Goal: Use online tool/utility: Utilize a website feature to perform a specific function

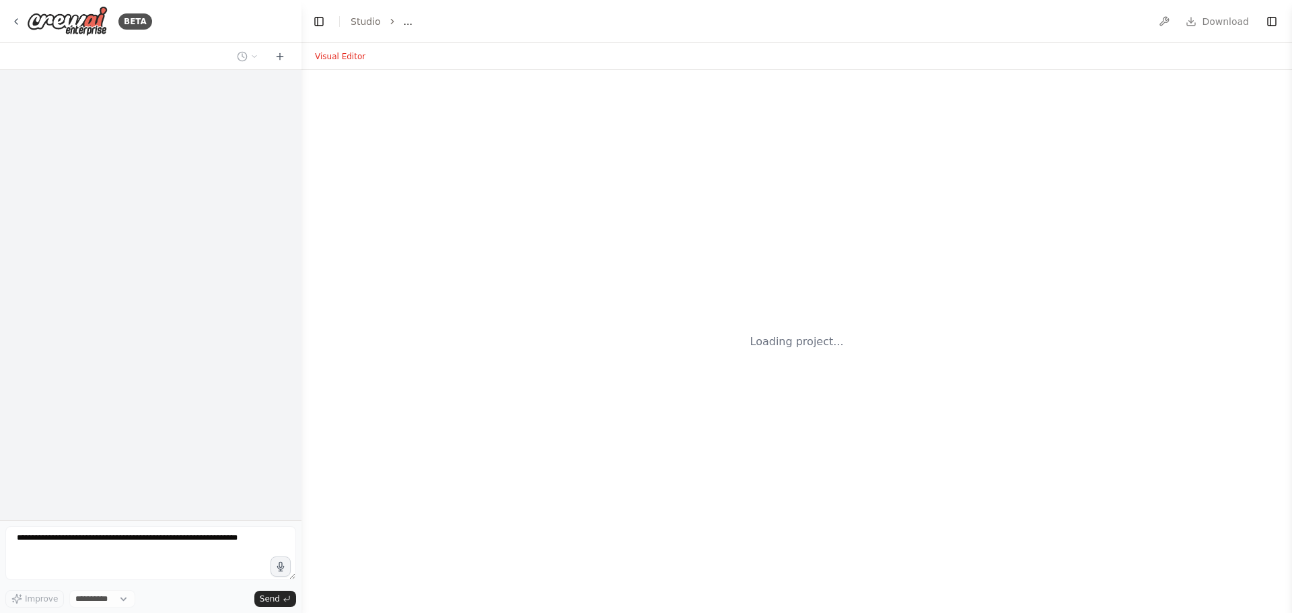
select select "****"
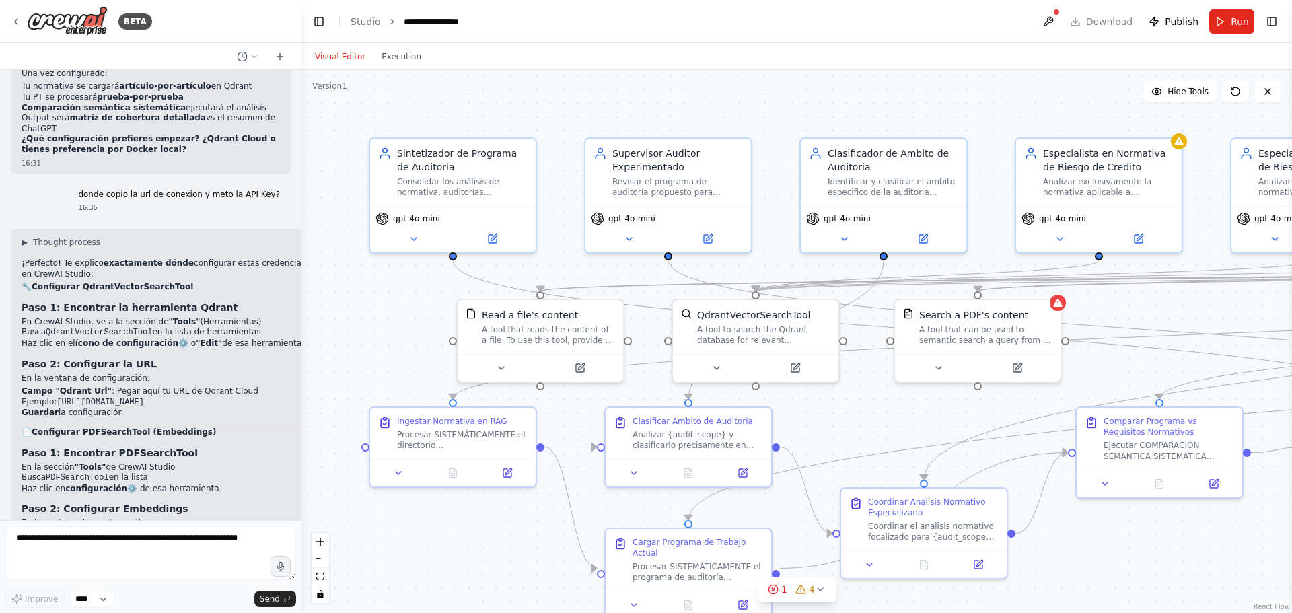
scroll to position [11252, 0]
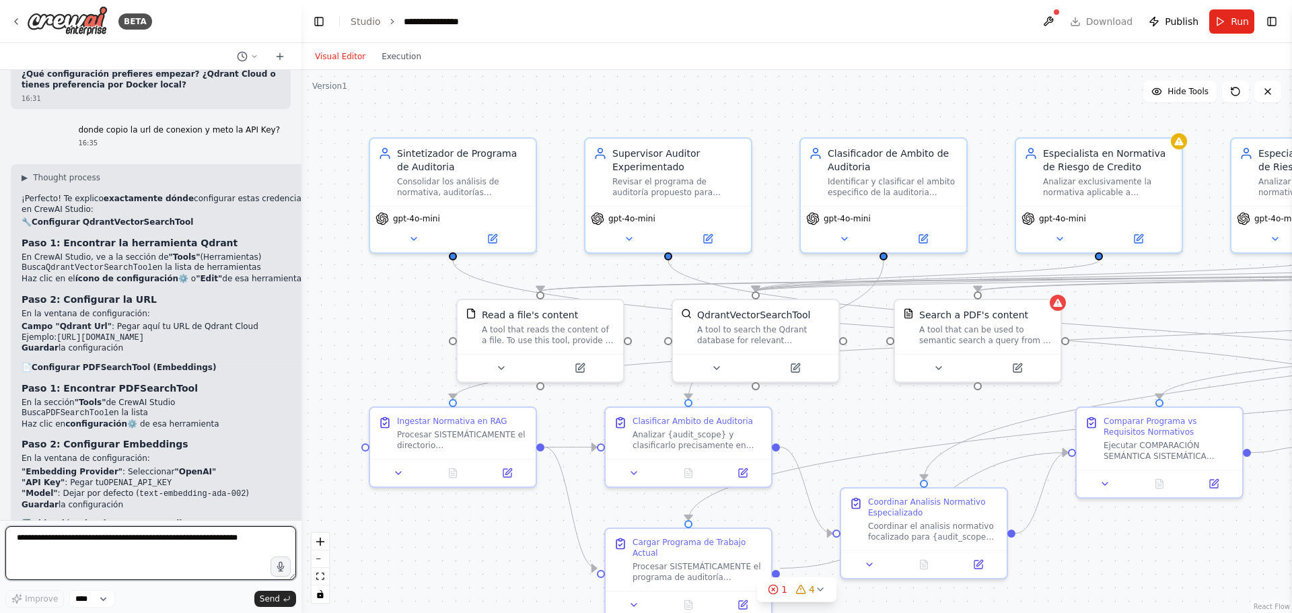
click at [108, 536] on textarea at bounding box center [150, 553] width 291 height 54
type textarea "*"
click at [180, 540] on textarea "**********" at bounding box center [150, 553] width 291 height 54
click at [179, 540] on textarea "**********" at bounding box center [150, 553] width 291 height 54
click at [57, 551] on textarea "**********" at bounding box center [150, 553] width 291 height 54
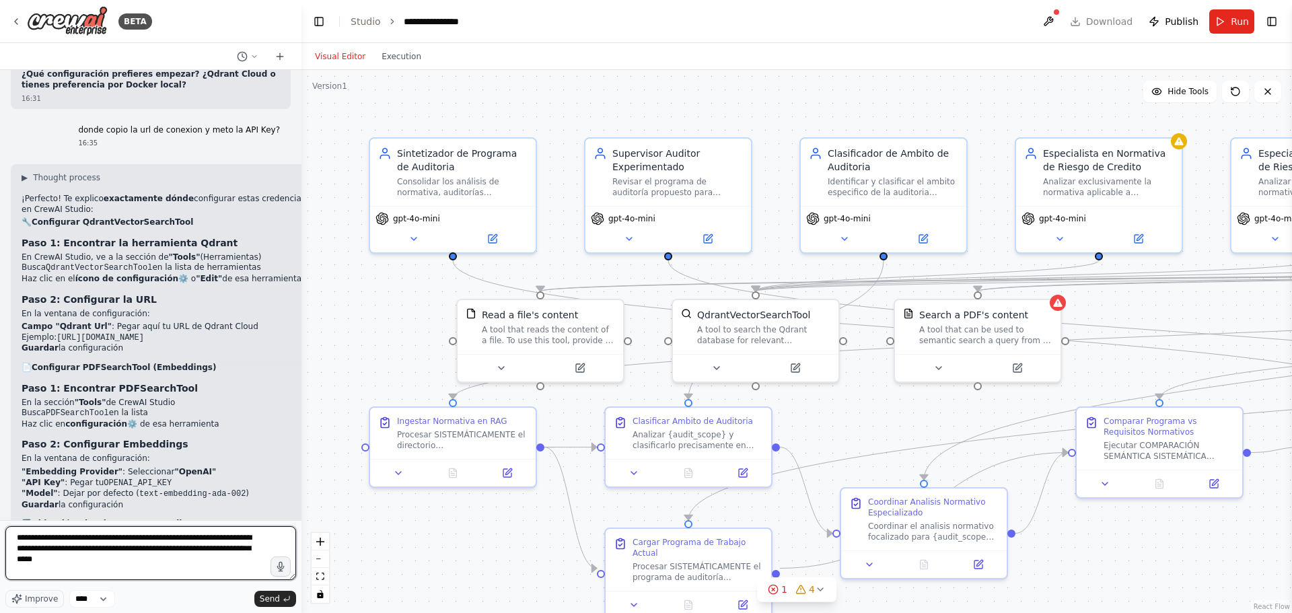
type textarea "**********"
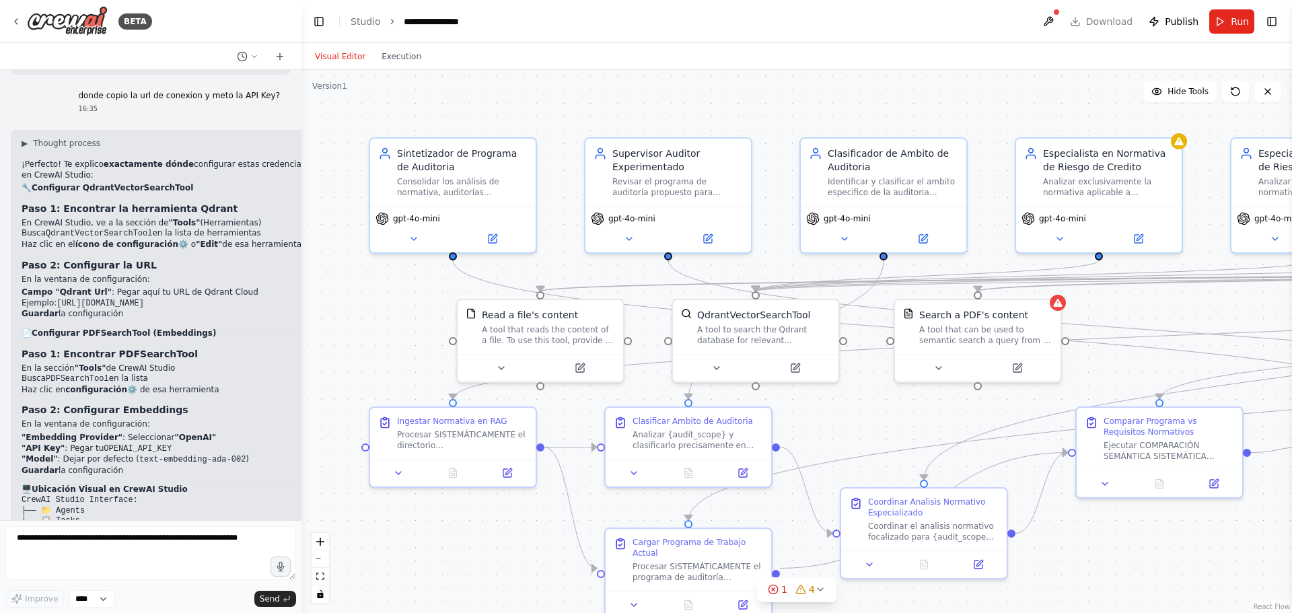
scroll to position [11353, 0]
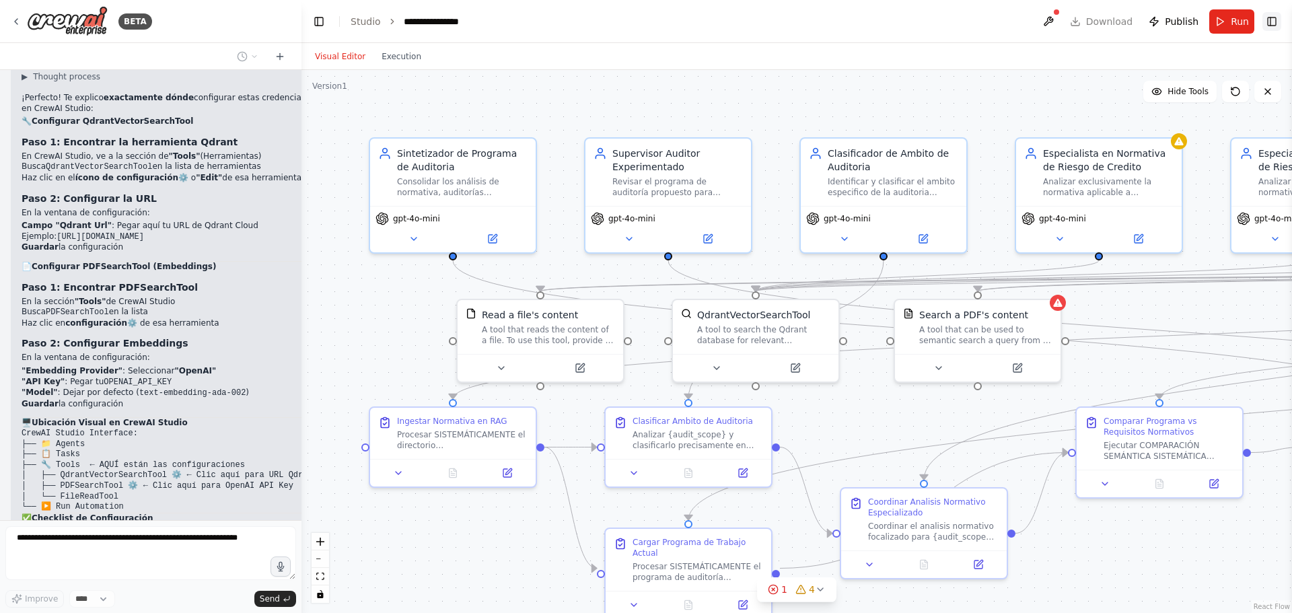
click at [1271, 21] on button "Toggle Right Sidebar" at bounding box center [1272, 21] width 19 height 19
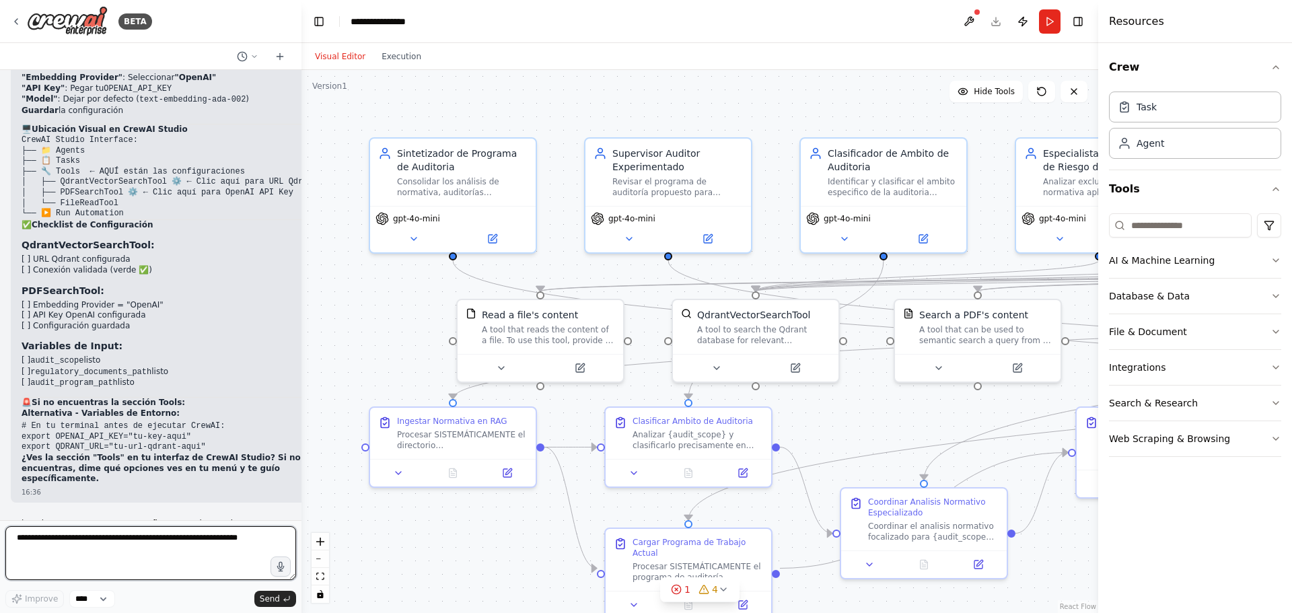
scroll to position [11631, 0]
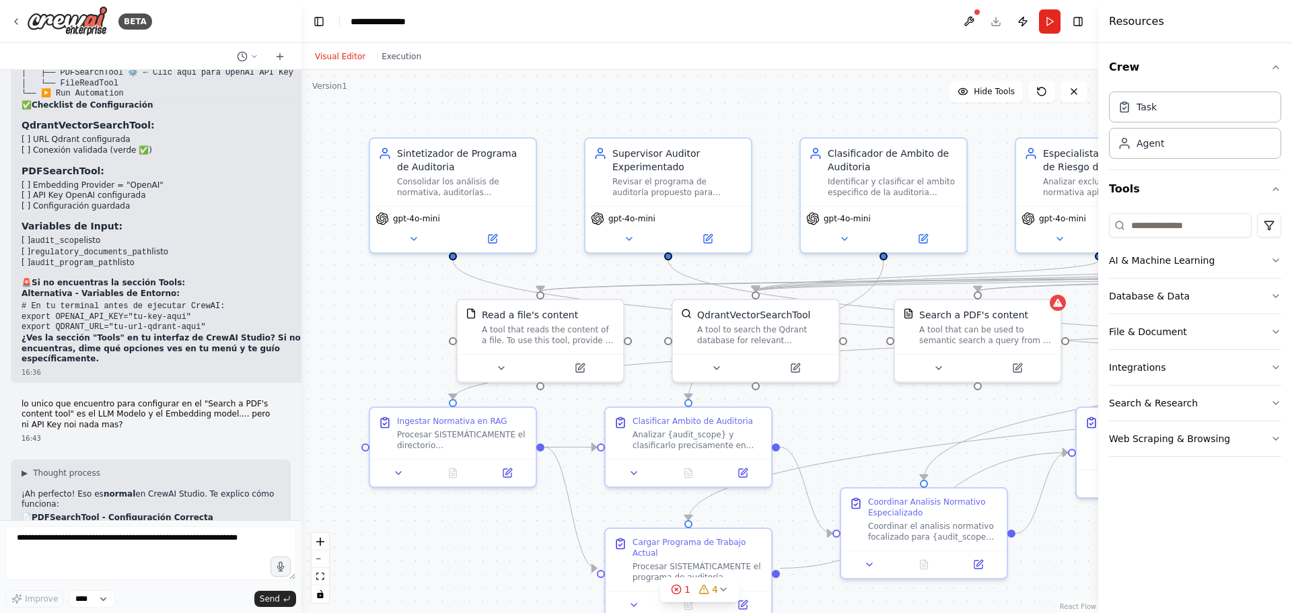
scroll to position [11833, 0]
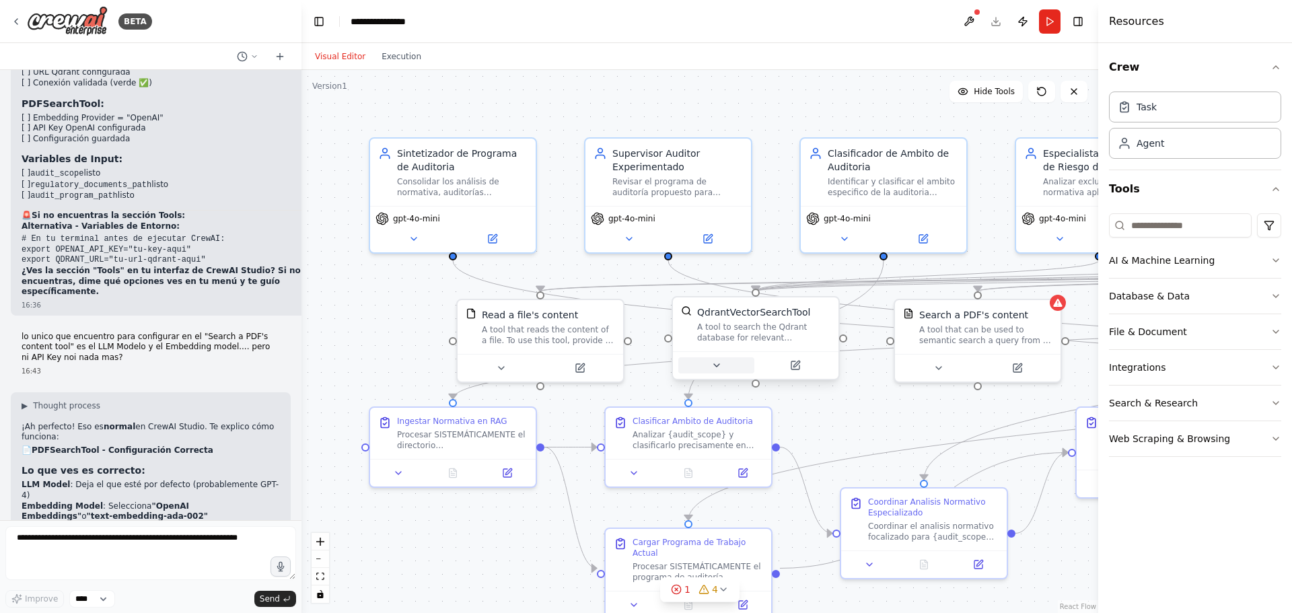
click at [720, 363] on icon at bounding box center [716, 365] width 11 height 11
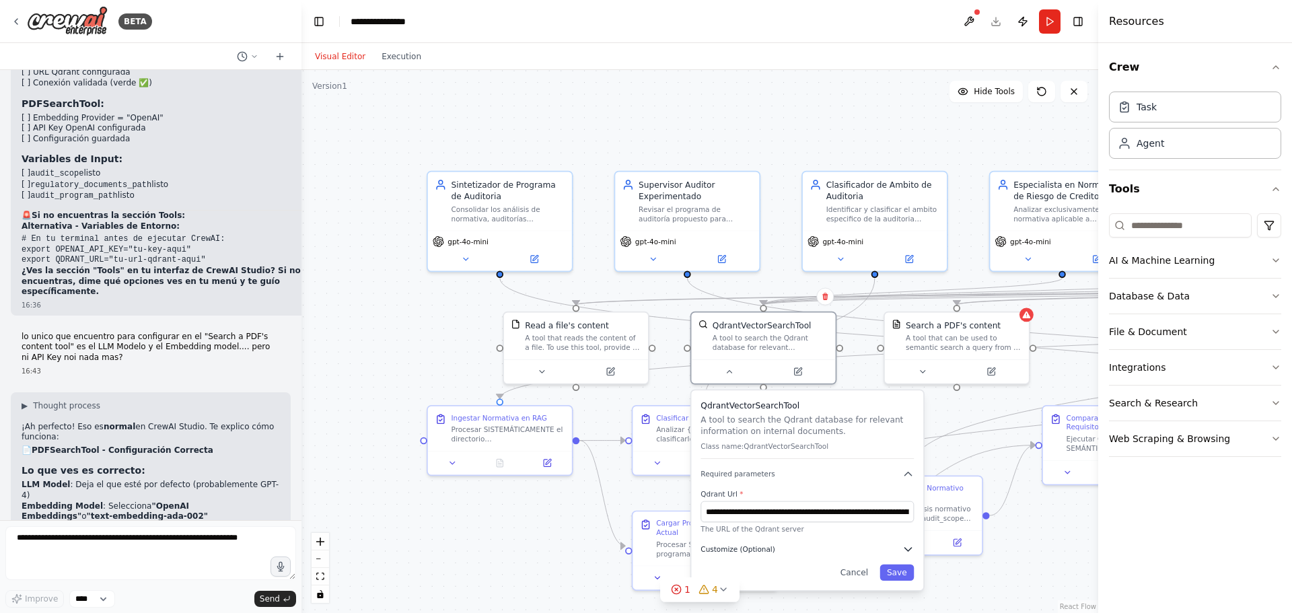
click at [911, 550] on icon "button" at bounding box center [908, 548] width 11 height 11
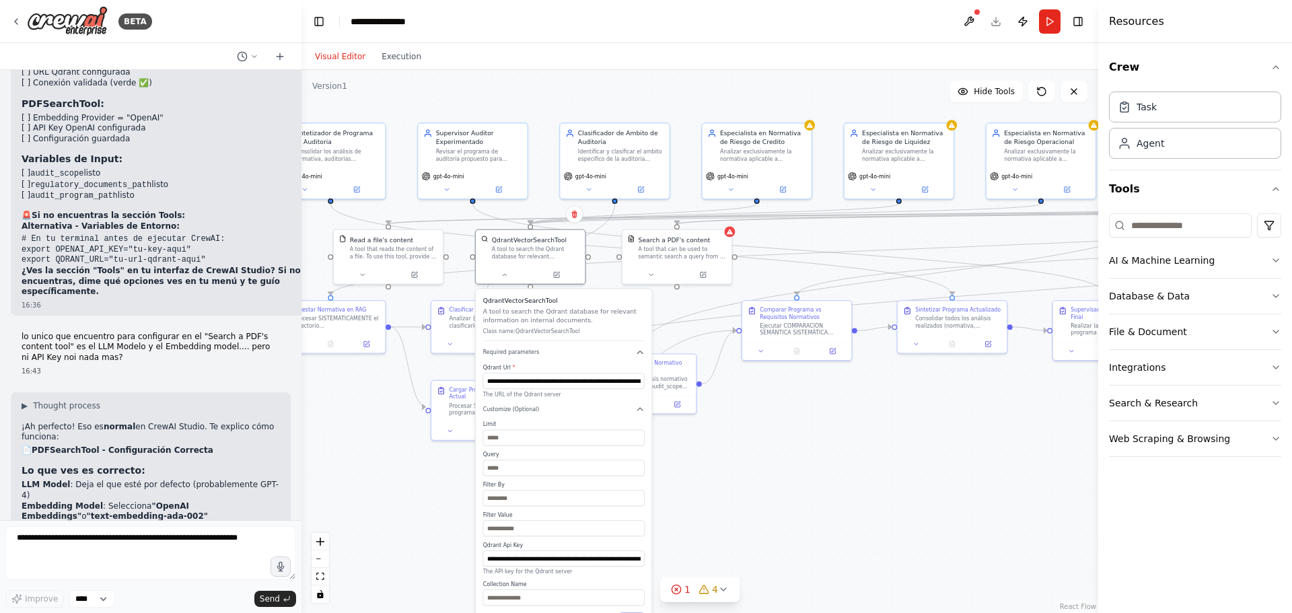
drag, startPoint x: 861, startPoint y: 230, endPoint x: 567, endPoint y: 90, distance: 325.1
click at [567, 90] on div ".deletable-edge-delete-btn { width: 20px; height: 20px; border: 0px solid #ffff…" at bounding box center [700, 341] width 797 height 543
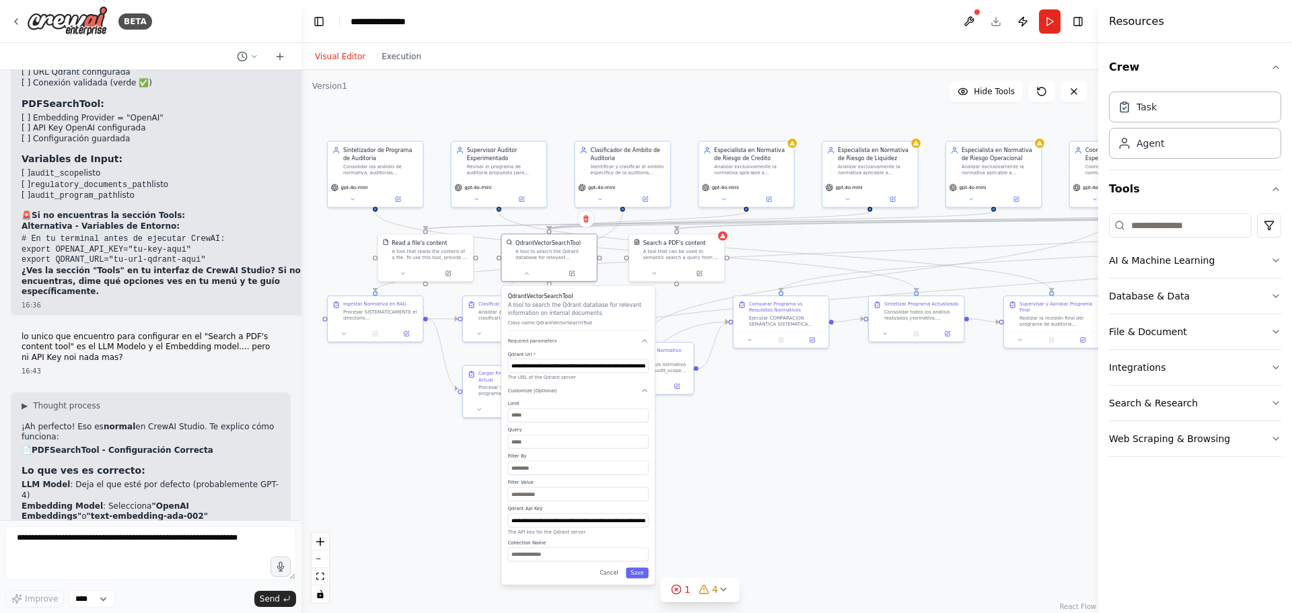
drag, startPoint x: 743, startPoint y: 479, endPoint x: 732, endPoint y: 452, distance: 28.4
click at [732, 452] on div ".deletable-edge-delete-btn { width: 20px; height: 20px; border: 0px solid #ffff…" at bounding box center [700, 341] width 797 height 543
click at [563, 556] on input "text" at bounding box center [578, 555] width 141 height 14
type input "*********"
click at [556, 576] on div "Cancel Save" at bounding box center [578, 572] width 141 height 11
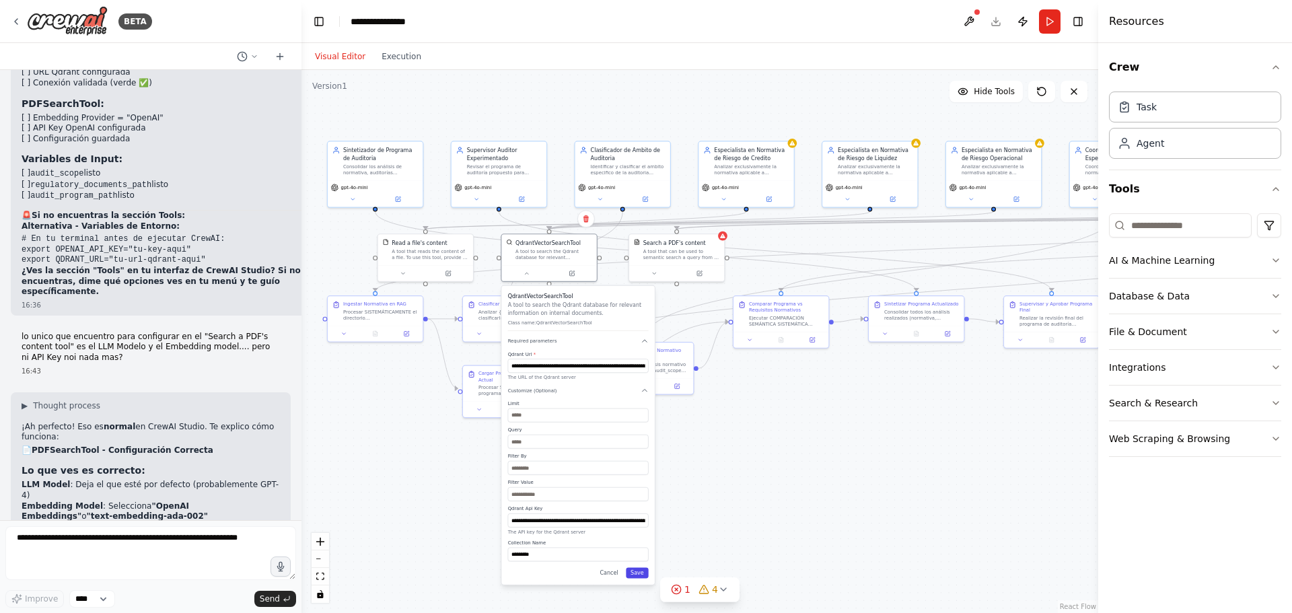
click at [641, 573] on button "Save" at bounding box center [637, 572] width 23 height 11
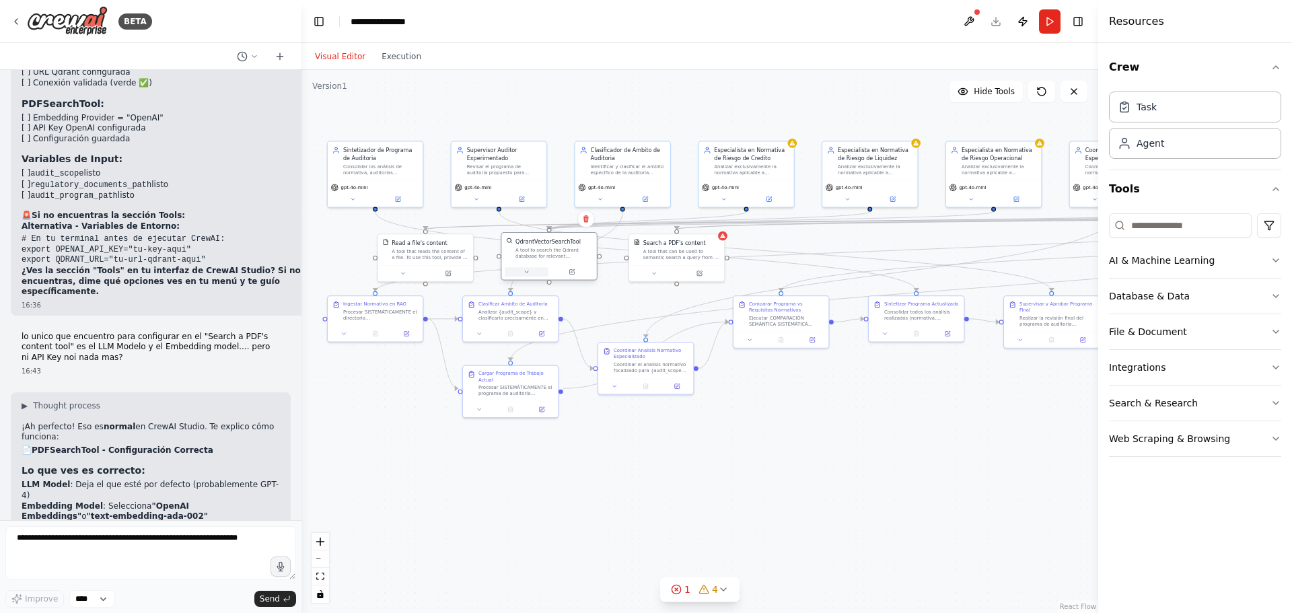
click at [526, 272] on icon at bounding box center [526, 271] width 3 height 1
click at [644, 392] on icon "button" at bounding box center [644, 390] width 7 height 7
click at [651, 392] on icon "button" at bounding box center [648, 390] width 7 height 7
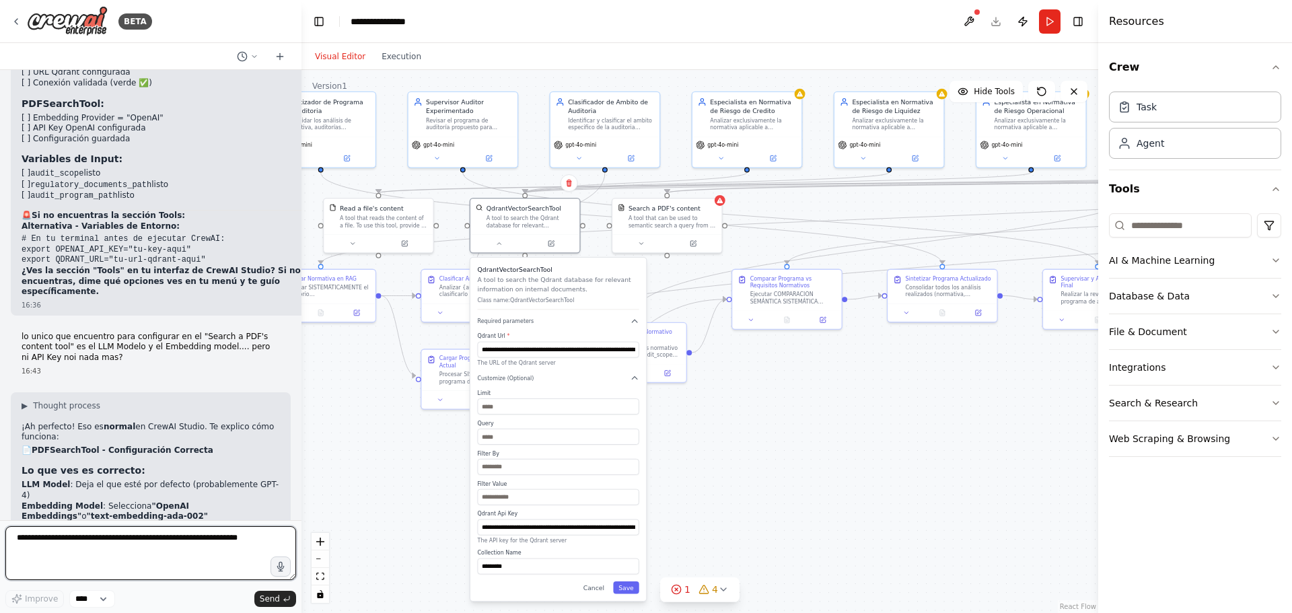
click at [100, 561] on textarea at bounding box center [150, 553] width 291 height 54
click at [126, 538] on textarea at bounding box center [150, 553] width 291 height 54
click at [192, 540] on textarea at bounding box center [150, 553] width 291 height 54
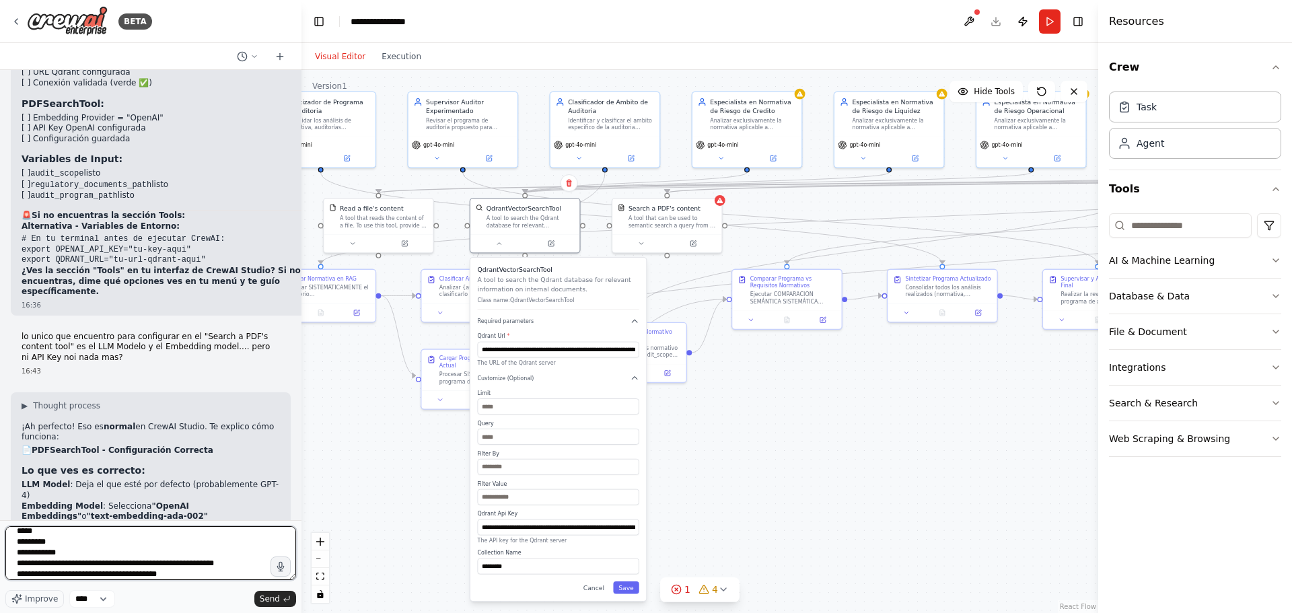
type textarea "**********"
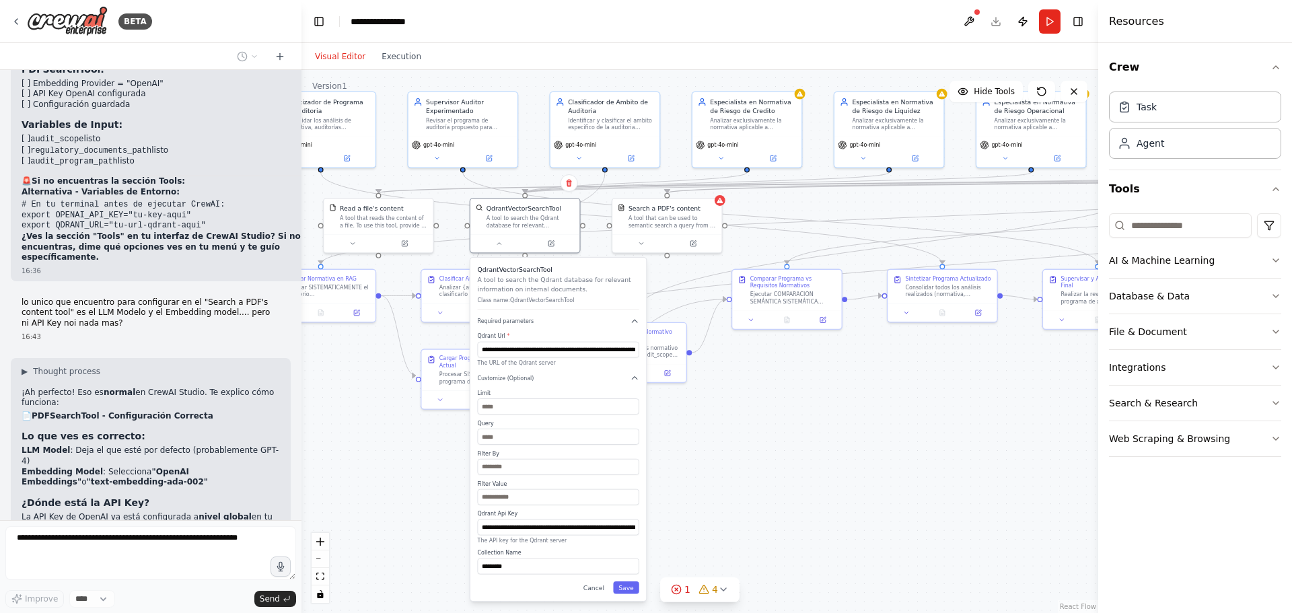
scroll to position [11945, 0]
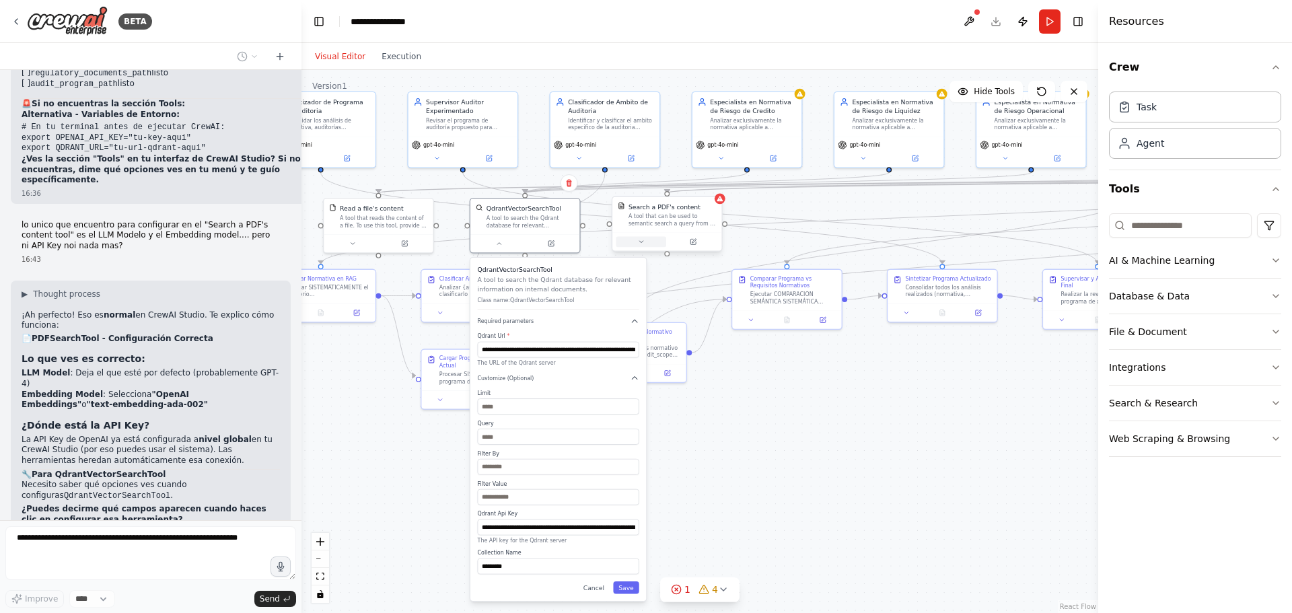
click at [643, 240] on icon at bounding box center [640, 241] width 7 height 7
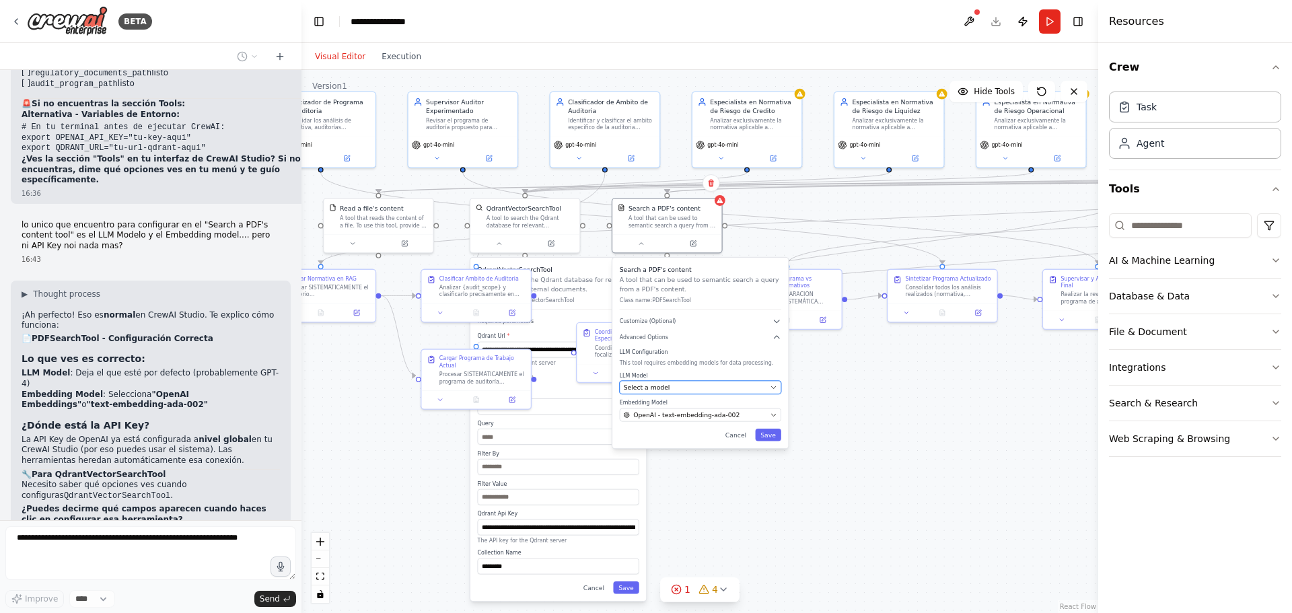
click at [666, 388] on div "Select a model" at bounding box center [695, 387] width 143 height 9
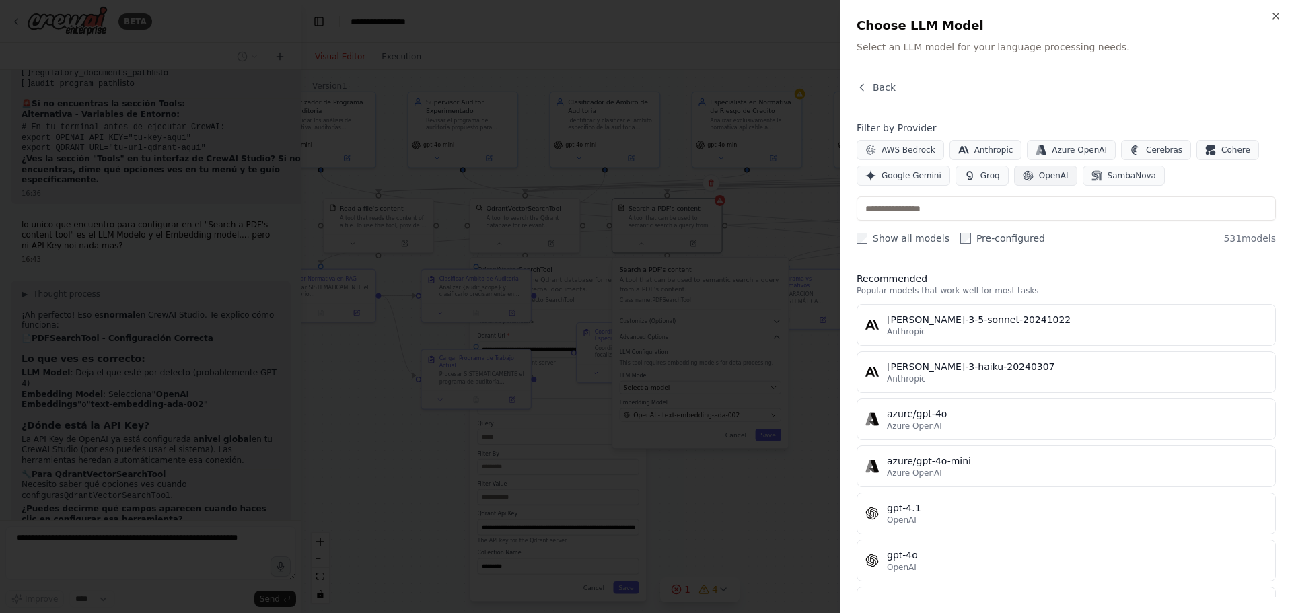
click at [1048, 183] on button "OpenAI" at bounding box center [1045, 176] width 63 height 20
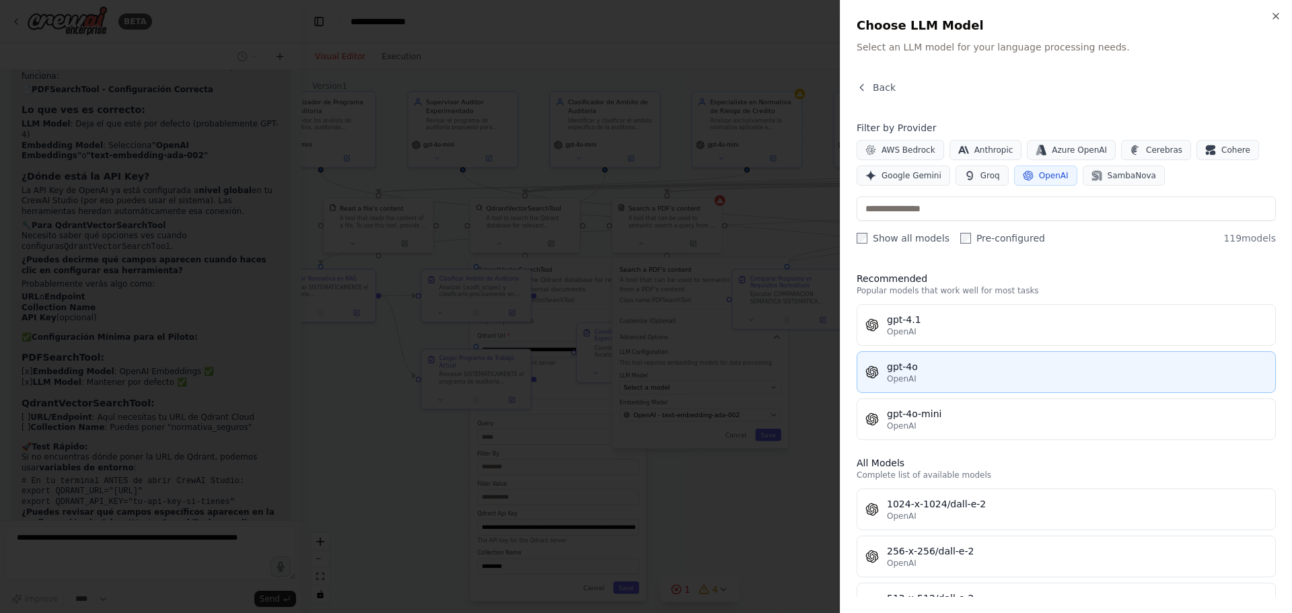
click at [905, 374] on span "OpenAI" at bounding box center [902, 379] width 30 height 11
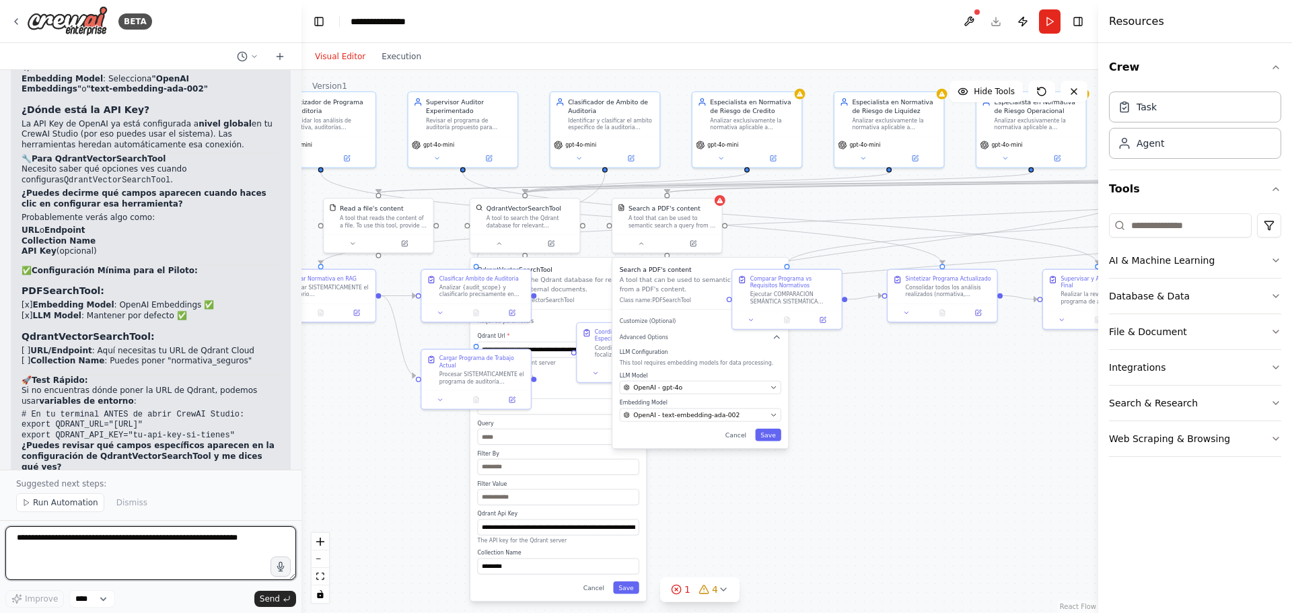
scroll to position [12248, 0]
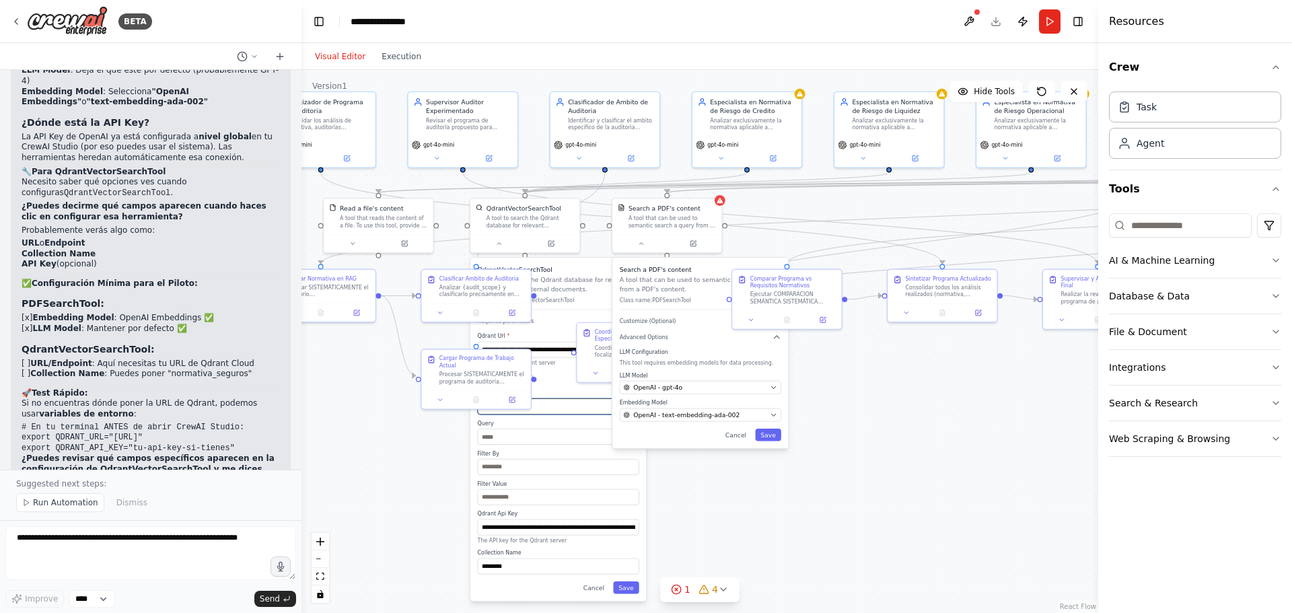
click at [514, 414] on input "*" at bounding box center [559, 406] width 162 height 16
click at [520, 436] on input "text" at bounding box center [559, 437] width 162 height 16
click at [506, 408] on input "**" at bounding box center [559, 406] width 162 height 16
click at [371, 435] on div ".deletable-edge-delete-btn { width: 20px; height: 20px; border: 0px solid #ffff…" at bounding box center [700, 341] width 797 height 543
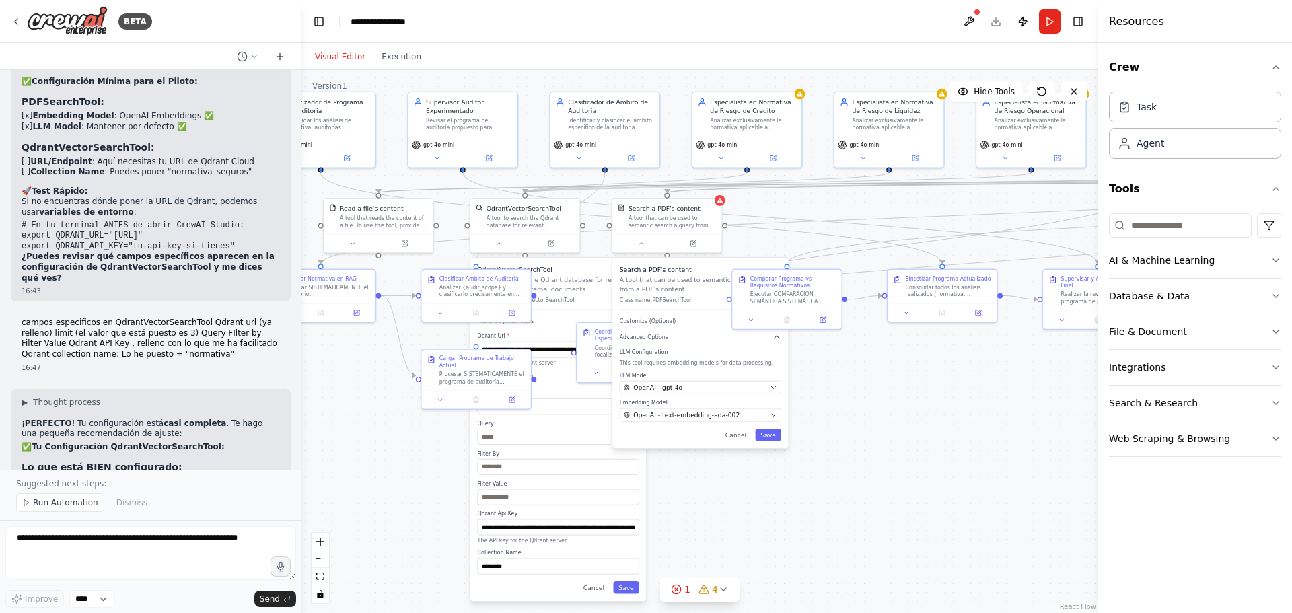
scroll to position [12517, 0]
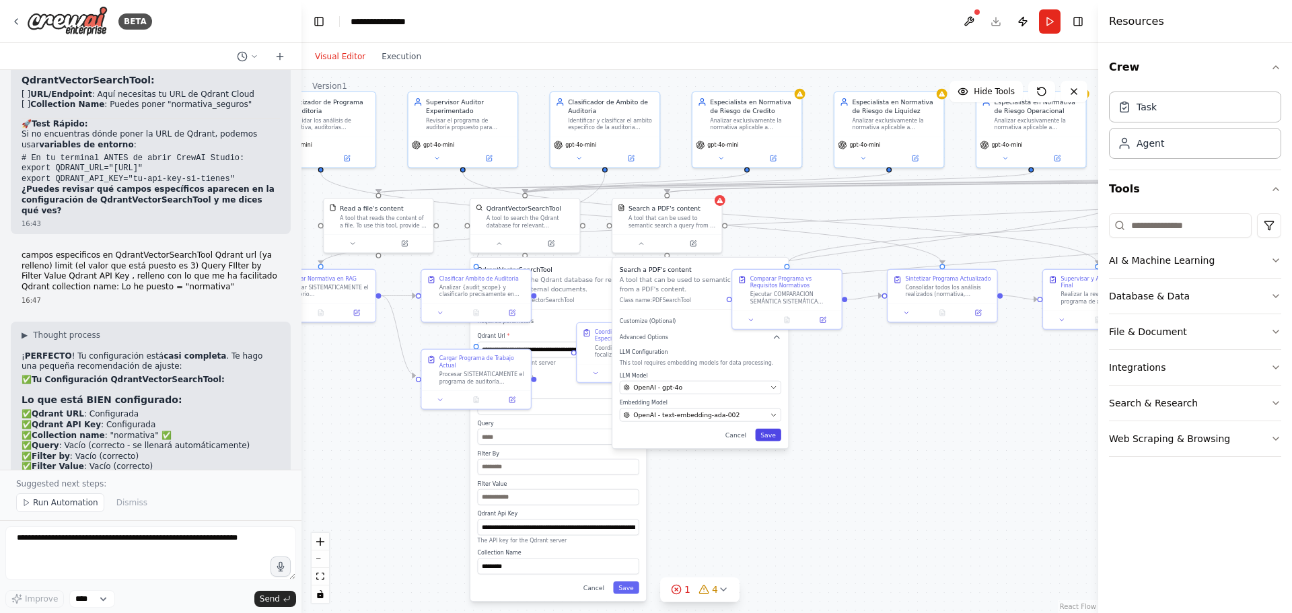
click at [772, 438] on button "Save" at bounding box center [768, 435] width 26 height 12
type input "*"
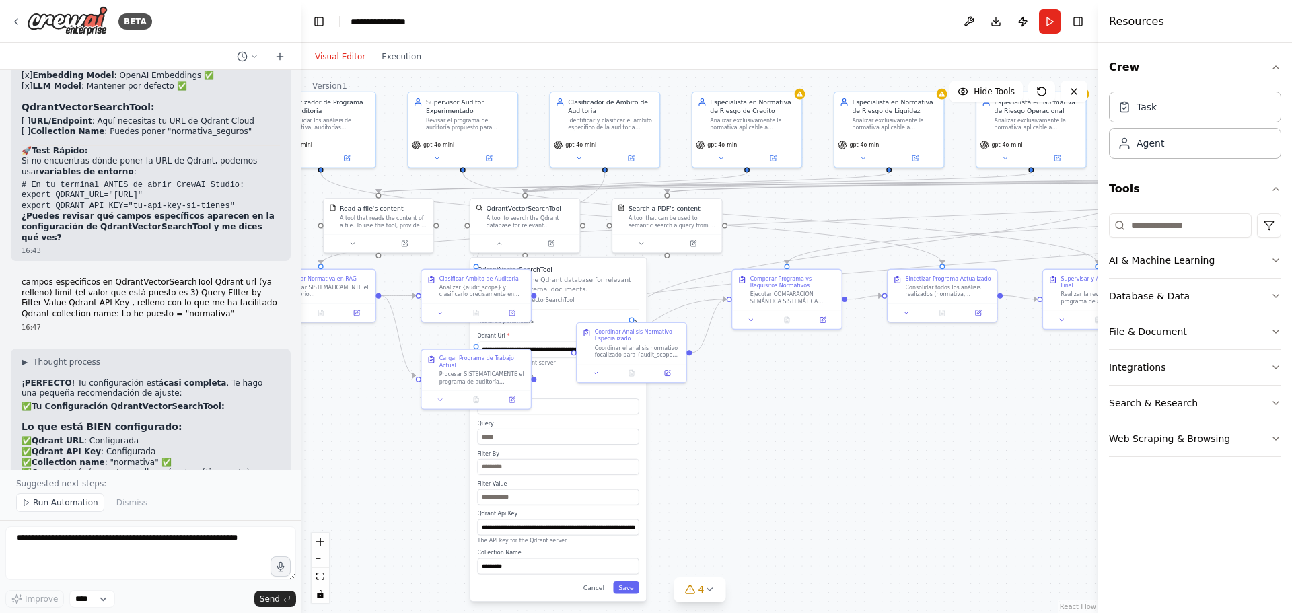
scroll to position [12557, 0]
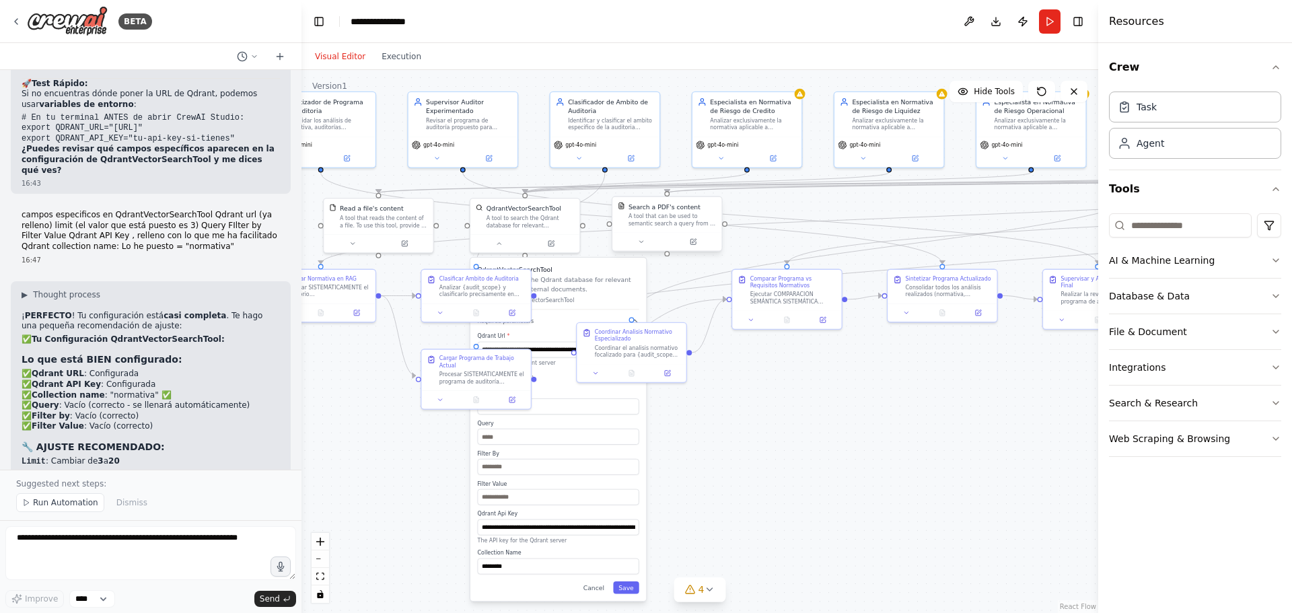
click at [687, 209] on div "Search a PDF's content" at bounding box center [665, 207] width 72 height 9
click at [645, 242] on button at bounding box center [641, 241] width 50 height 11
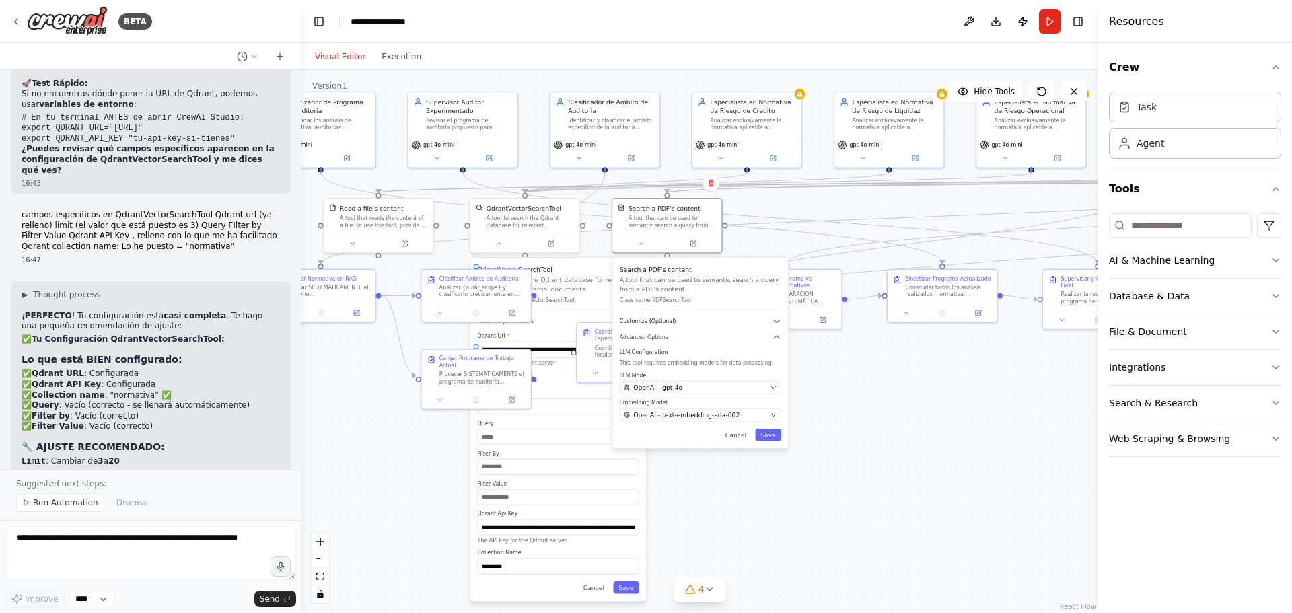
click at [779, 320] on icon "button" at bounding box center [777, 321] width 9 height 9
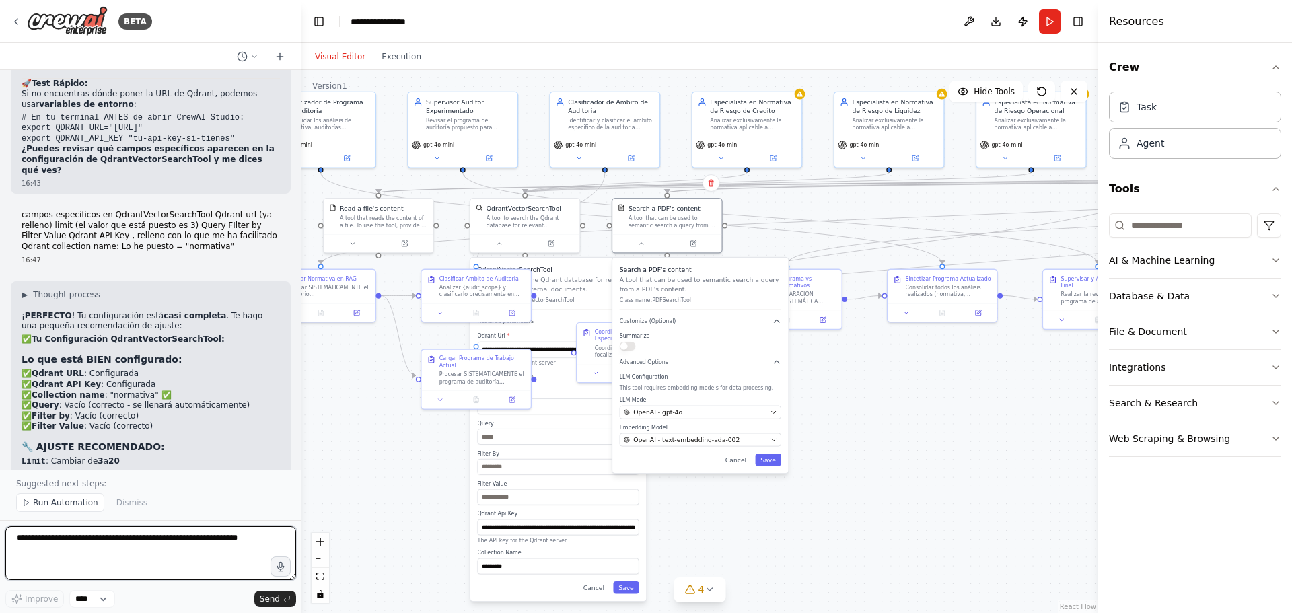
click at [92, 546] on textarea at bounding box center [150, 553] width 291 height 54
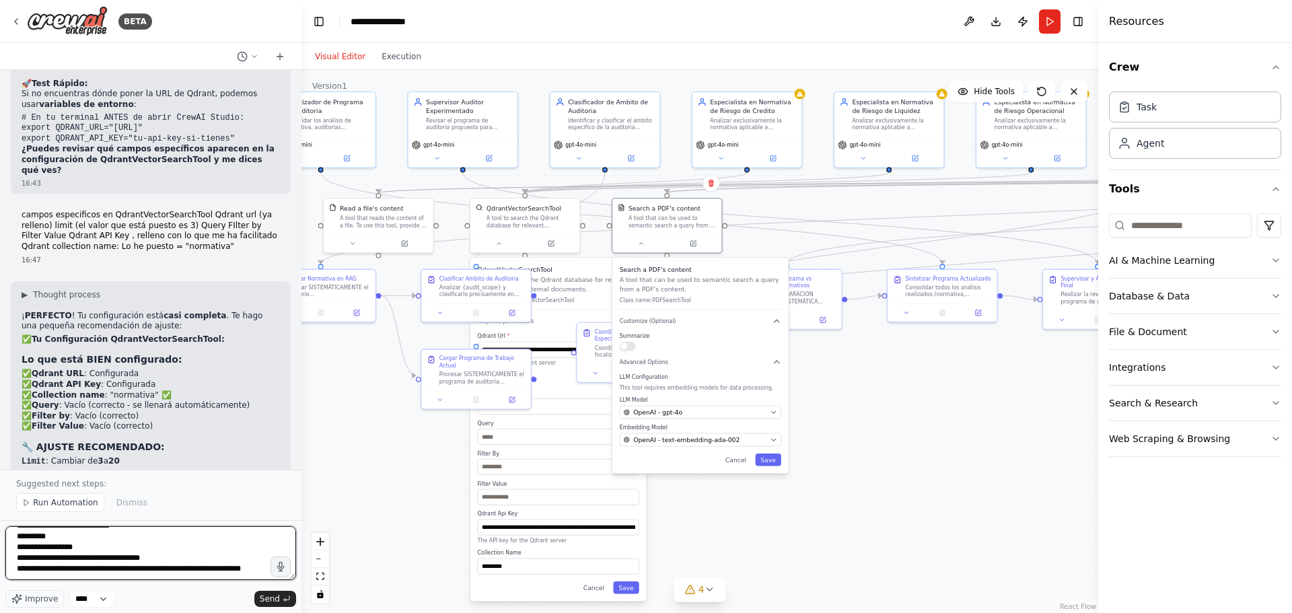
type textarea "**********"
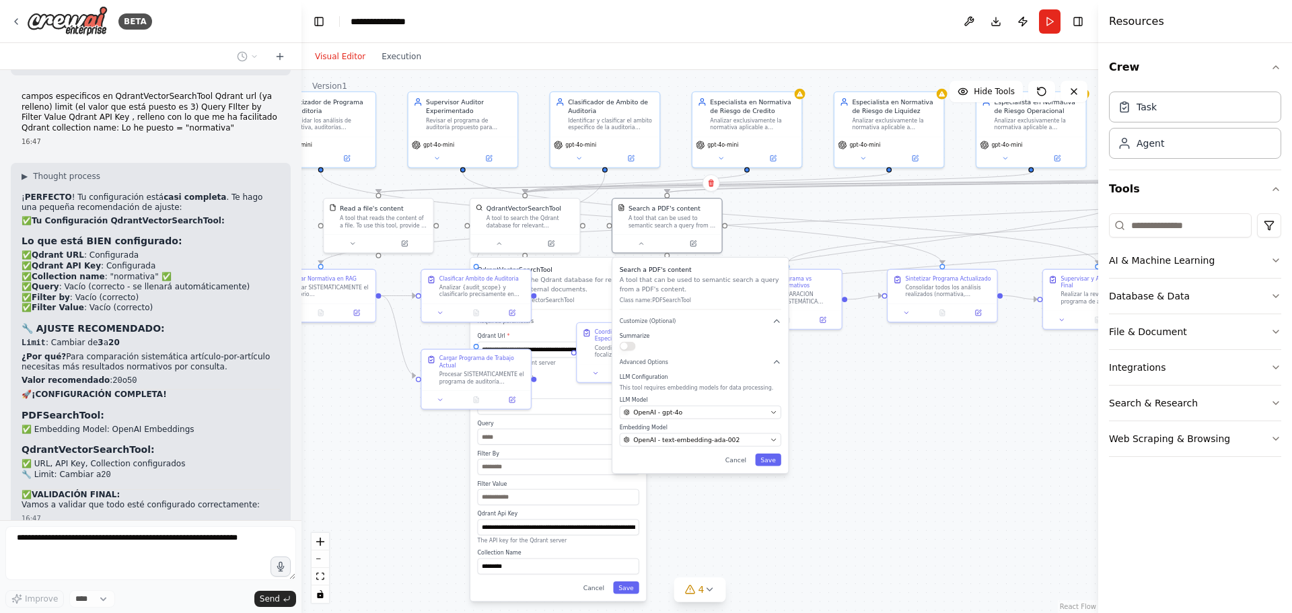
scroll to position [12742, 0]
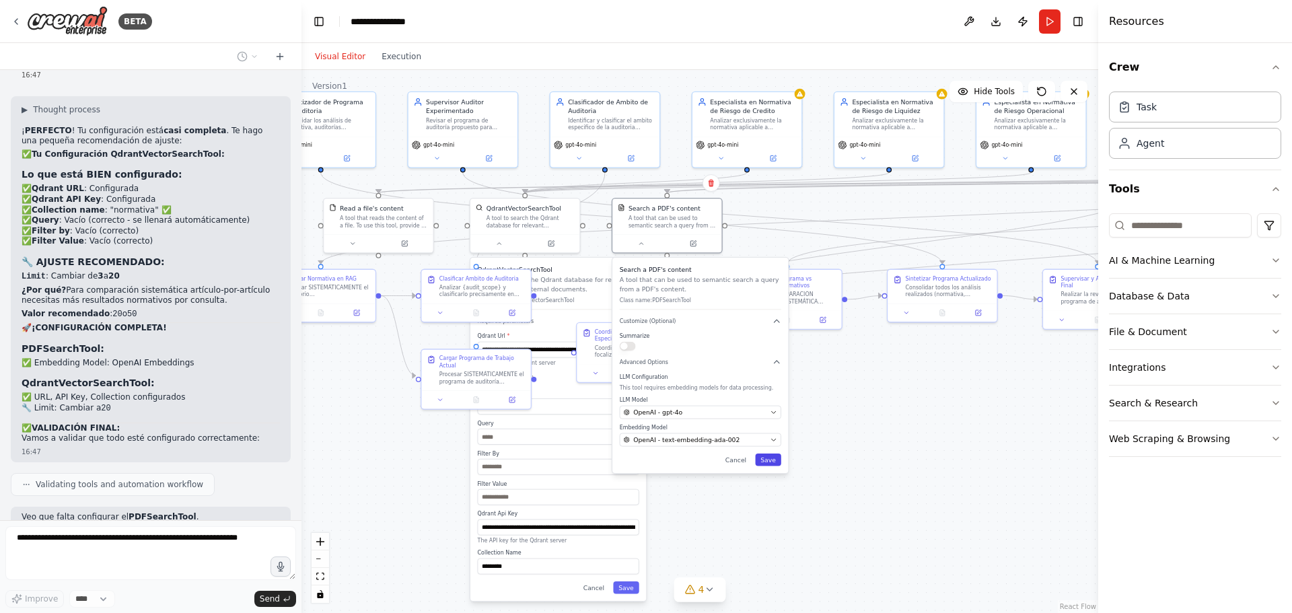
click at [775, 462] on button "Save" at bounding box center [768, 460] width 26 height 12
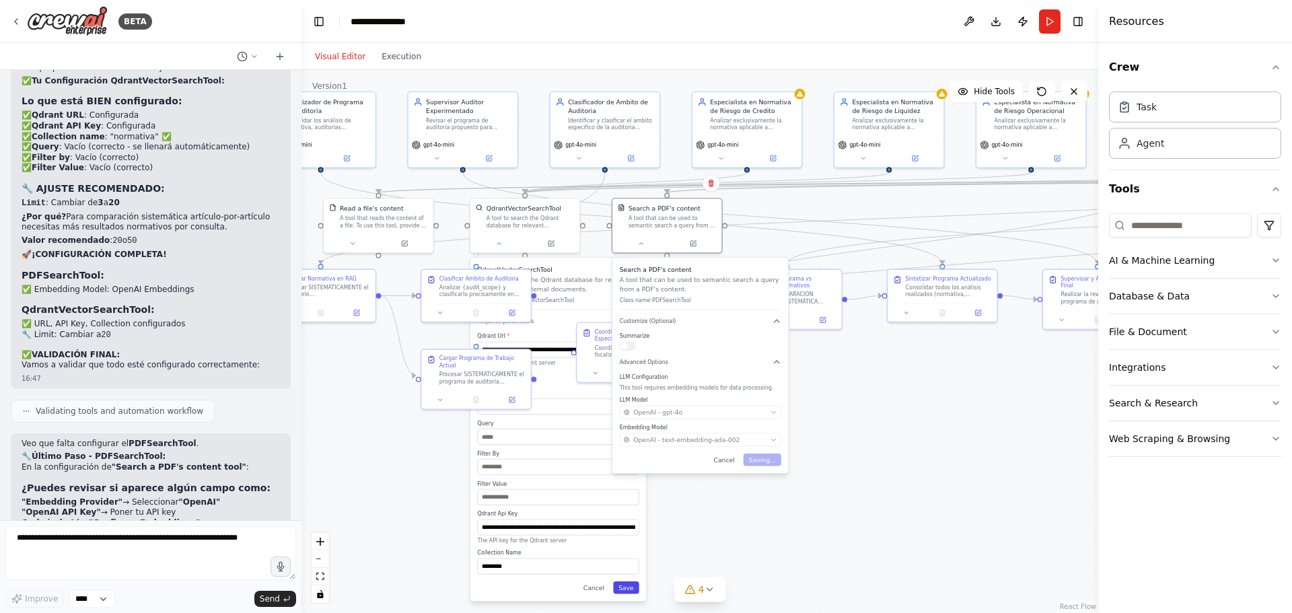
click at [633, 590] on button "Save" at bounding box center [626, 587] width 26 height 12
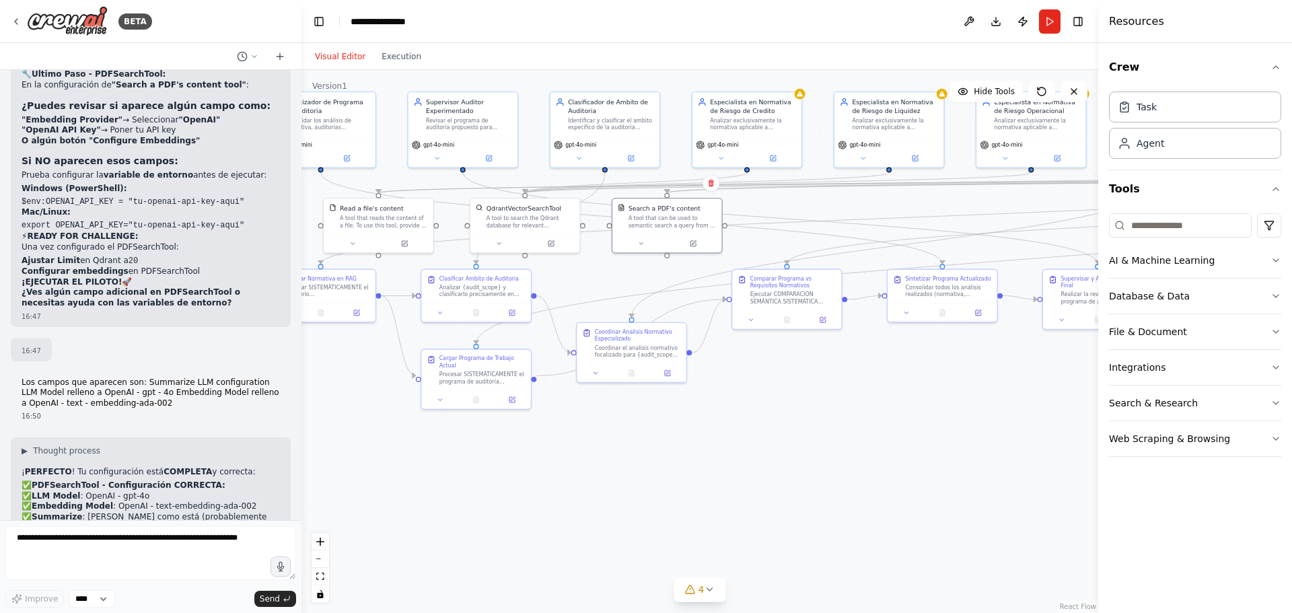
scroll to position [13209, 0]
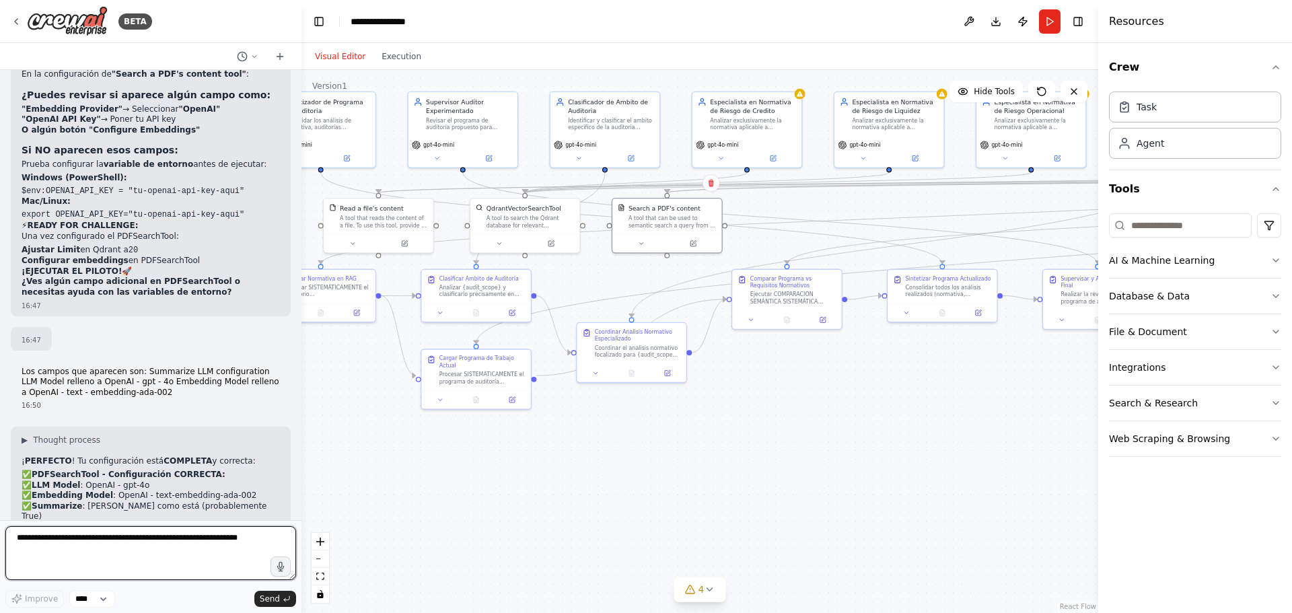
click at [165, 544] on textarea at bounding box center [150, 553] width 291 height 54
click at [164, 549] on textarea at bounding box center [150, 553] width 291 height 54
click at [168, 536] on textarea at bounding box center [150, 553] width 291 height 54
type textarea "**"
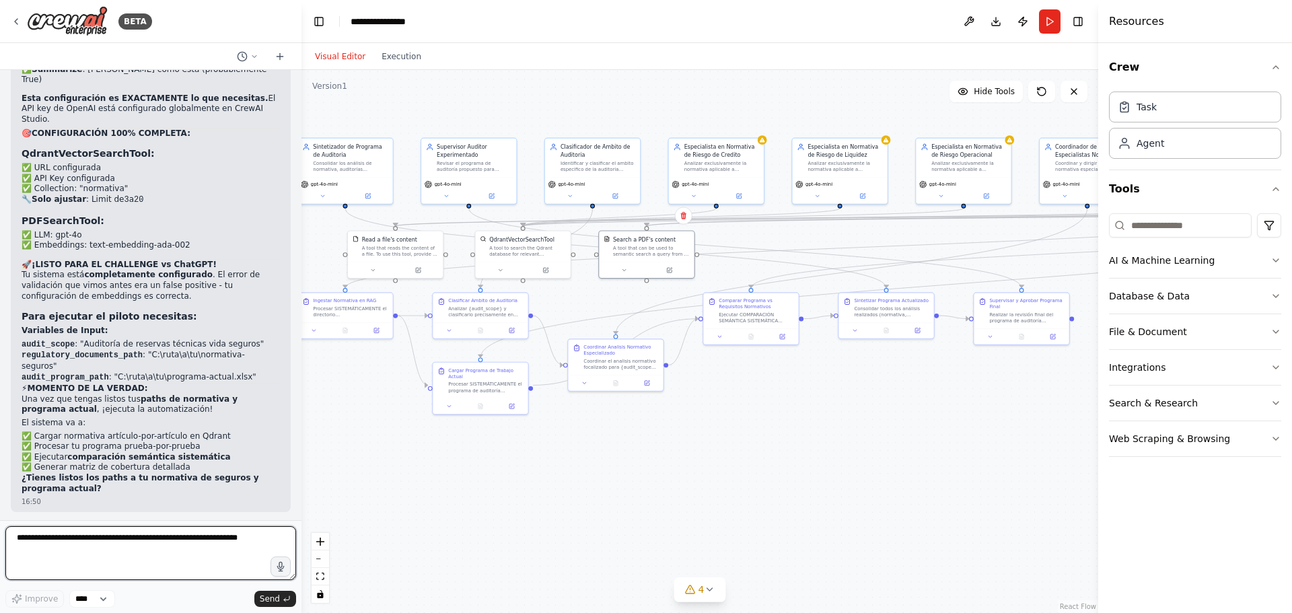
scroll to position [13713, 0]
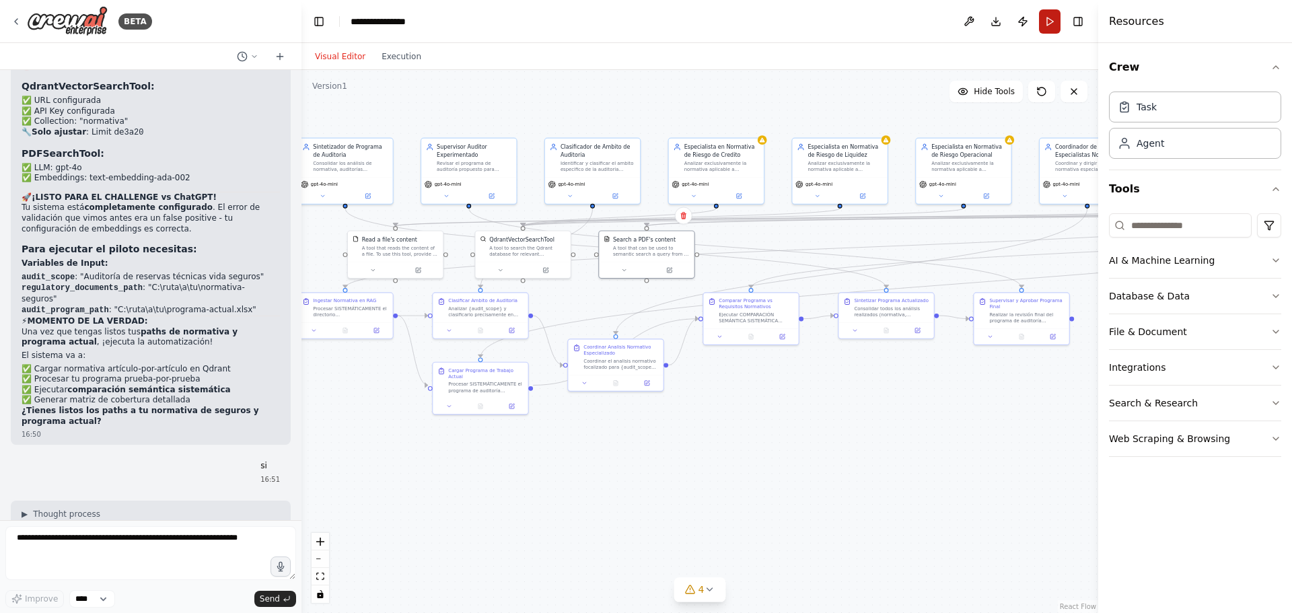
click at [1049, 16] on button "Run" at bounding box center [1050, 21] width 22 height 24
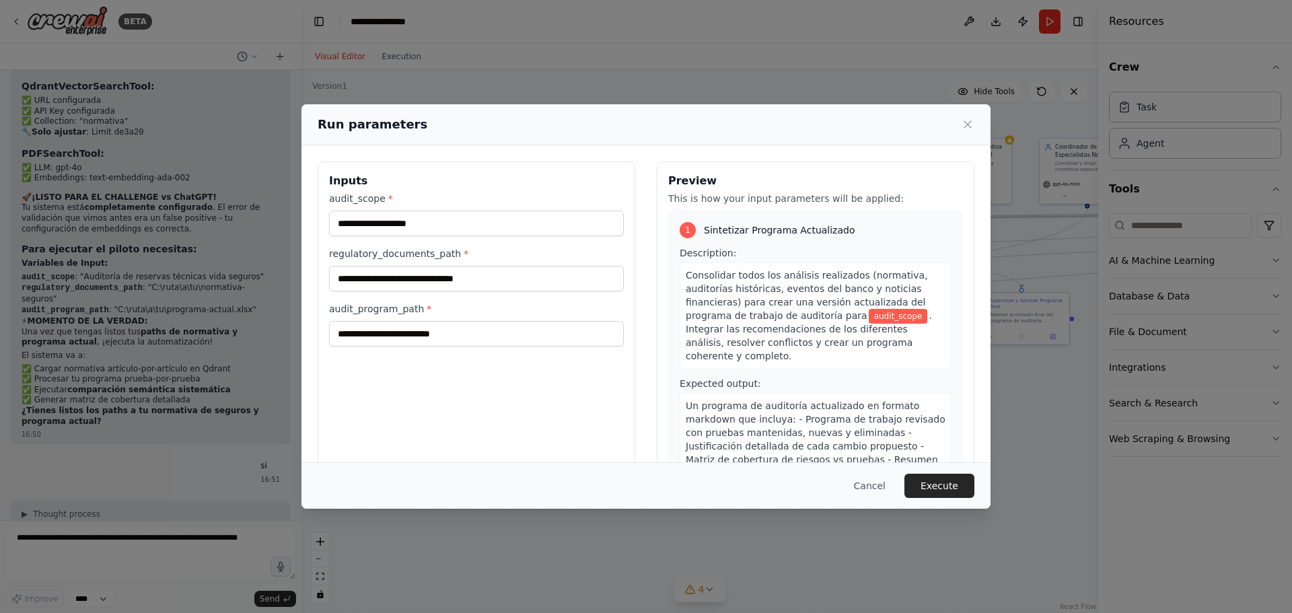
click at [402, 236] on div "audit_scope * regulatory_documents_path * audit_program_path *" at bounding box center [476, 269] width 295 height 155
click at [407, 230] on input "audit_scope *" at bounding box center [476, 224] width 295 height 26
click at [375, 283] on input "regulatory_documents_path *" at bounding box center [476, 279] width 295 height 26
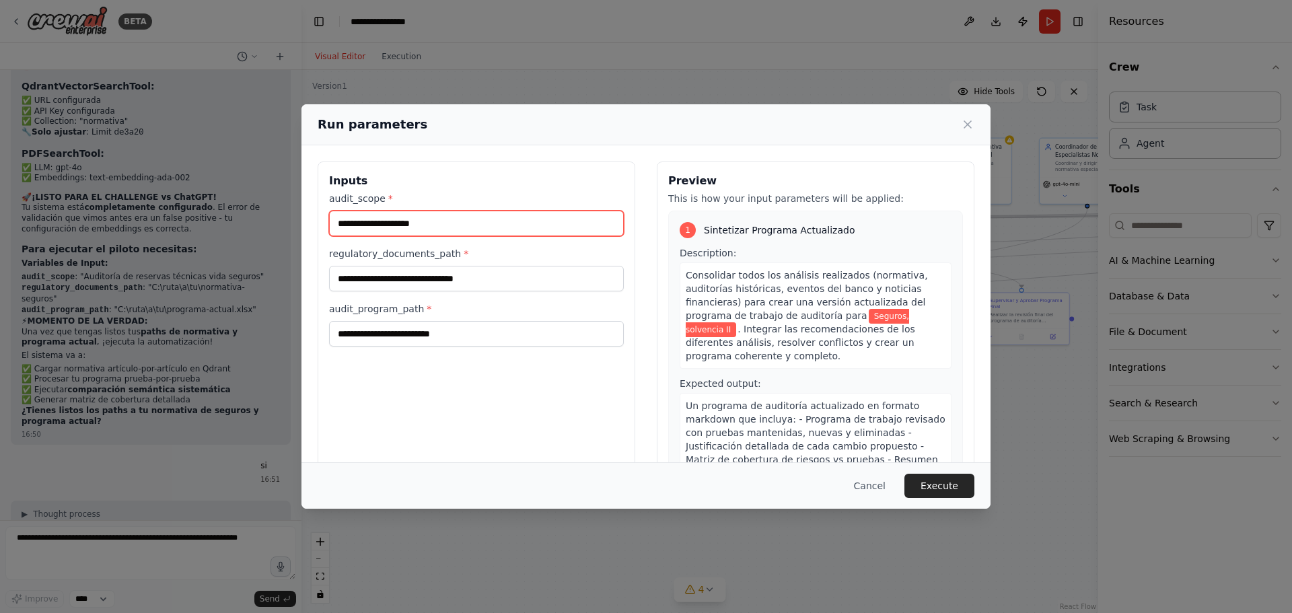
click at [423, 223] on input "**********" at bounding box center [476, 224] width 295 height 26
type input "**********"
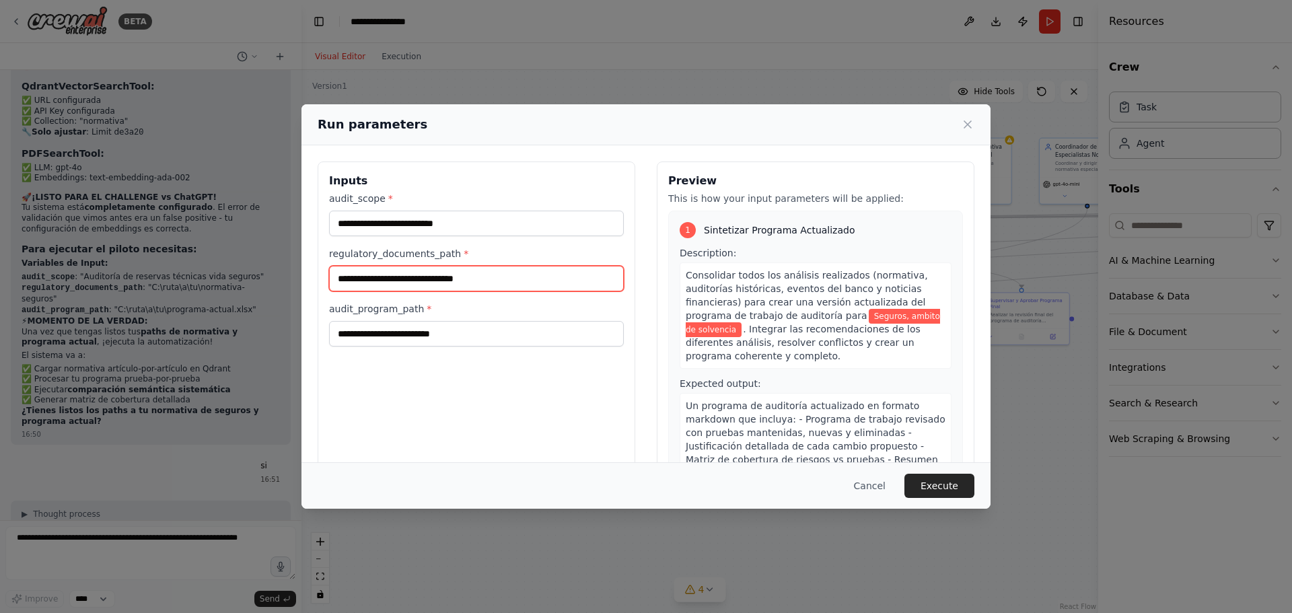
click at [455, 267] on input "regulatory_documents_path *" at bounding box center [476, 279] width 295 height 26
click at [497, 280] on input "regulatory_documents_path *" at bounding box center [476, 279] width 295 height 26
paste input "**********"
type input "**********"
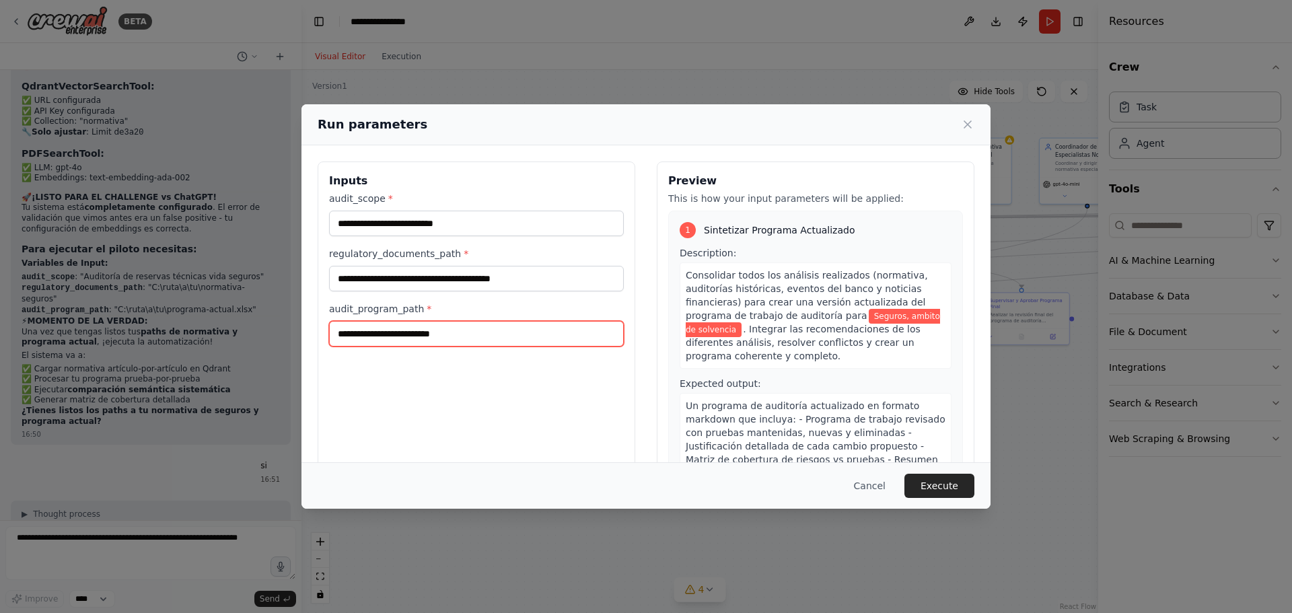
click at [460, 334] on input "audit_program_path *" at bounding box center [476, 334] width 295 height 26
click at [527, 330] on input "audit_program_path *" at bounding box center [476, 334] width 295 height 26
paste input "**********"
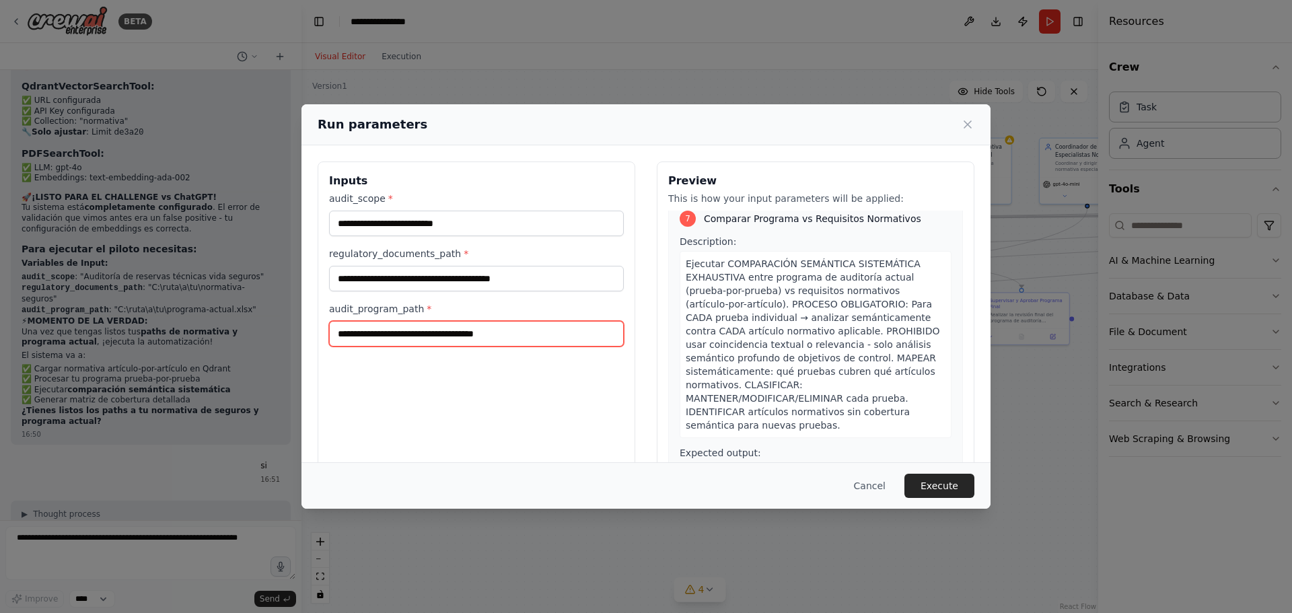
scroll to position [2203, 0]
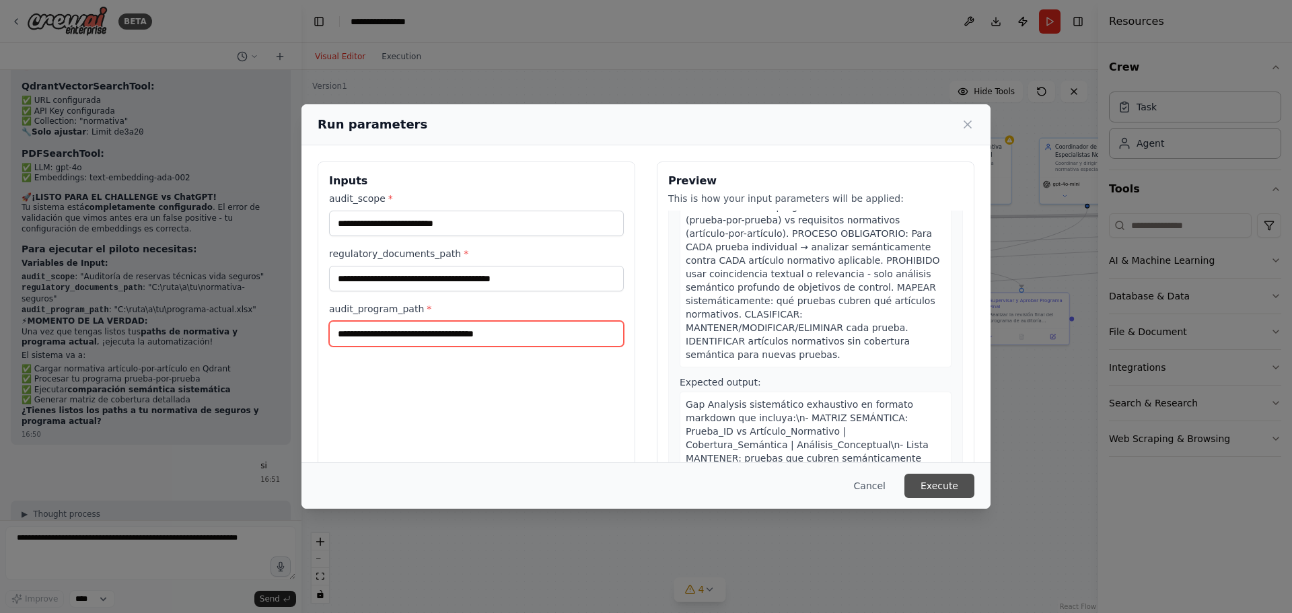
type input "**********"
click at [932, 483] on button "Execute" at bounding box center [940, 486] width 70 height 24
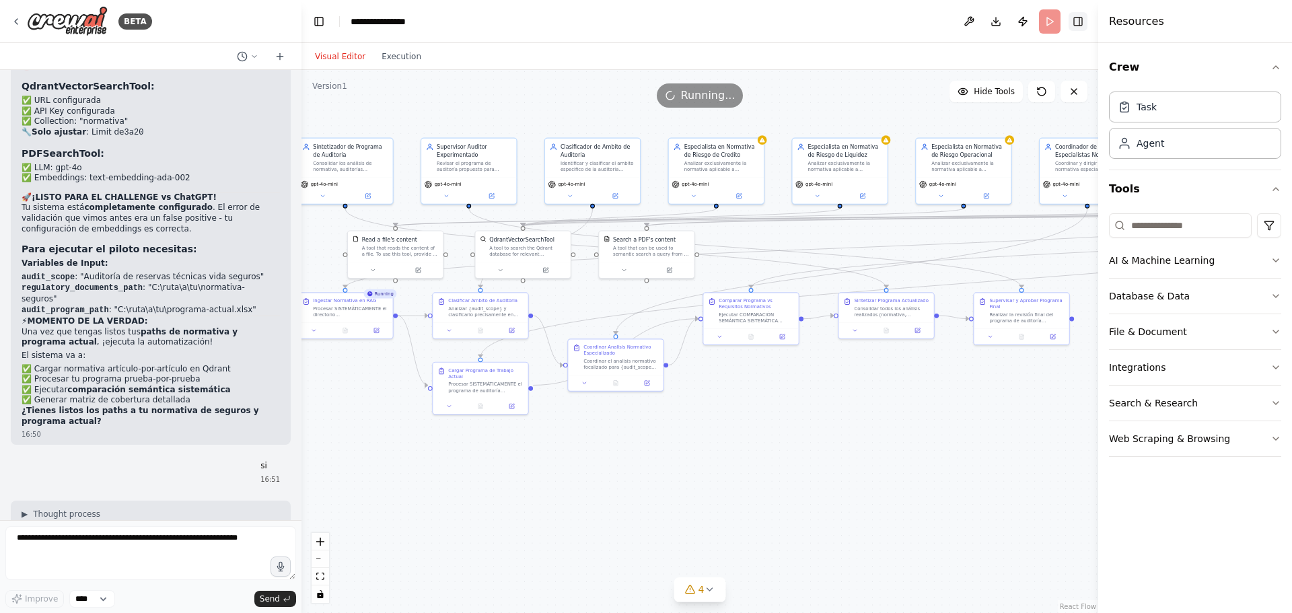
click at [1072, 20] on button "Toggle Right Sidebar" at bounding box center [1078, 21] width 19 height 19
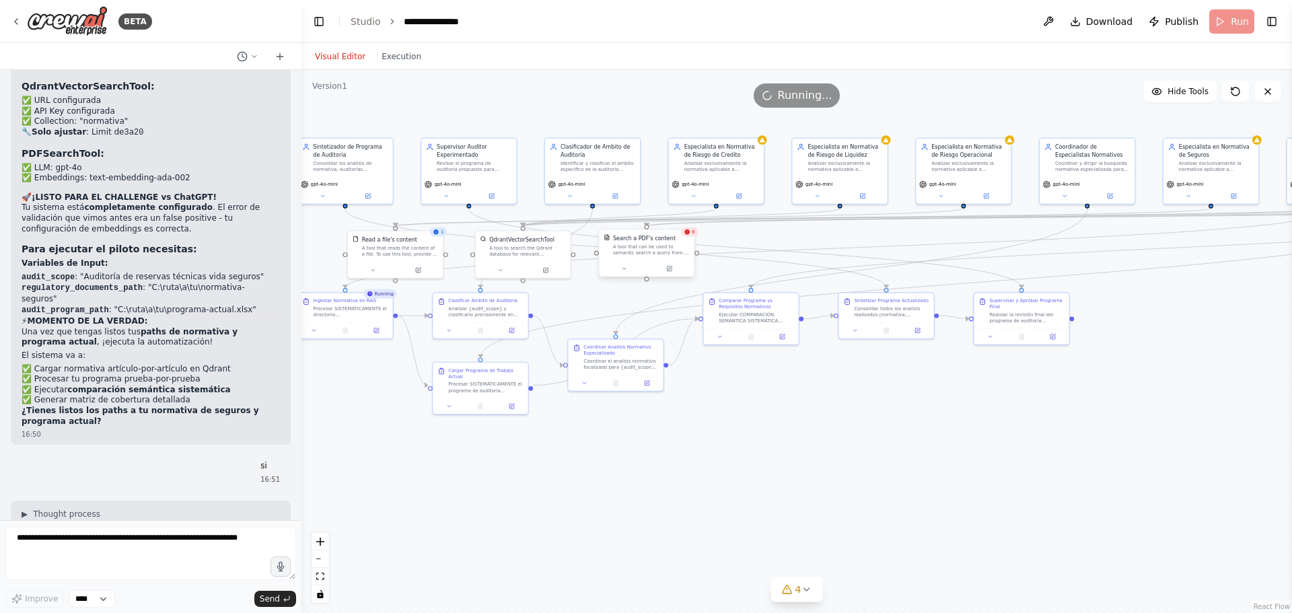
click at [651, 246] on div "A tool that can be used to semantic search a query from a PDF's content." at bounding box center [651, 250] width 77 height 12
click at [624, 266] on icon at bounding box center [624, 269] width 6 height 6
click at [649, 248] on div "A tool that can be used to semantic search a query from a PDF's content." at bounding box center [651, 250] width 77 height 12
click at [811, 592] on icon at bounding box center [806, 589] width 11 height 11
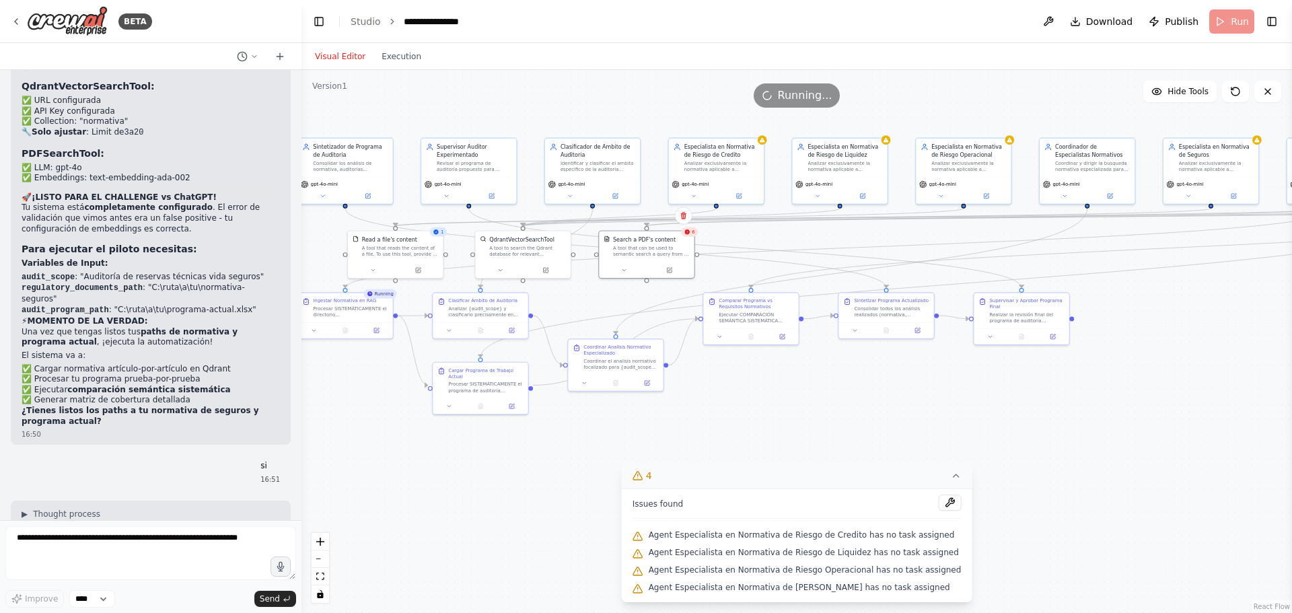
click at [950, 477] on icon at bounding box center [955, 475] width 11 height 11
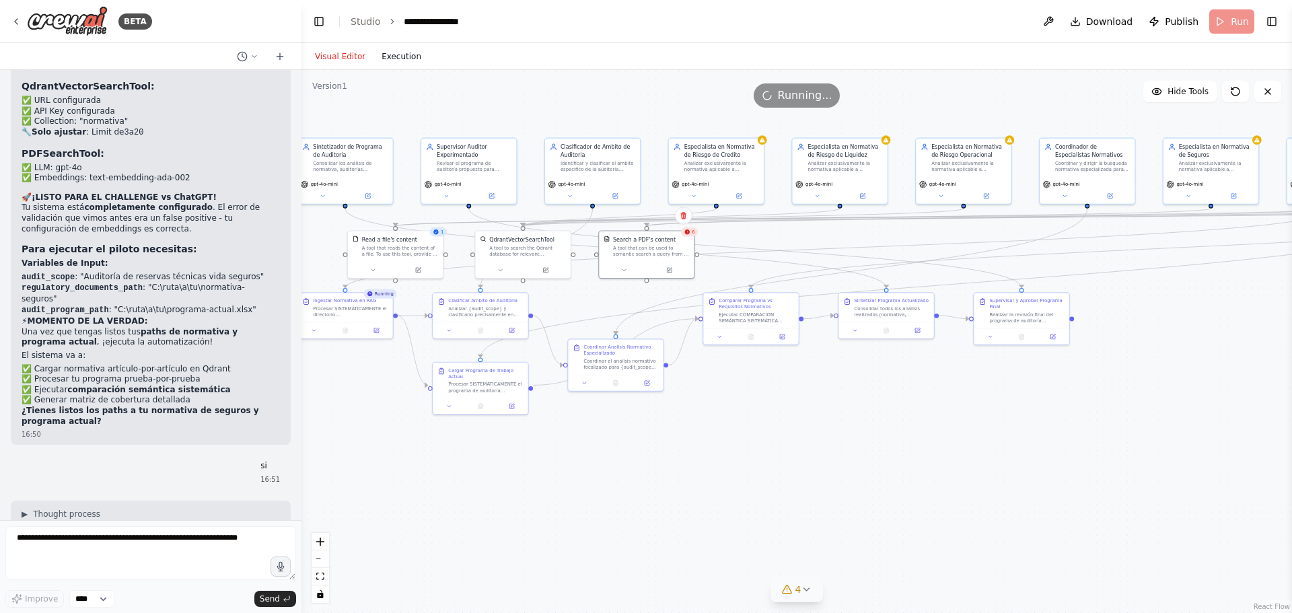
click at [404, 61] on button "Execution" at bounding box center [402, 56] width 56 height 16
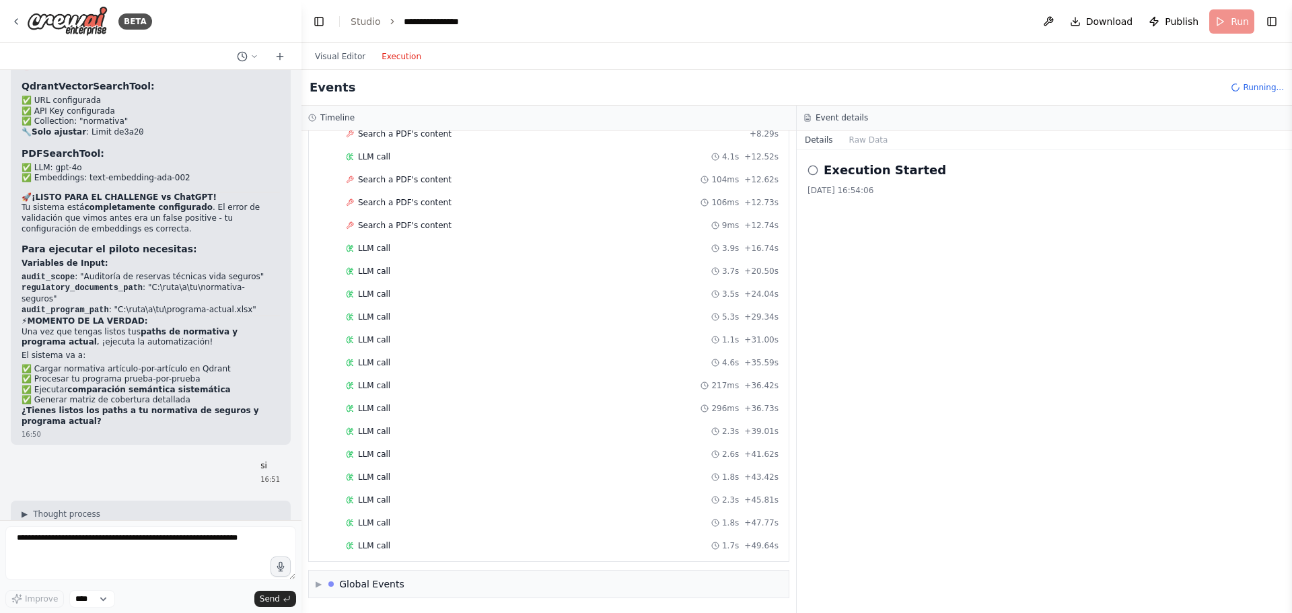
scroll to position [239, 0]
click at [868, 139] on button "Raw Data" at bounding box center [868, 140] width 55 height 19
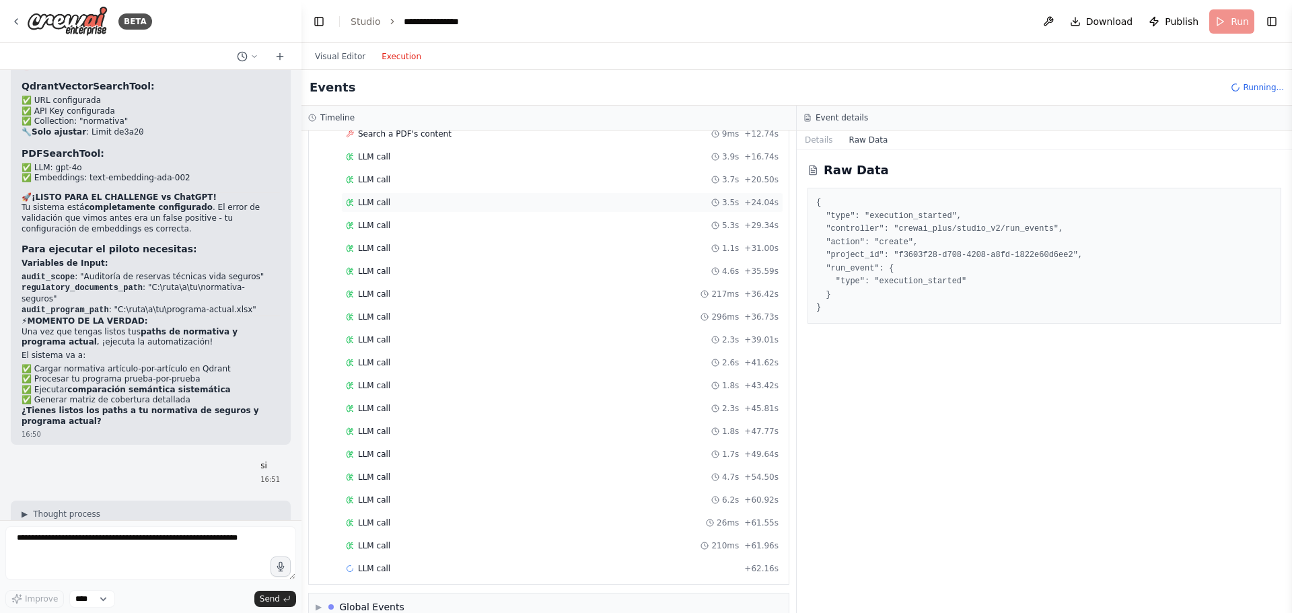
scroll to position [330, 0]
click at [371, 583] on div "Global Events" at bounding box center [371, 583] width 65 height 13
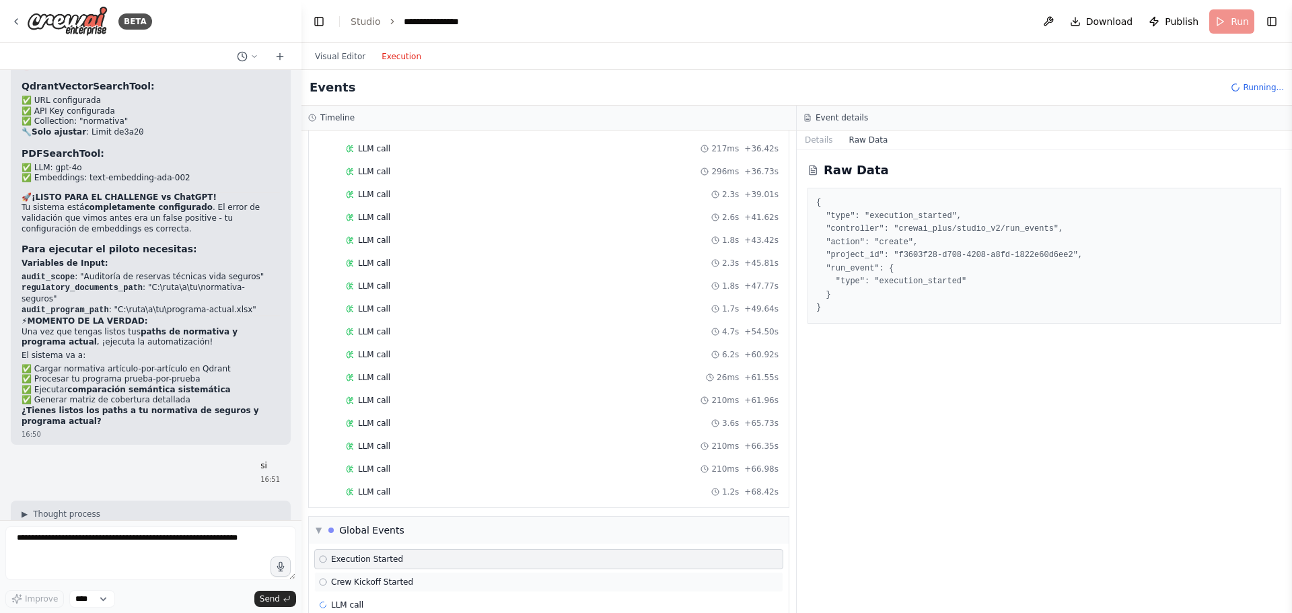
click at [344, 582] on span "Crew Kickoff Started" at bounding box center [372, 582] width 82 height 11
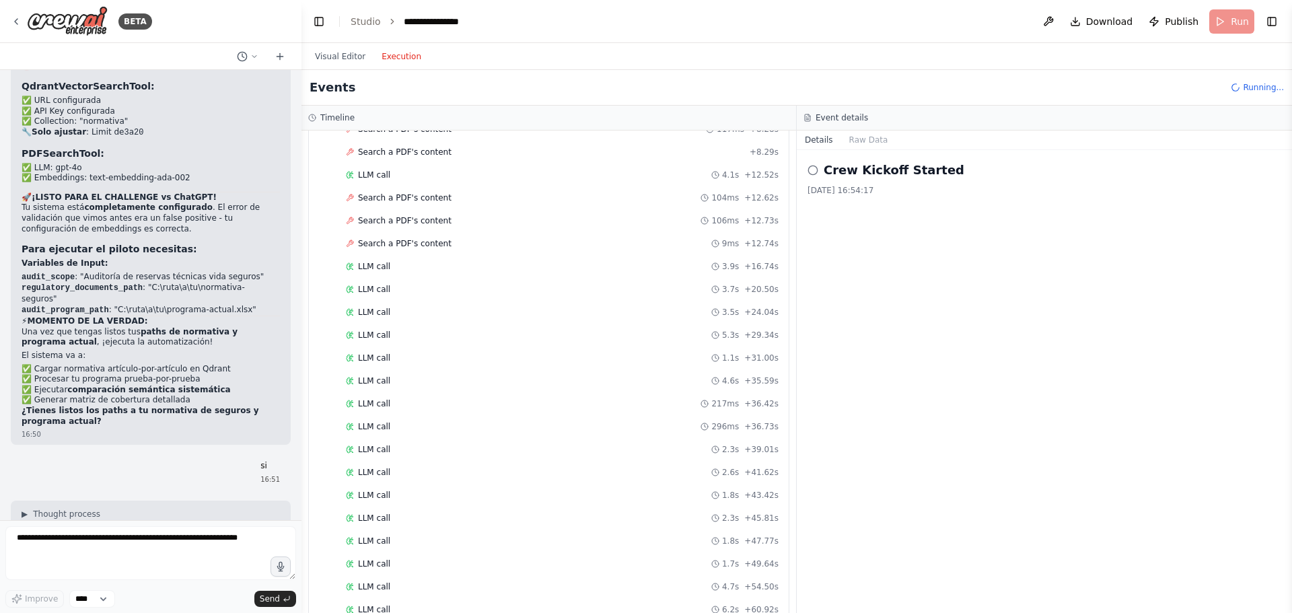
scroll to position [0, 0]
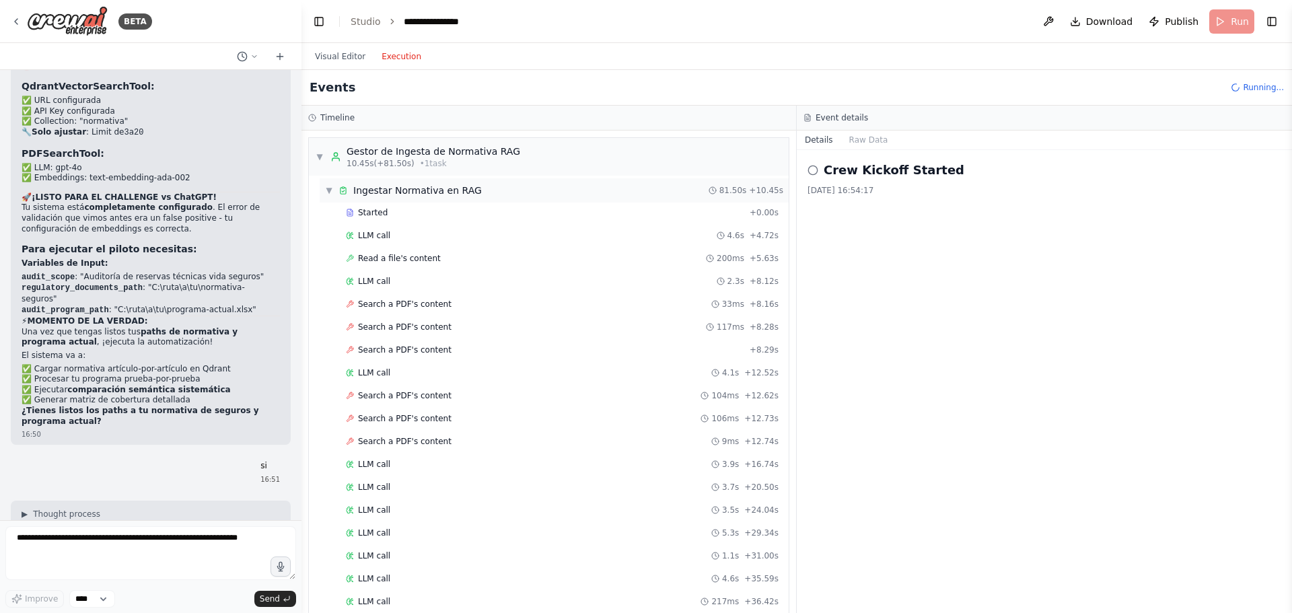
click at [327, 190] on span "▼" at bounding box center [329, 190] width 8 height 11
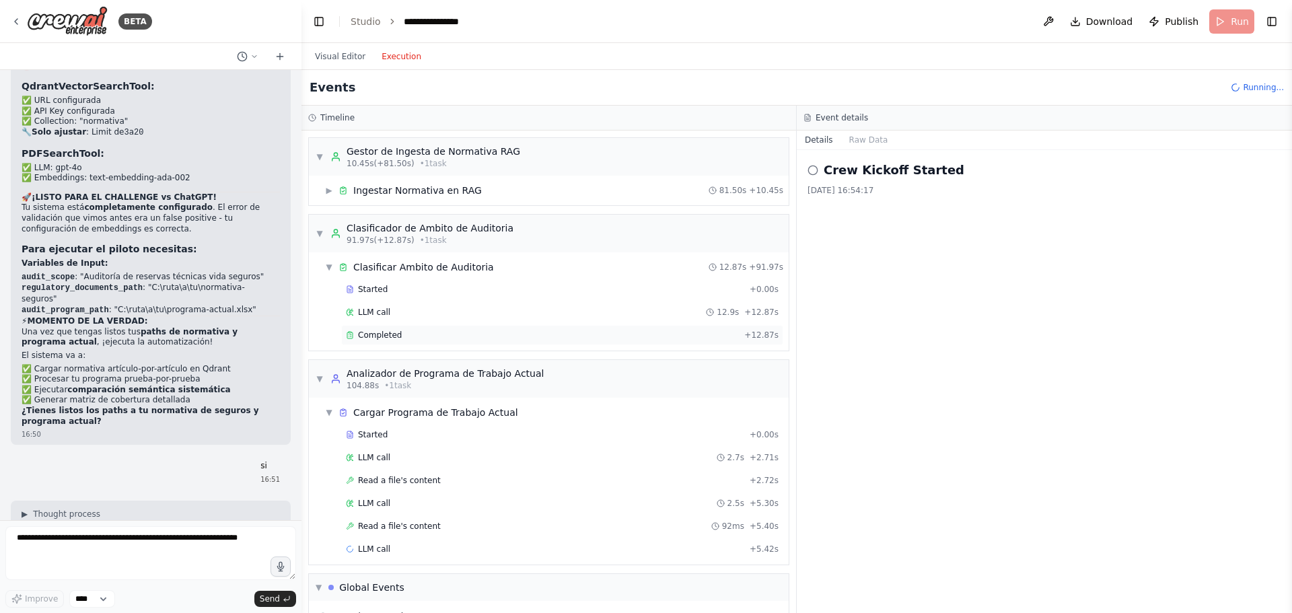
click at [405, 335] on div "Completed" at bounding box center [542, 335] width 393 height 11
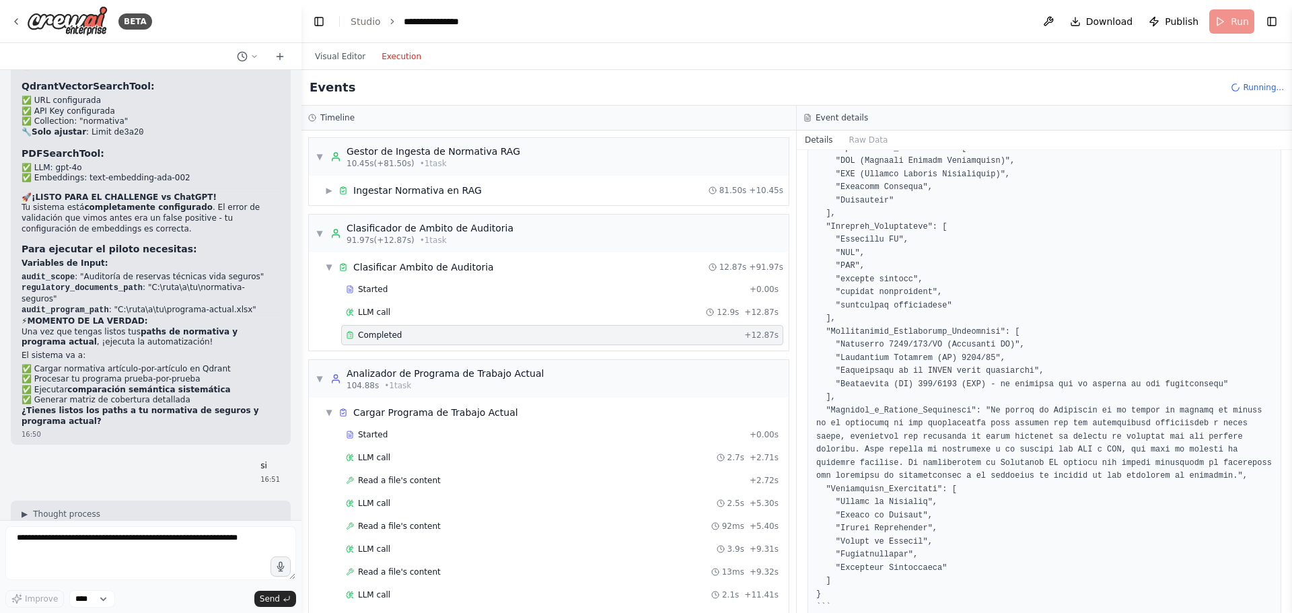
scroll to position [166, 0]
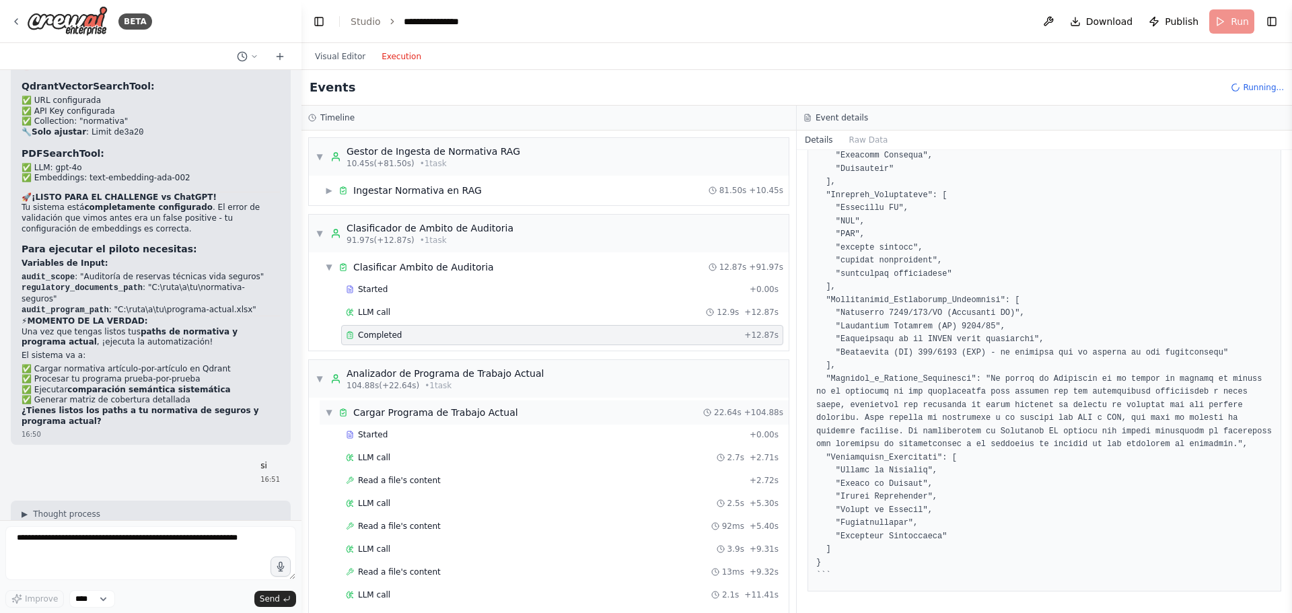
click at [331, 410] on span "▼" at bounding box center [329, 412] width 8 height 11
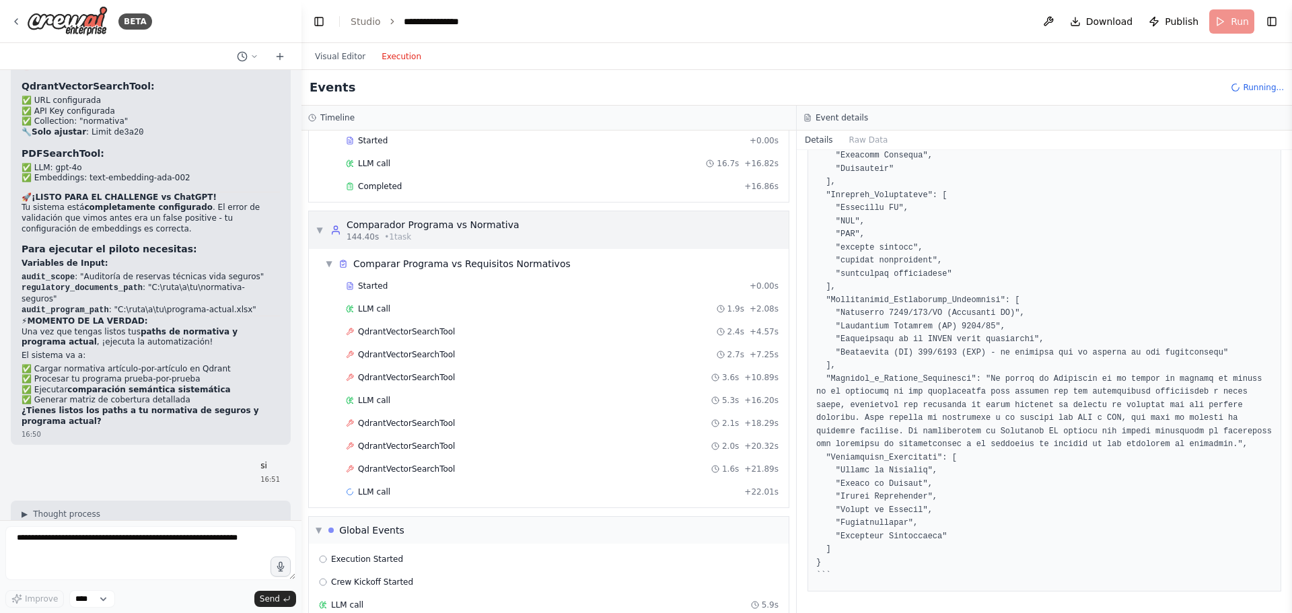
scroll to position [394, 0]
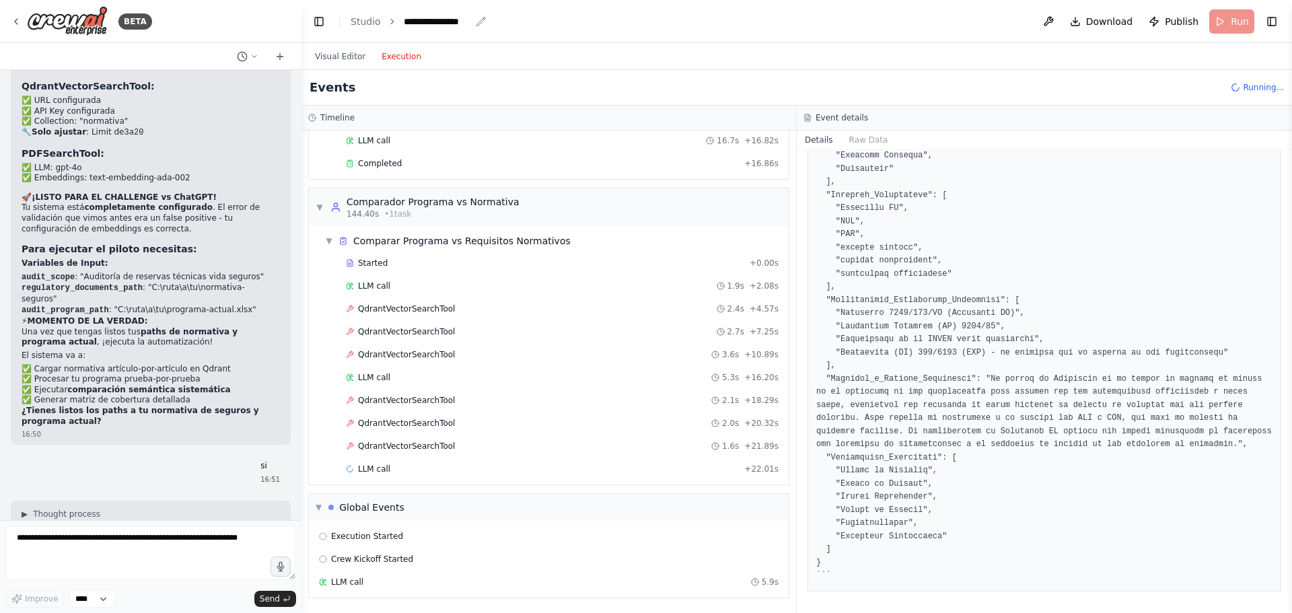
click at [427, 24] on div "**********" at bounding box center [437, 21] width 67 height 13
click at [469, 22] on div "**********" at bounding box center [454, 21] width 101 height 13
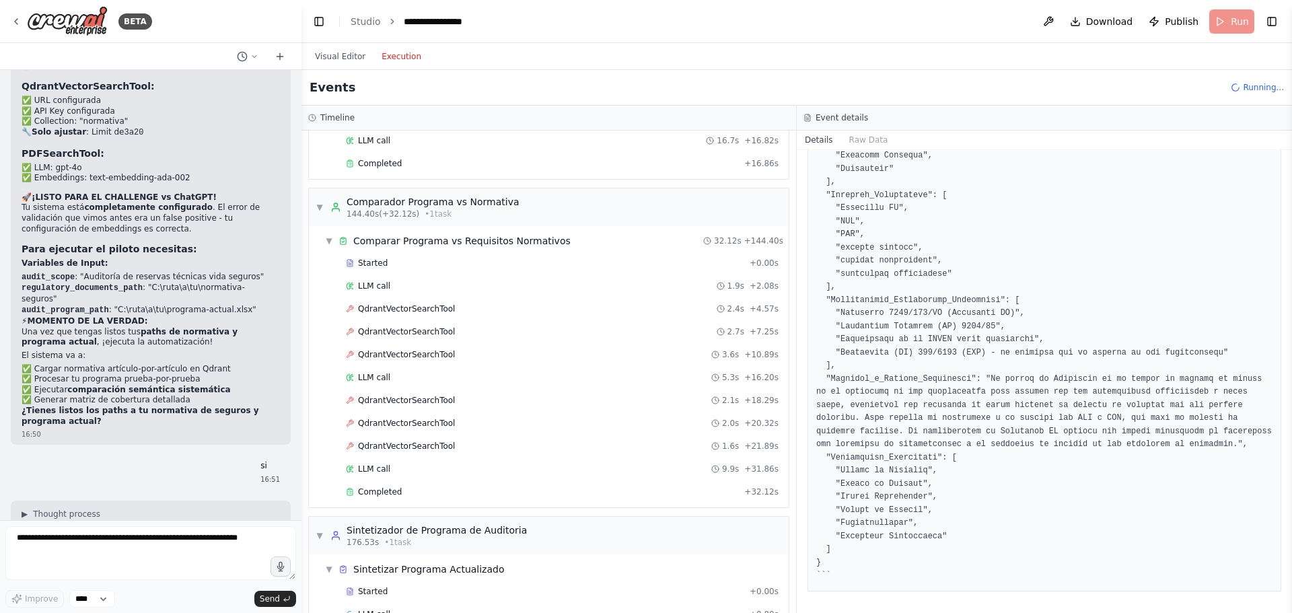
click at [629, 25] on header "**********" at bounding box center [797, 21] width 991 height 43
click at [329, 240] on span "▼" at bounding box center [329, 241] width 8 height 11
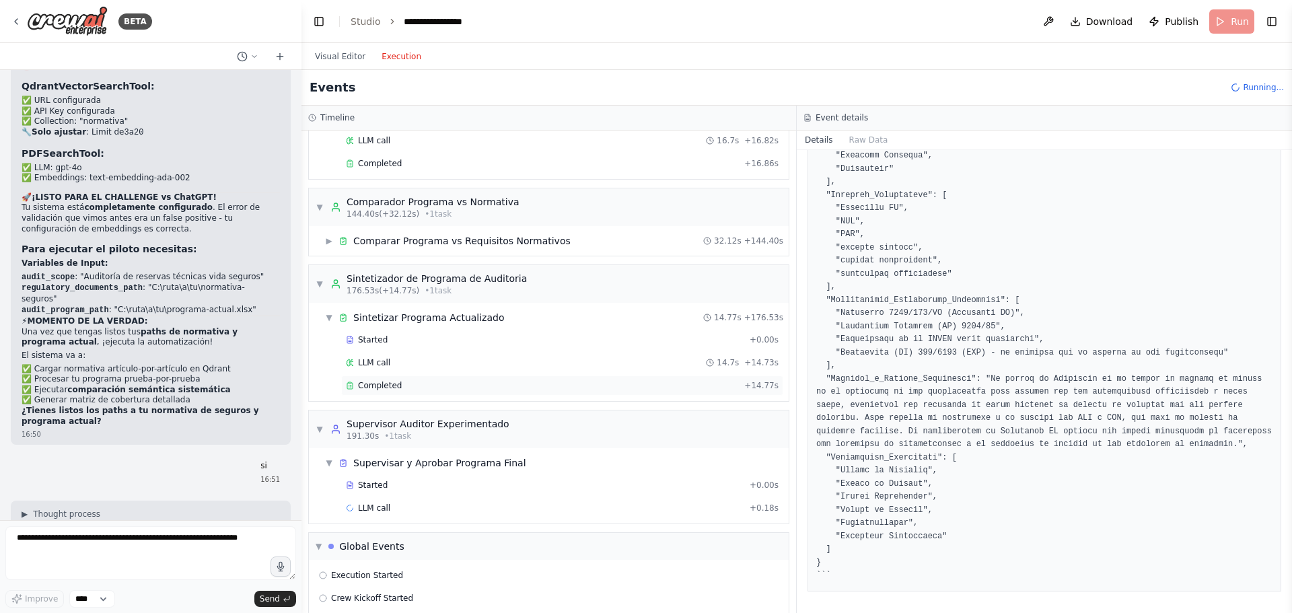
click at [423, 381] on div "Completed" at bounding box center [542, 385] width 393 height 11
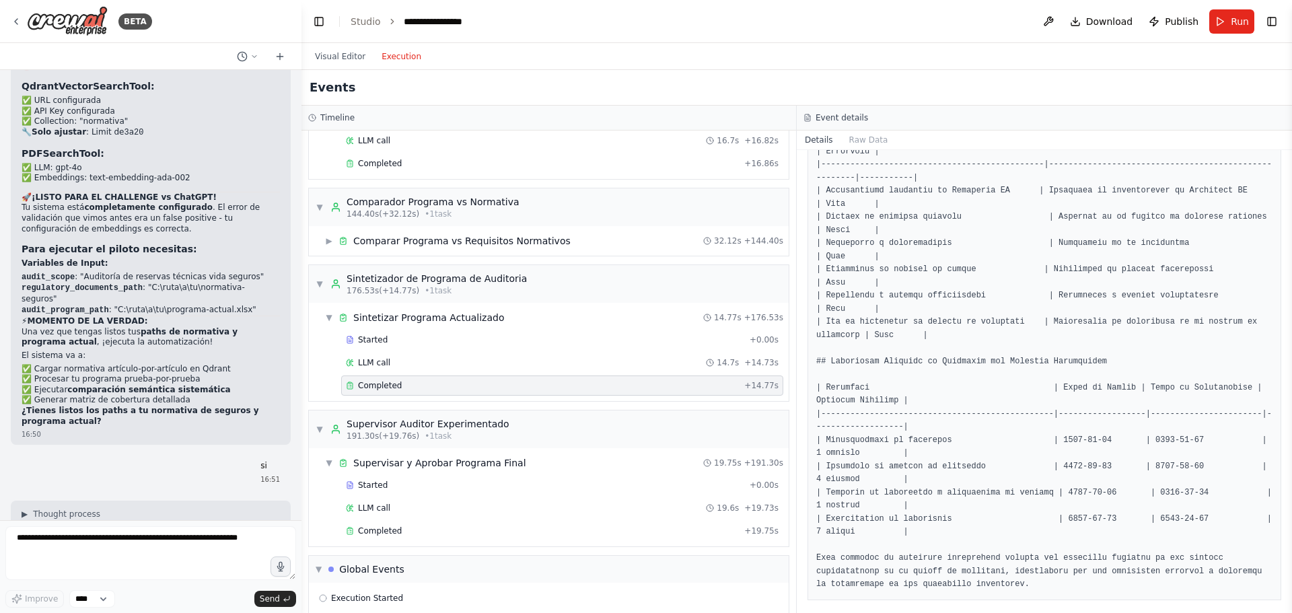
scroll to position [796, 0]
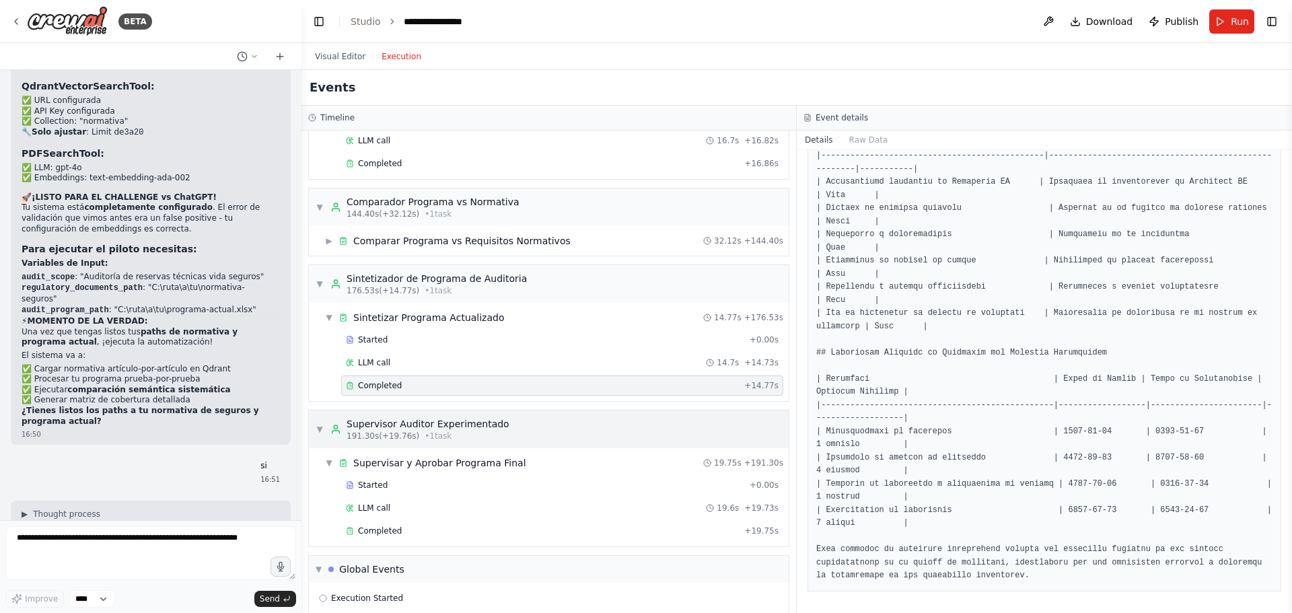
click at [320, 425] on span "▼" at bounding box center [320, 429] width 8 height 11
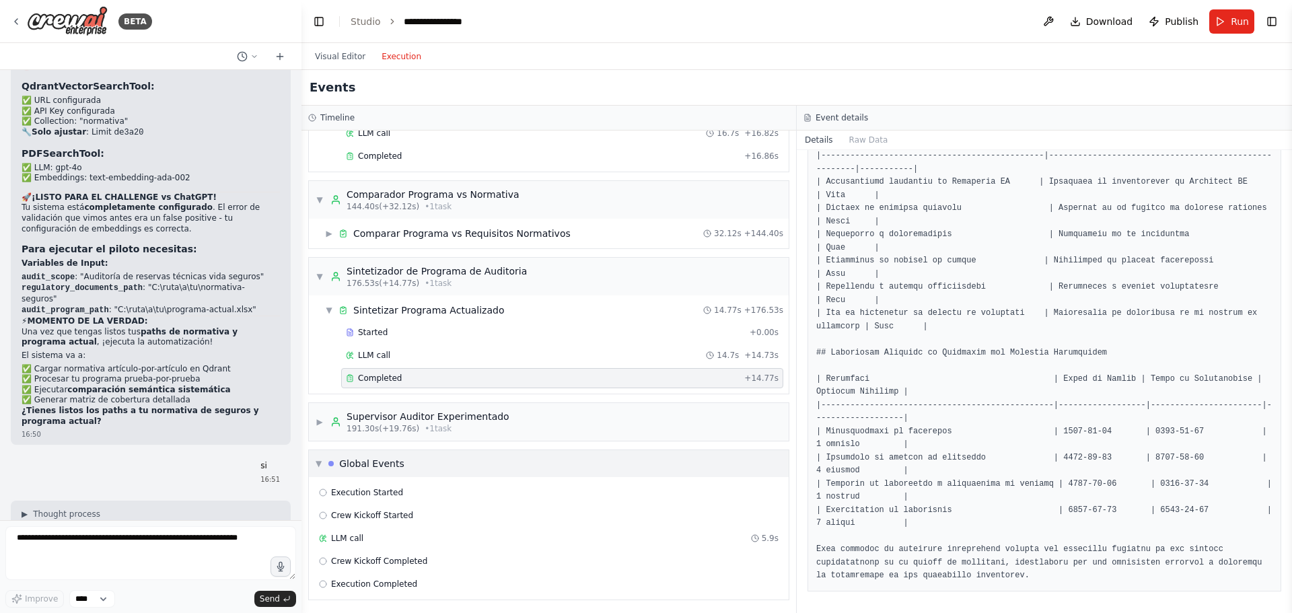
scroll to position [403, 0]
click at [318, 460] on span "▼" at bounding box center [319, 461] width 6 height 11
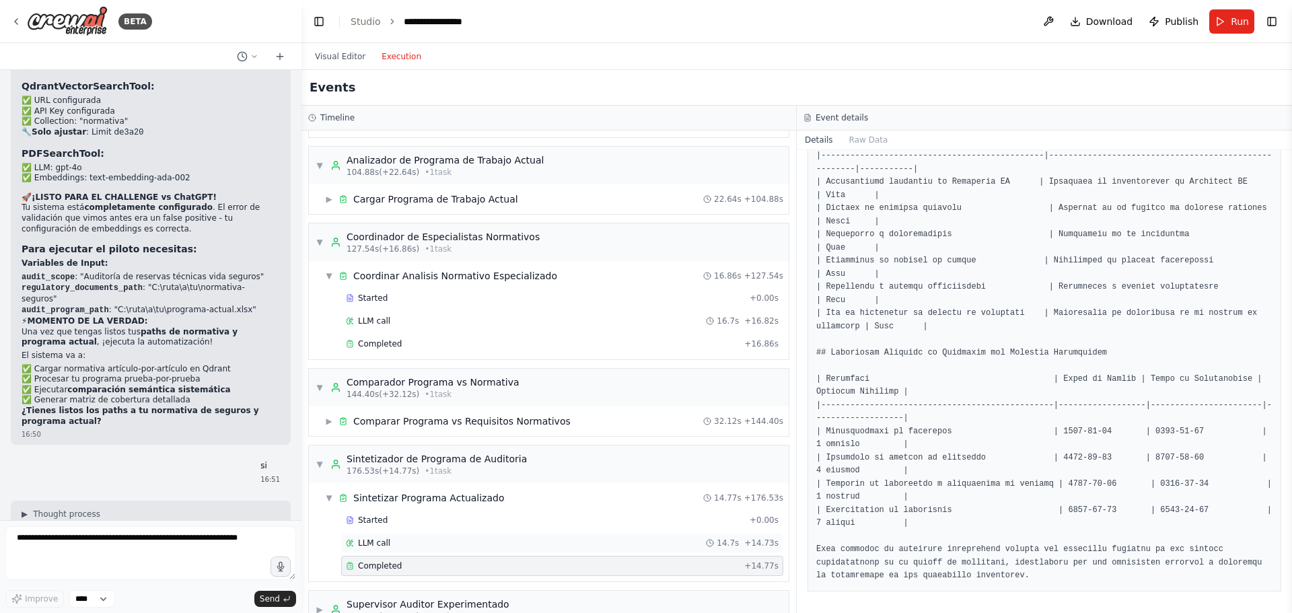
scroll to position [281, 0]
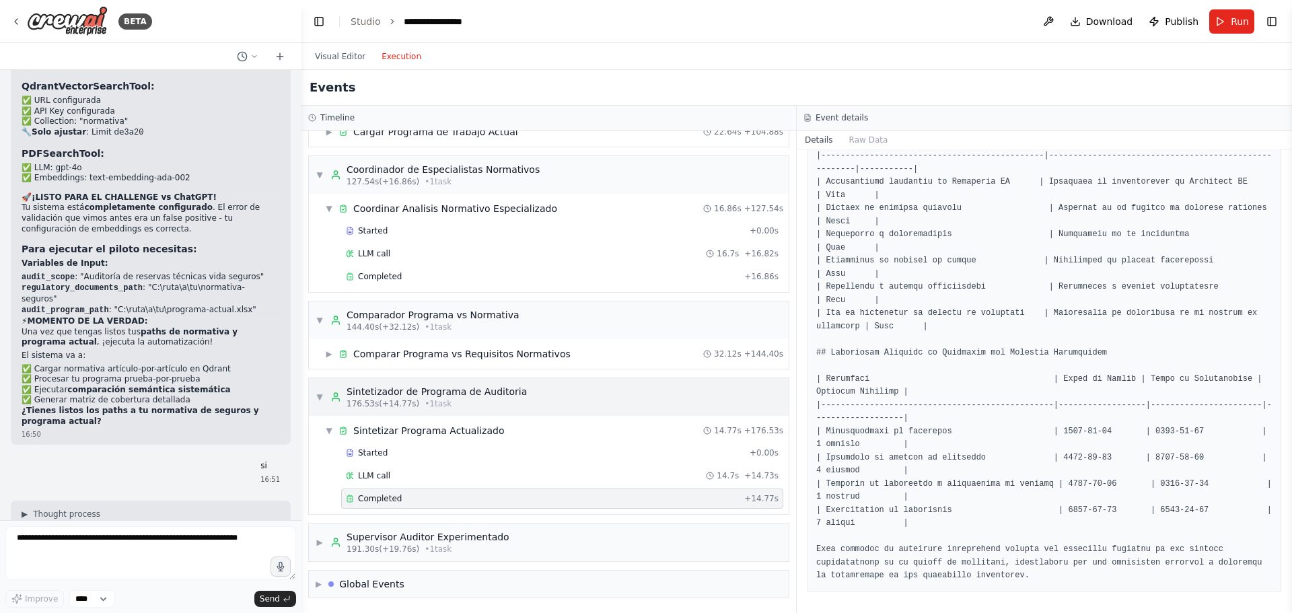
click at [319, 396] on span "▼" at bounding box center [320, 397] width 8 height 11
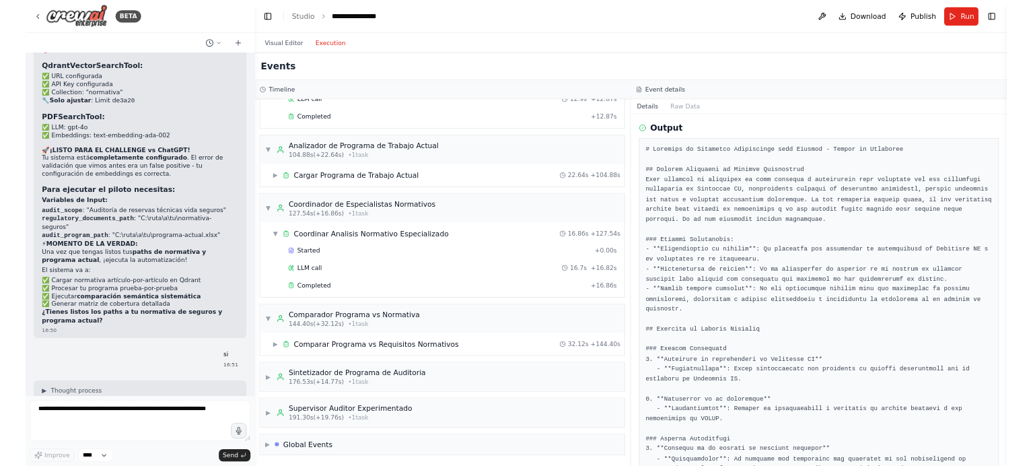
scroll to position [67, 0]
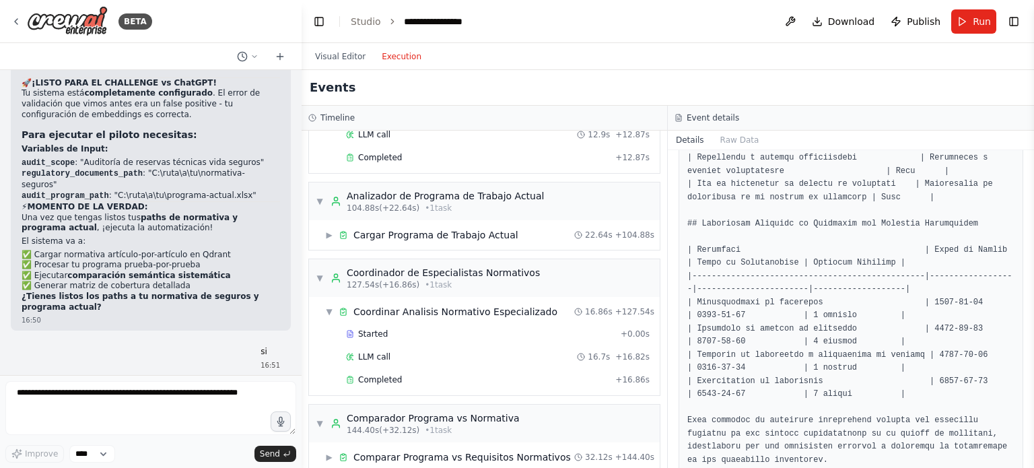
scroll to position [1006, 0]
click at [730, 135] on button "Raw Data" at bounding box center [739, 140] width 55 height 19
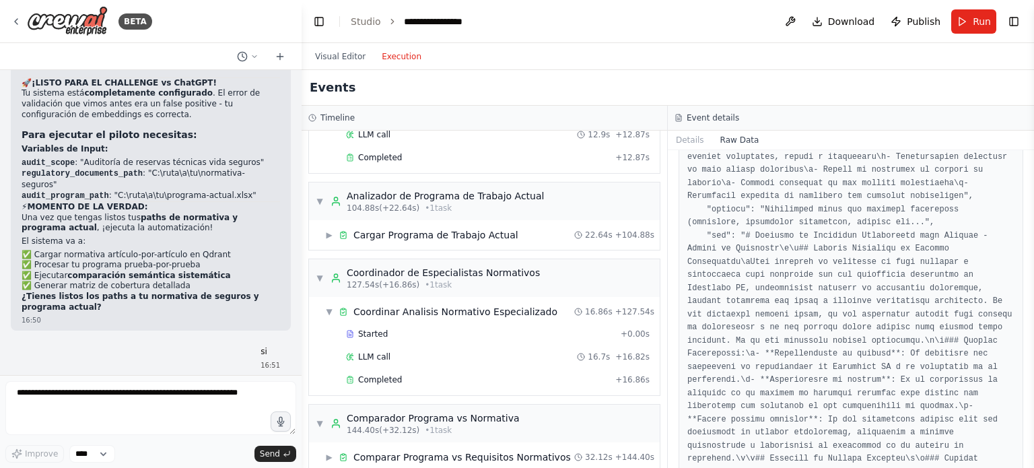
scroll to position [0, 0]
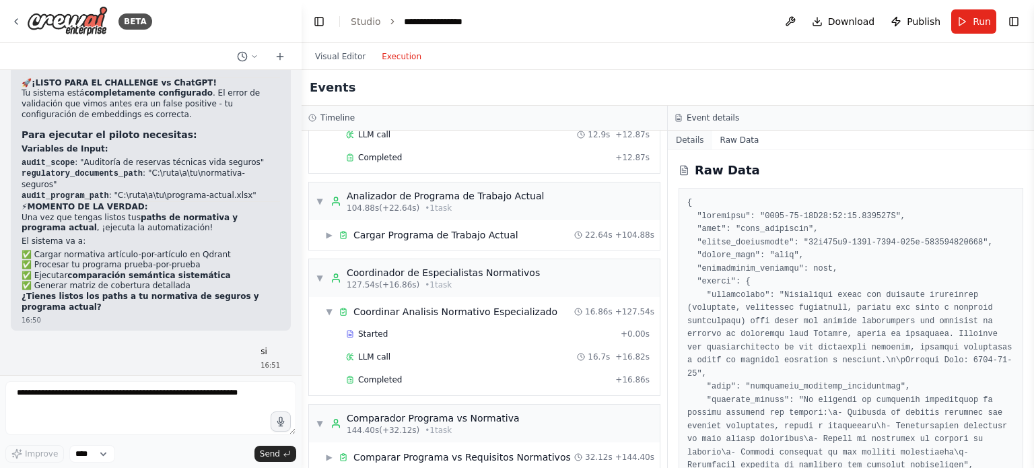
click at [691, 136] on button "Details" at bounding box center [690, 140] width 44 height 19
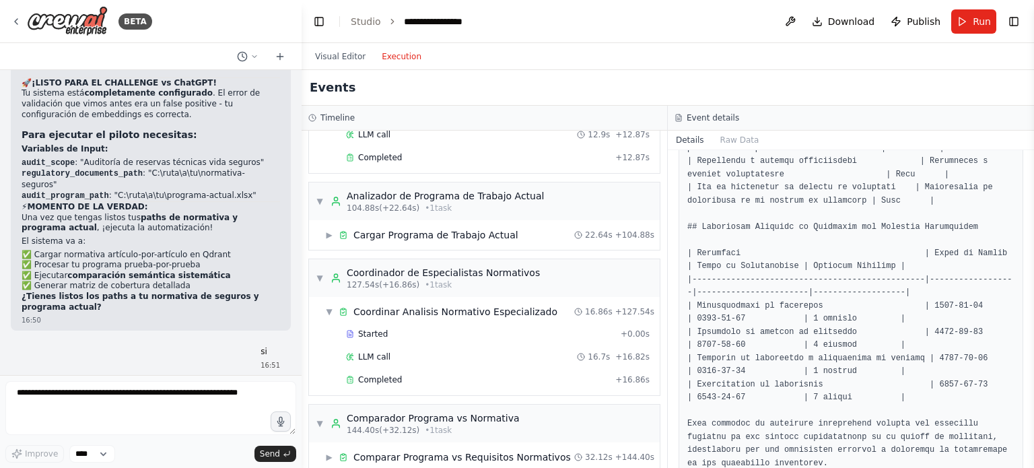
scroll to position [1006, 0]
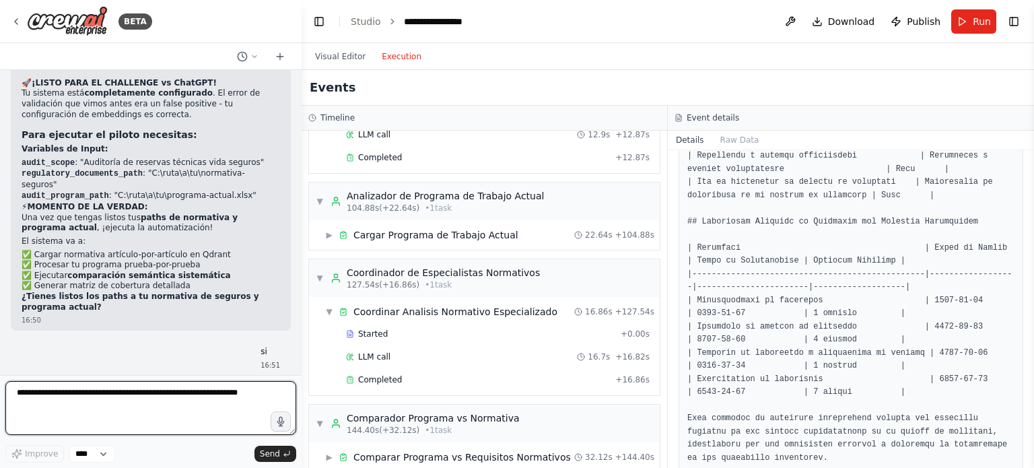
click at [73, 390] on textarea at bounding box center [150, 408] width 291 height 54
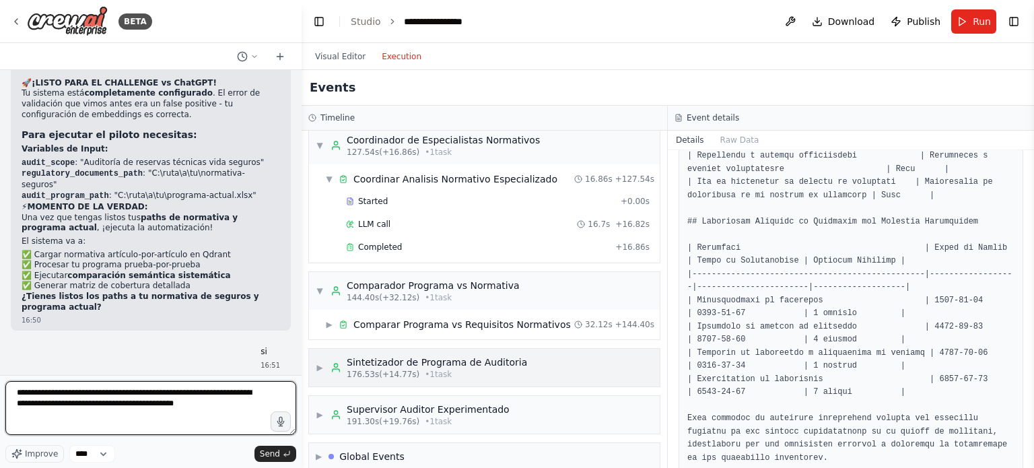
scroll to position [323, 0]
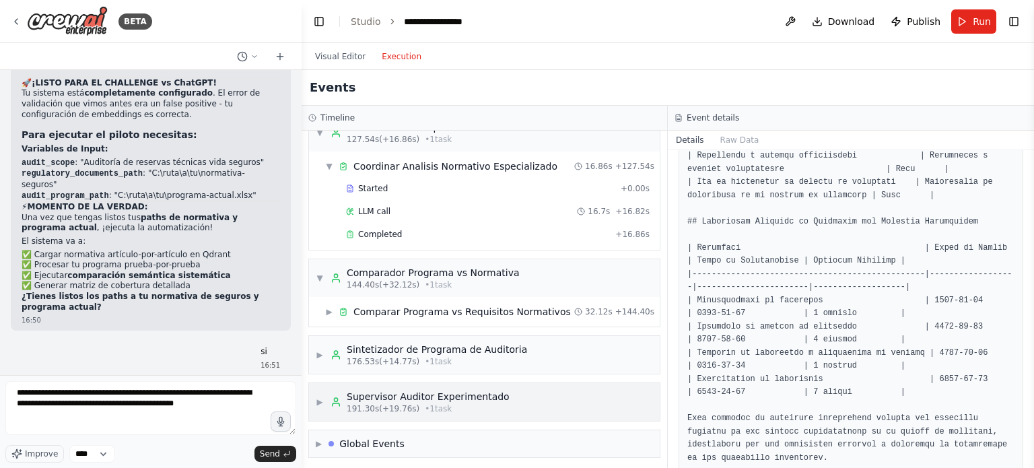
click at [403, 393] on div "Supervisor Auditor Experimentado" at bounding box center [428, 396] width 163 height 13
click at [447, 310] on div "Comparar Programa vs Requisitos Normativos" at bounding box center [461, 311] width 217 height 13
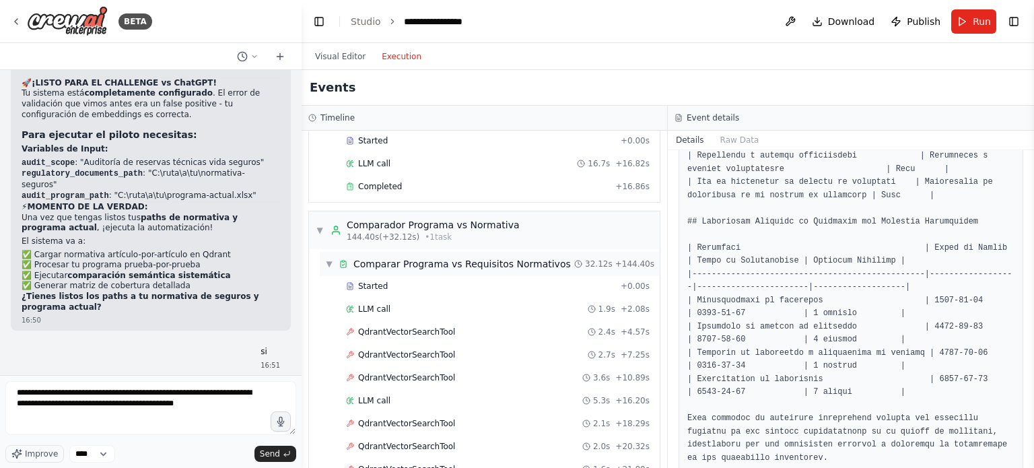
scroll to position [390, 0]
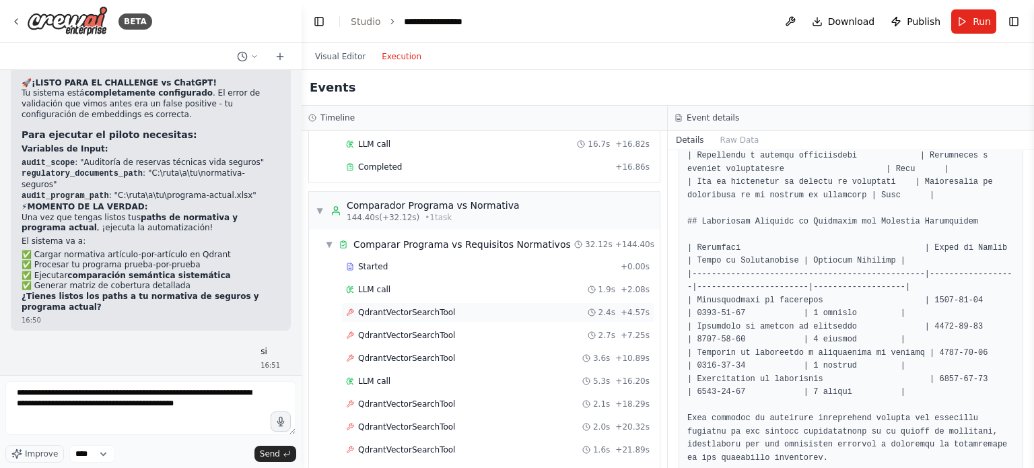
click at [433, 308] on span "QdrantVectorSearchTool" at bounding box center [406, 312] width 97 height 11
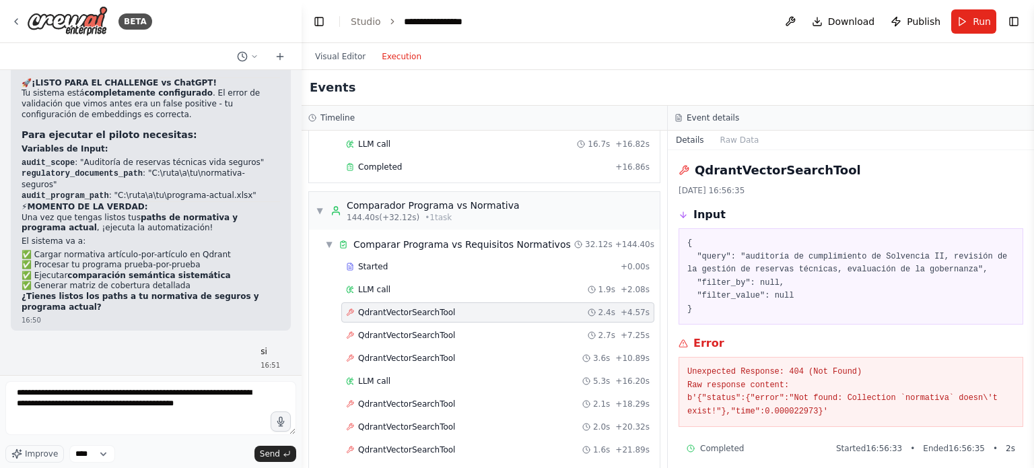
scroll to position [9, 0]
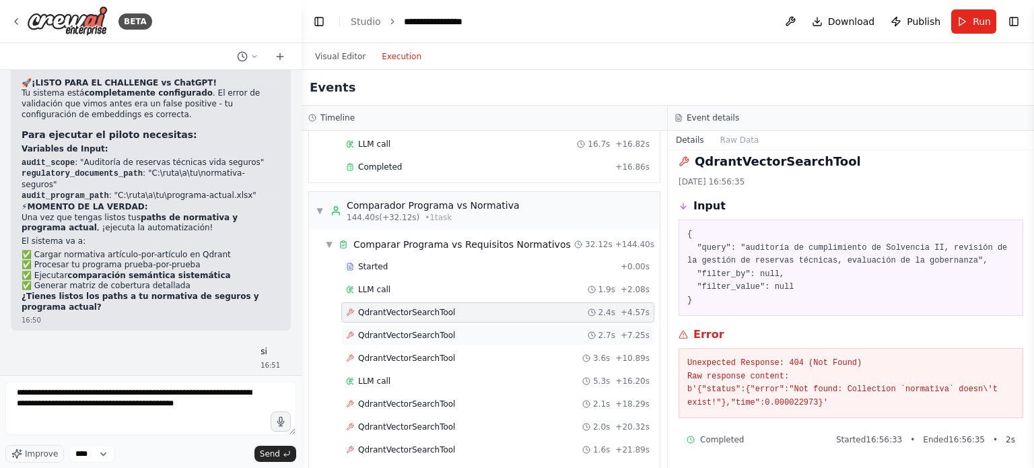
click at [407, 330] on span "QdrantVectorSearchTool" at bounding box center [406, 335] width 97 height 11
click at [406, 353] on span "QdrantVectorSearchTool" at bounding box center [406, 358] width 97 height 11
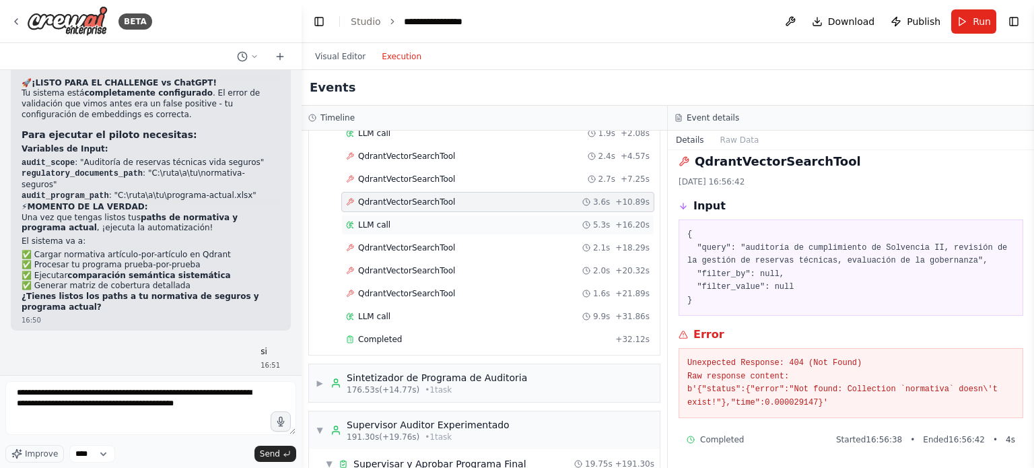
scroll to position [592, 0]
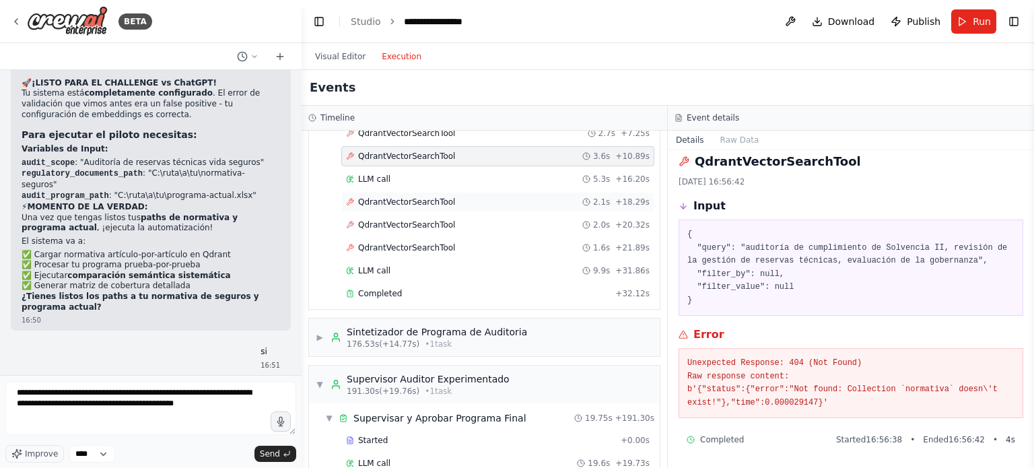
click at [404, 197] on span "QdrantVectorSearchTool" at bounding box center [406, 202] width 97 height 11
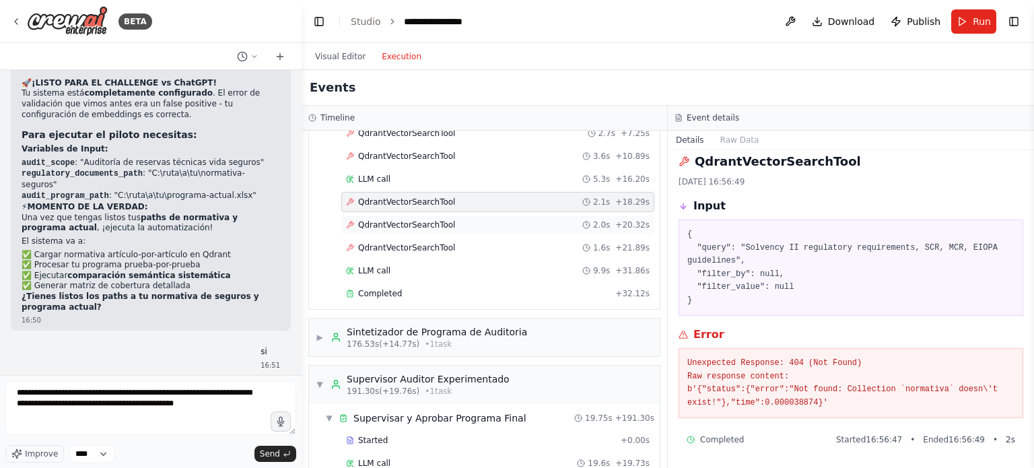
click at [415, 223] on span "QdrantVectorSearchTool" at bounding box center [406, 224] width 97 height 11
click at [416, 242] on span "QdrantVectorSearchTool" at bounding box center [406, 247] width 97 height 11
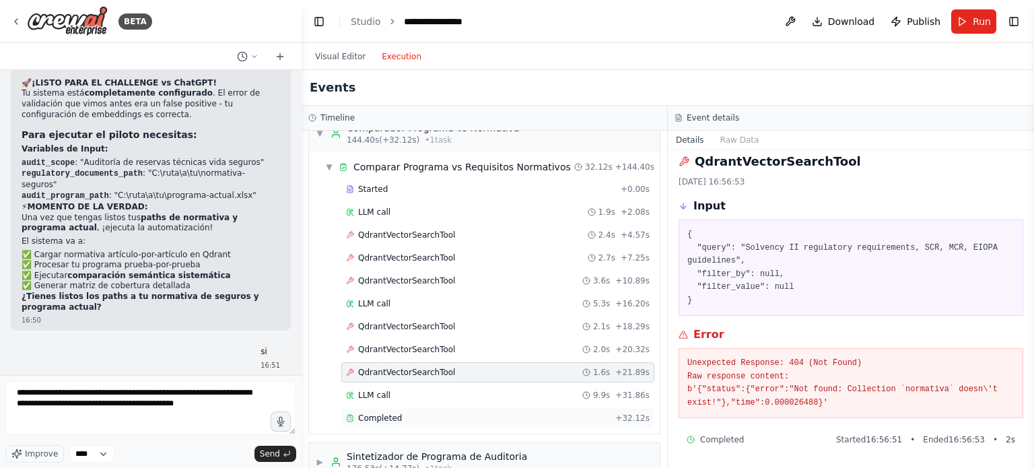
scroll to position [400, 0]
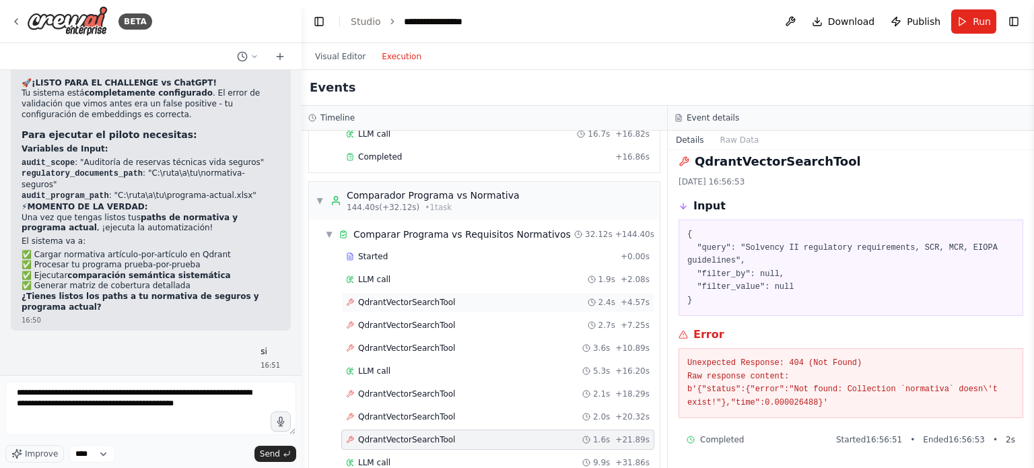
click at [423, 301] on span "QdrantVectorSearchTool" at bounding box center [406, 302] width 97 height 11
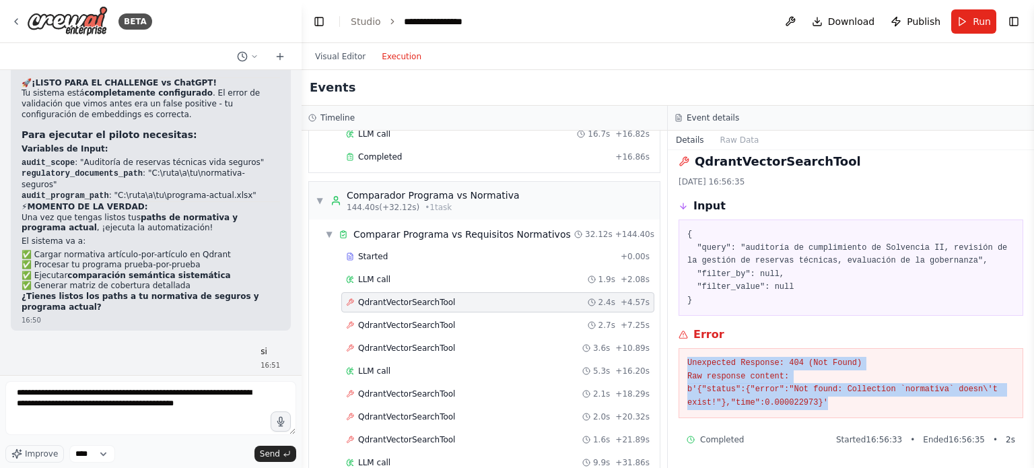
drag, startPoint x: 687, startPoint y: 361, endPoint x: 847, endPoint y: 404, distance: 165.9
click at [847, 404] on pre "Unexpected Response: 404 (Not Found) Raw response content: b'{"status":{"error"…" at bounding box center [850, 383] width 327 height 52
copy pre "Unexpected Response: 404 (Not Found) Raw response content: b'{"status":{"error"…"
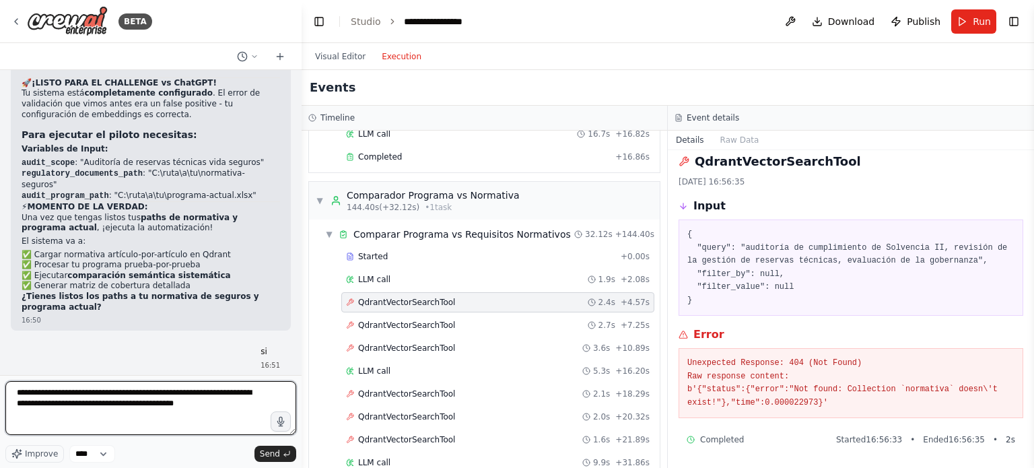
click at [52, 388] on textarea "**********" at bounding box center [150, 408] width 291 height 54
drag, startPoint x: 17, startPoint y: 392, endPoint x: 236, endPoint y: 406, distance: 219.8
click at [236, 406] on textarea "**********" at bounding box center [150, 408] width 291 height 54
paste textarea "**********"
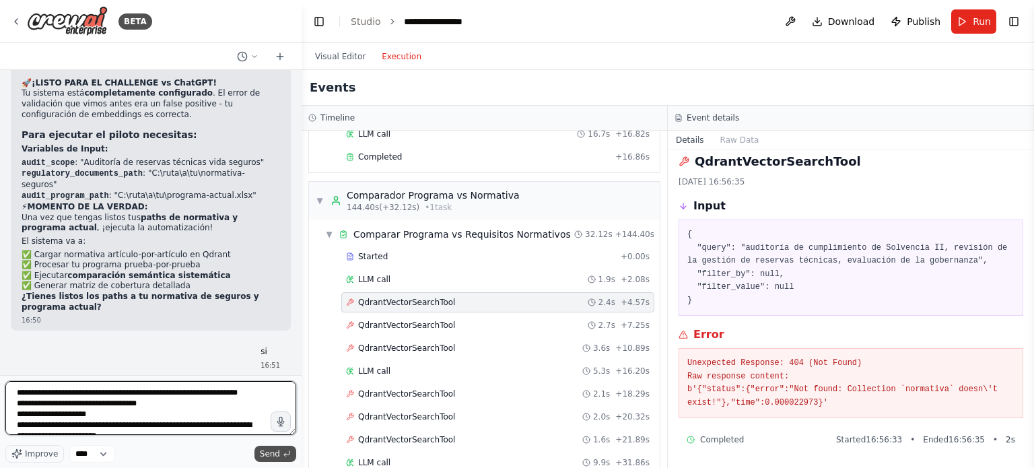
type textarea "**********"
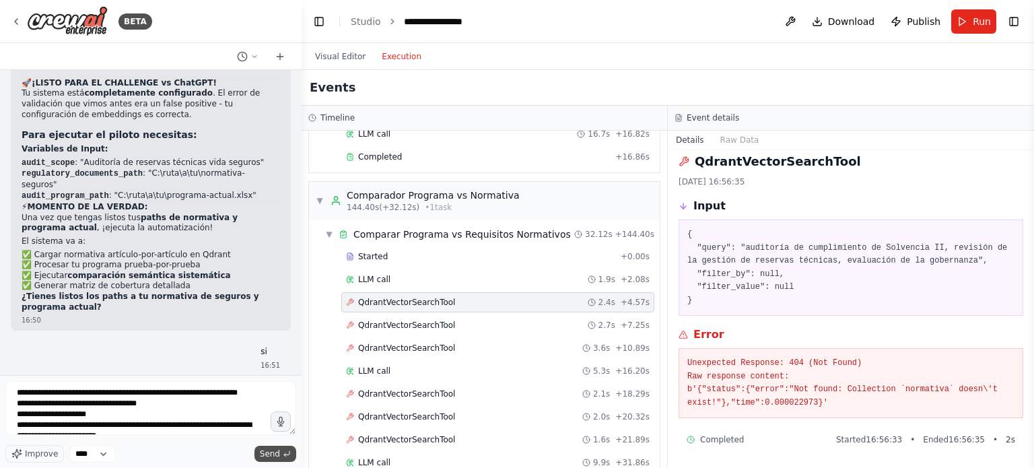
click at [280, 452] on button "Send" at bounding box center [275, 454] width 42 height 16
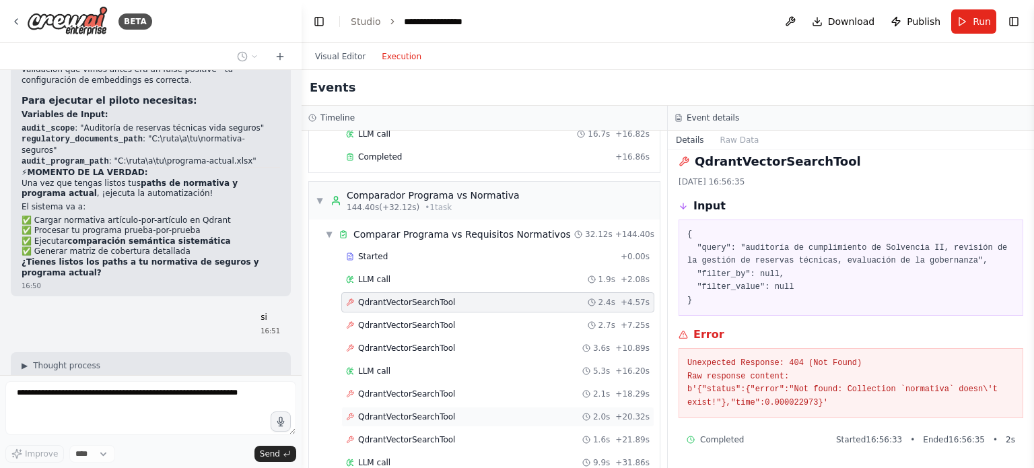
scroll to position [13905, 0]
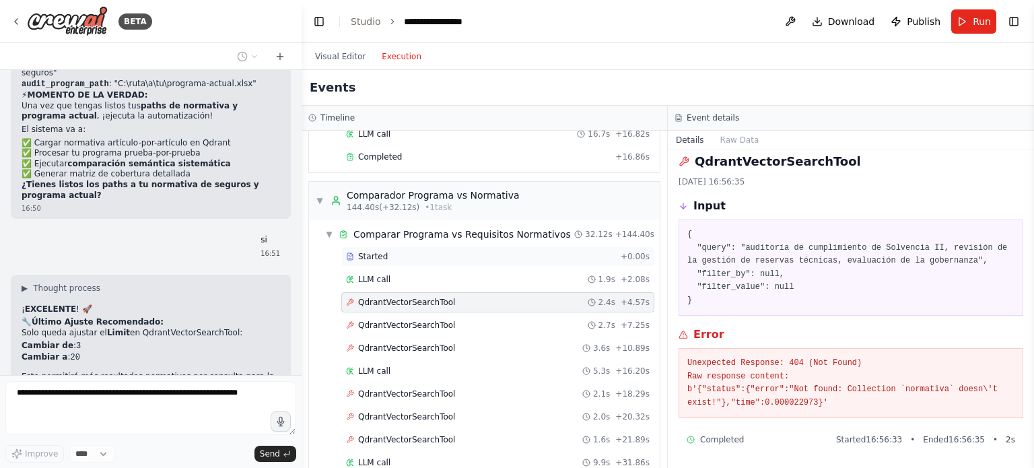
click at [370, 252] on span "Started" at bounding box center [373, 256] width 30 height 11
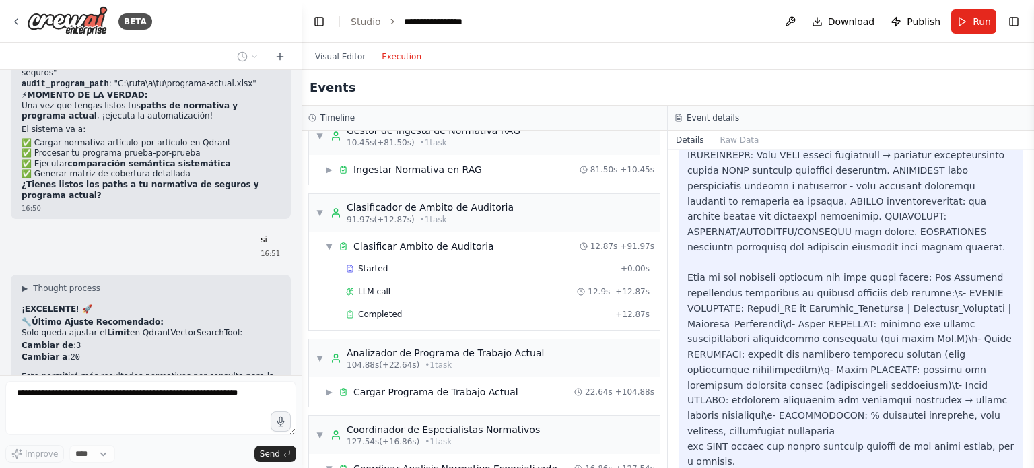
scroll to position [0, 0]
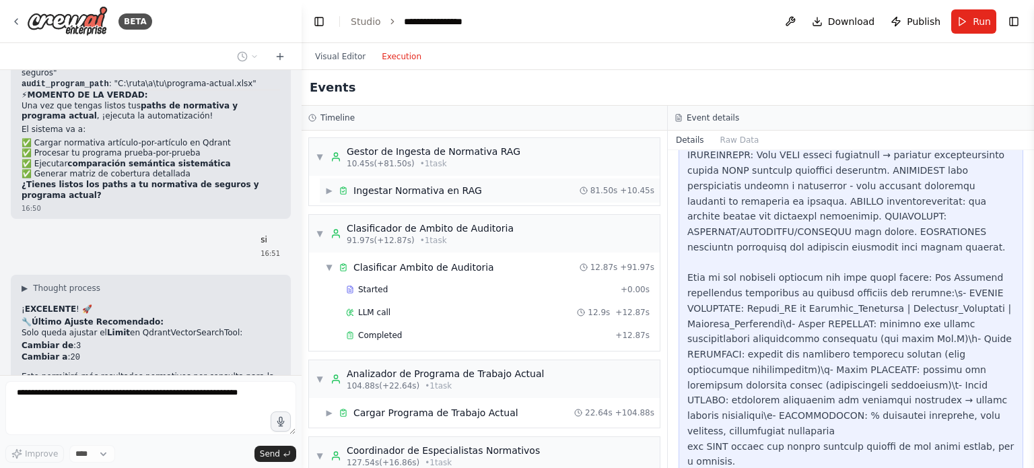
click at [393, 192] on div "Ingestar Normativa en RAG" at bounding box center [417, 190] width 129 height 13
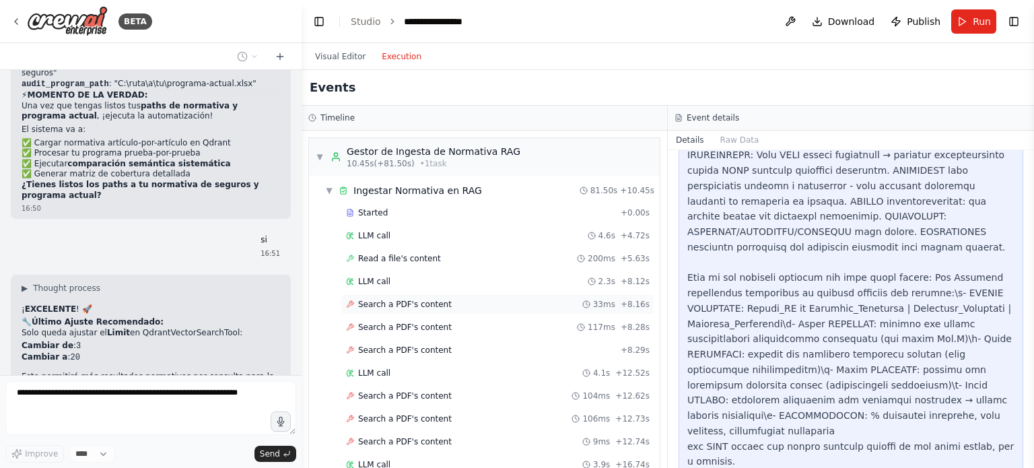
click at [400, 299] on span "Search a PDF's content" at bounding box center [405, 304] width 94 height 11
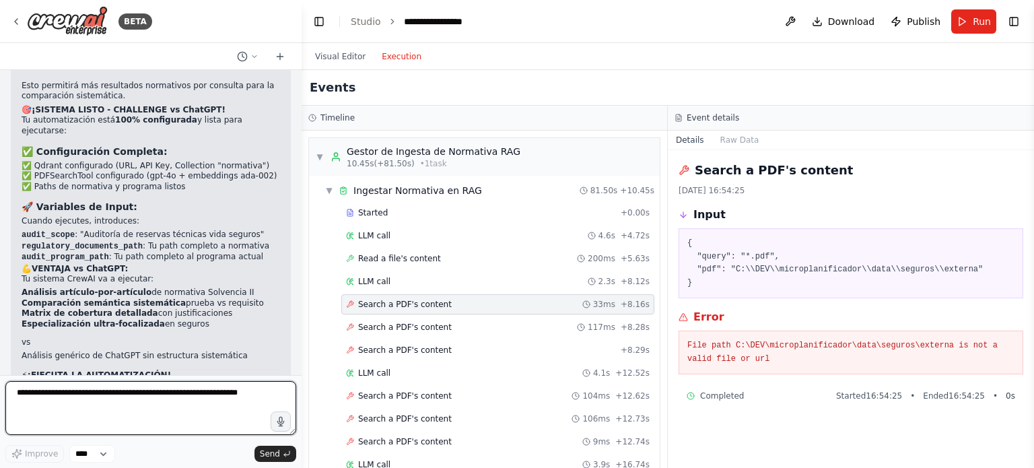
scroll to position [14197, 0]
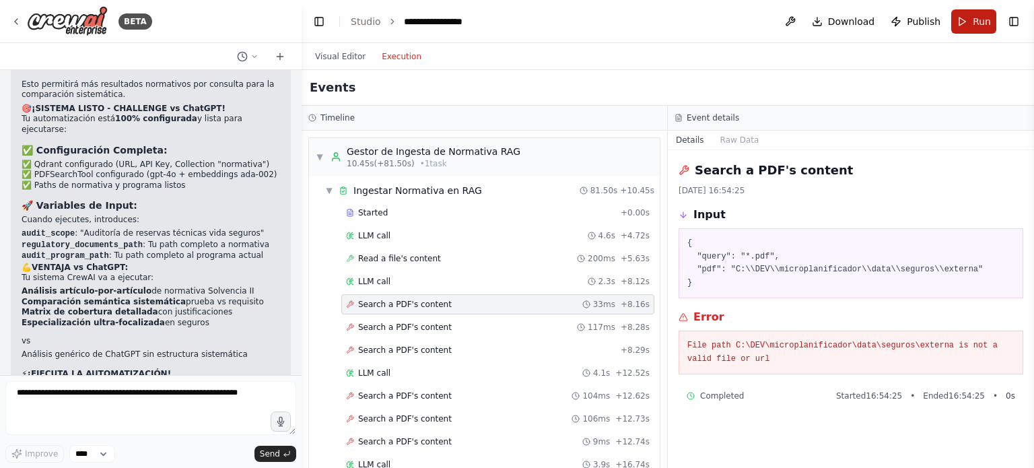
click at [968, 26] on button "Run" at bounding box center [973, 21] width 45 height 24
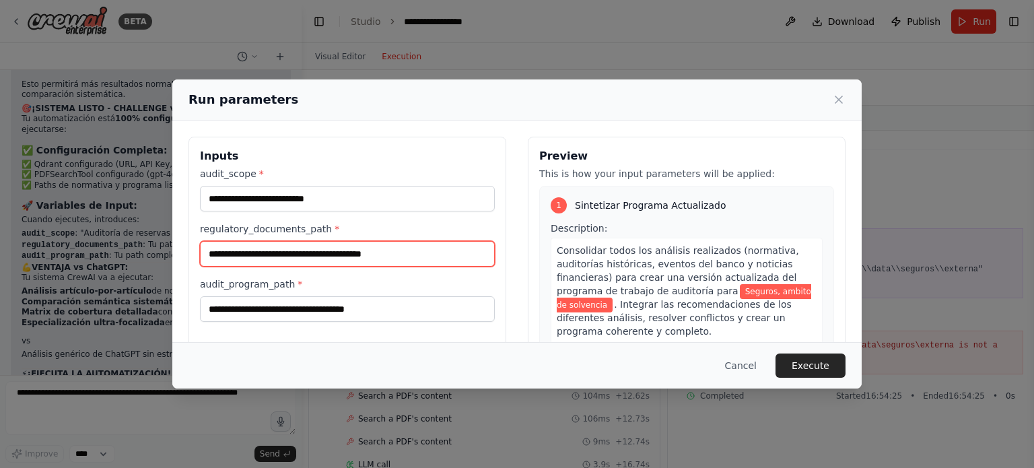
click at [283, 255] on input "**********" at bounding box center [347, 254] width 295 height 26
click at [429, 255] on input "**********" at bounding box center [347, 254] width 295 height 26
drag, startPoint x: 429, startPoint y: 255, endPoint x: 165, endPoint y: 237, distance: 265.1
click at [165, 237] on div "**********" at bounding box center [517, 234] width 1034 height 468
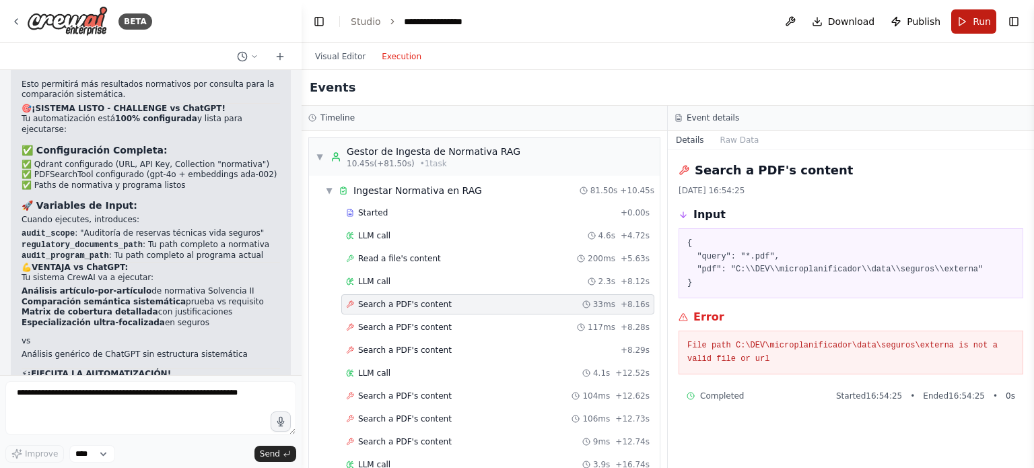
click at [974, 18] on span "Run" at bounding box center [982, 21] width 18 height 13
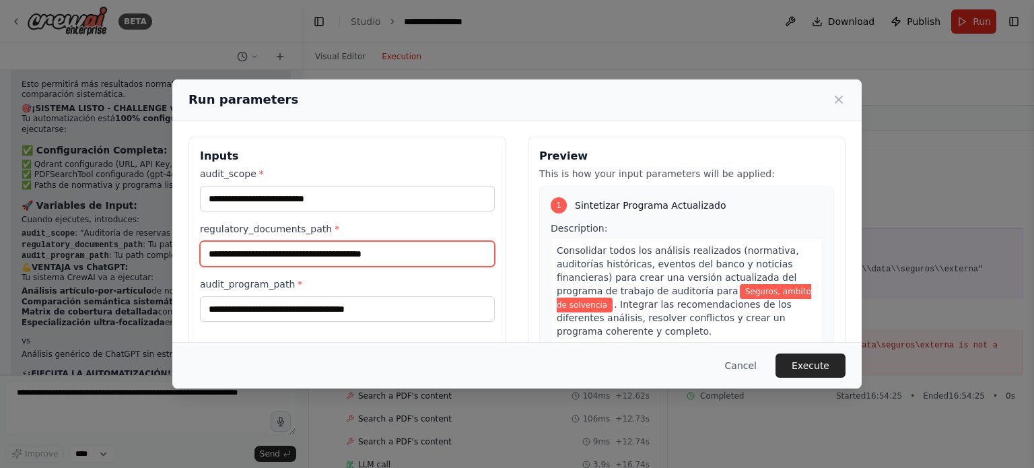
click at [320, 245] on input "**********" at bounding box center [347, 254] width 295 height 26
drag, startPoint x: 423, startPoint y: 254, endPoint x: 195, endPoint y: 248, distance: 228.2
click at [195, 248] on div "**********" at bounding box center [347, 296] width 318 height 319
paste input "*****"
type input "**********"
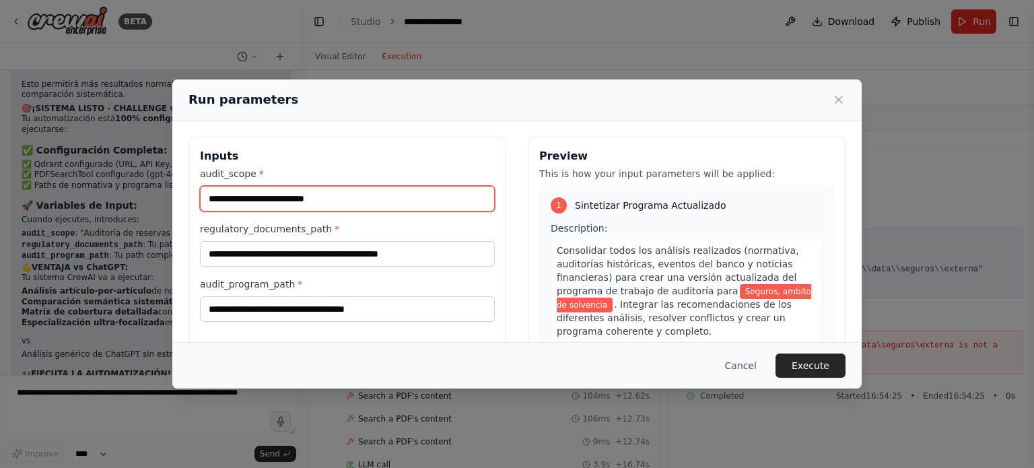
click at [312, 201] on input "**********" at bounding box center [347, 199] width 295 height 26
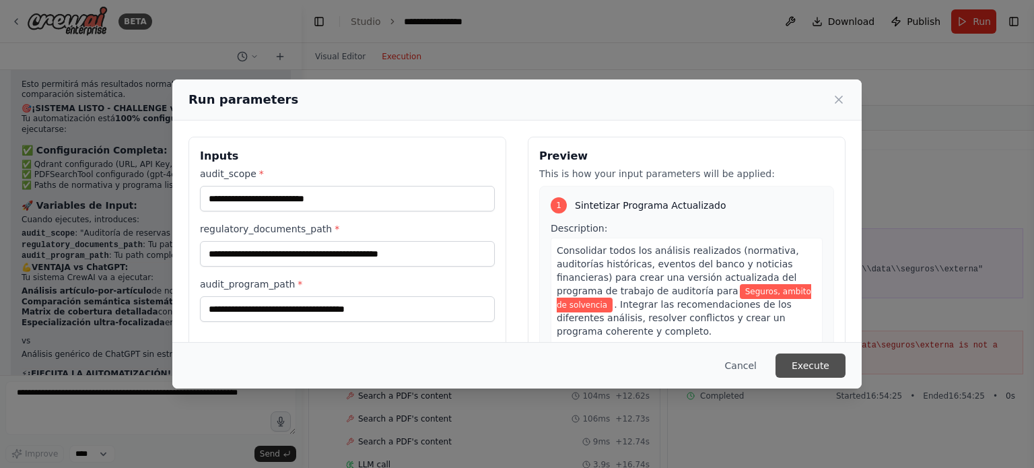
click at [818, 366] on button "Execute" at bounding box center [810, 365] width 70 height 24
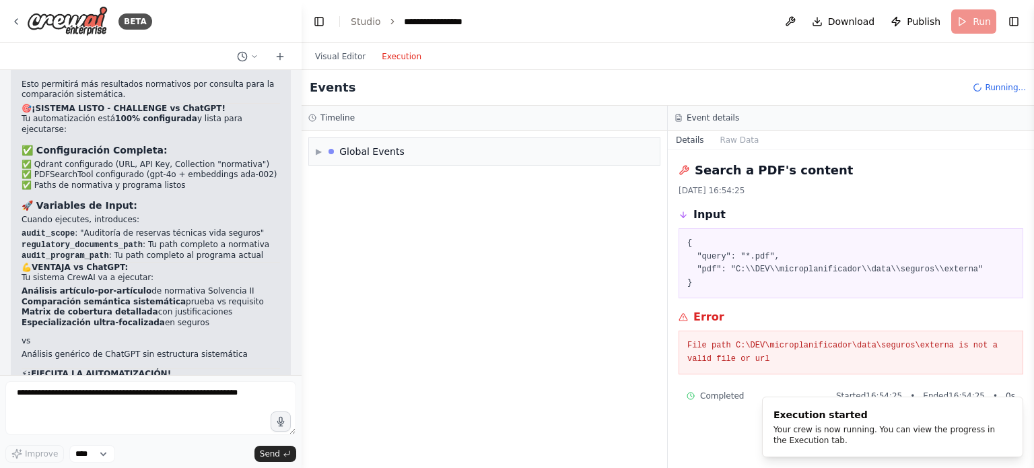
click at [389, 59] on button "Execution" at bounding box center [402, 56] width 56 height 16
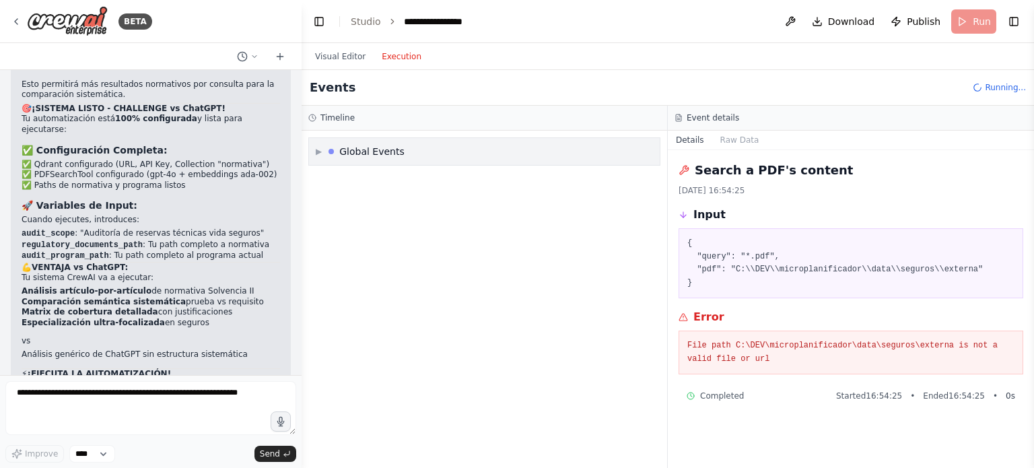
click at [318, 149] on span "▶" at bounding box center [319, 151] width 6 height 11
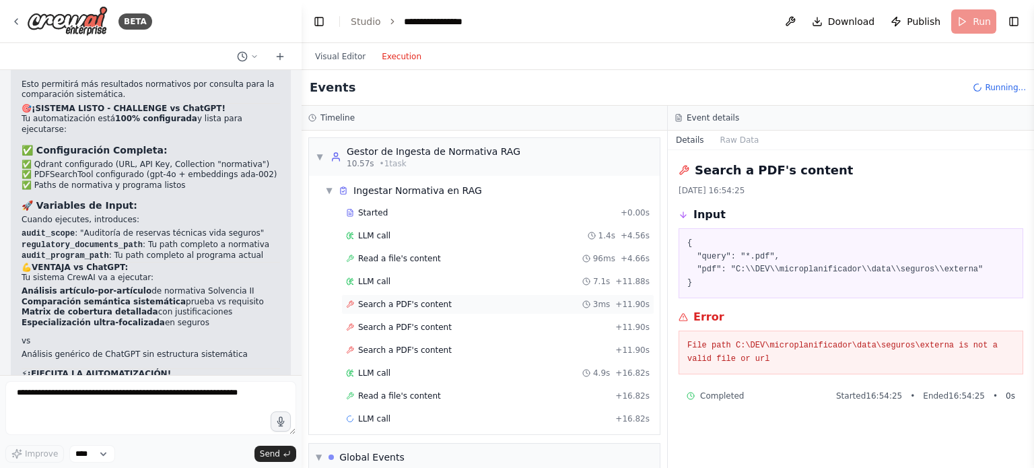
click at [417, 301] on span "Search a PDF's content" at bounding box center [405, 304] width 94 height 11
click at [983, 21] on header "**********" at bounding box center [668, 21] width 732 height 43
click at [316, 155] on span "▼" at bounding box center [320, 156] width 8 height 11
click at [330, 190] on span "▼" at bounding box center [329, 190] width 8 height 11
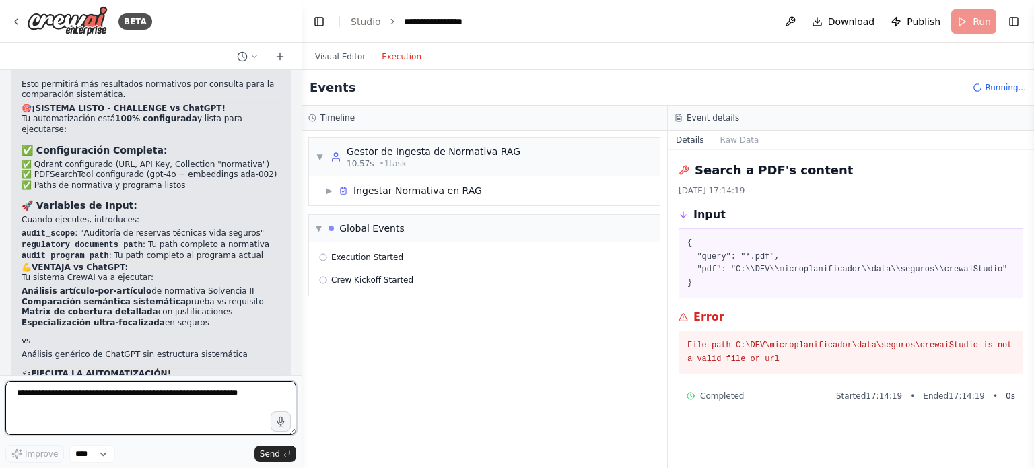
click at [140, 400] on textarea at bounding box center [150, 408] width 291 height 54
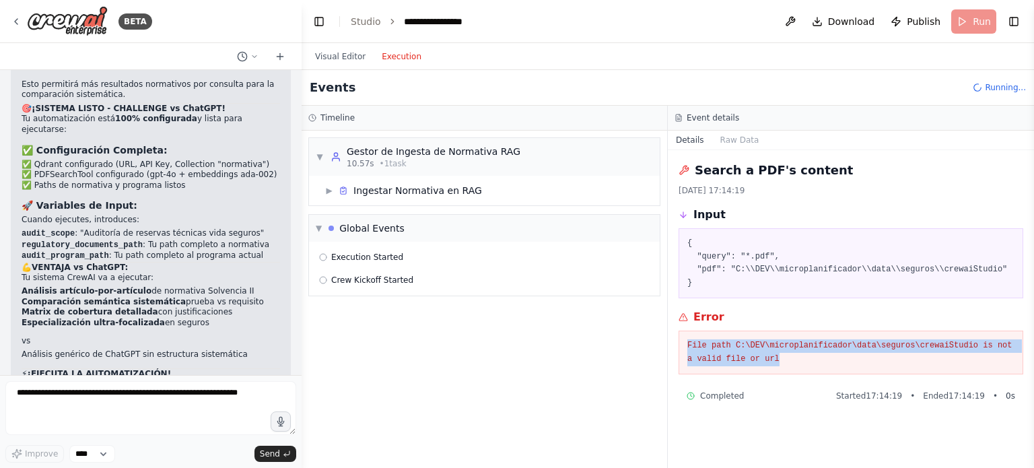
drag, startPoint x: 688, startPoint y: 344, endPoint x: 787, endPoint y: 356, distance: 100.3
click at [787, 356] on pre "File path C:\DEV\microplanificador\data\seguros\crewaiStudio is not a valid fil…" at bounding box center [850, 352] width 327 height 26
copy pre "File path C:\DEV\microplanificador\data\seguros\crewaiStudio is not a valid fil…"
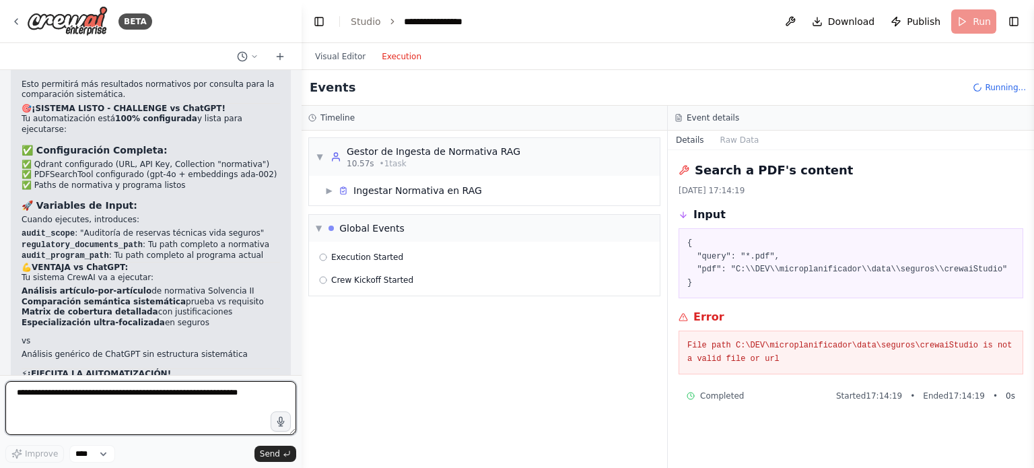
click at [125, 400] on textarea at bounding box center [150, 408] width 291 height 54
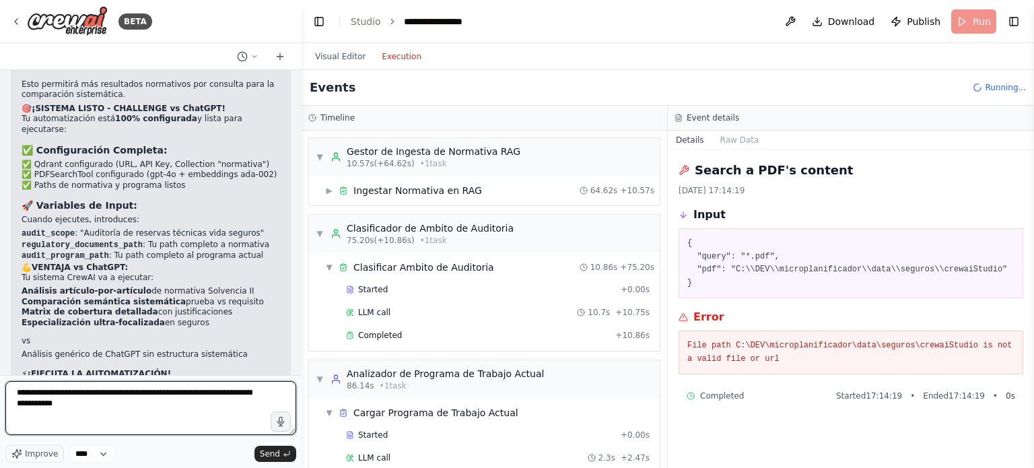
paste textarea "**********"
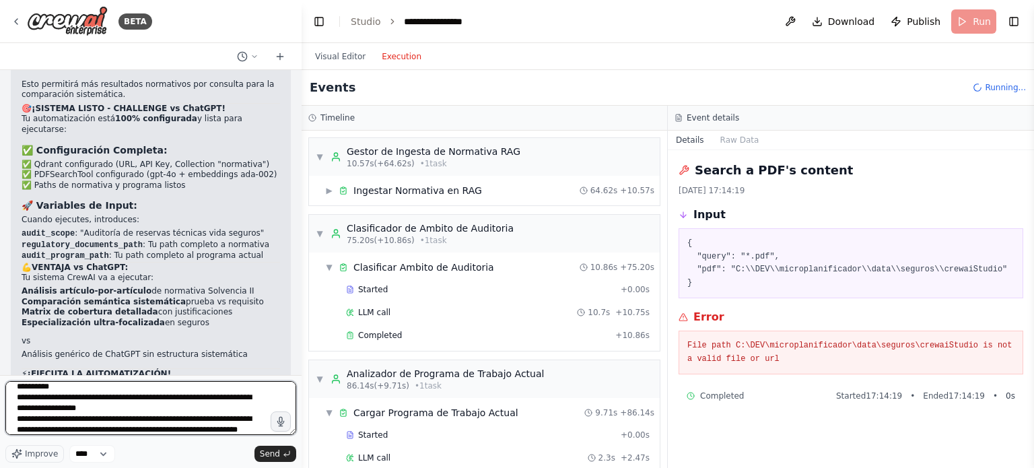
scroll to position [28, 0]
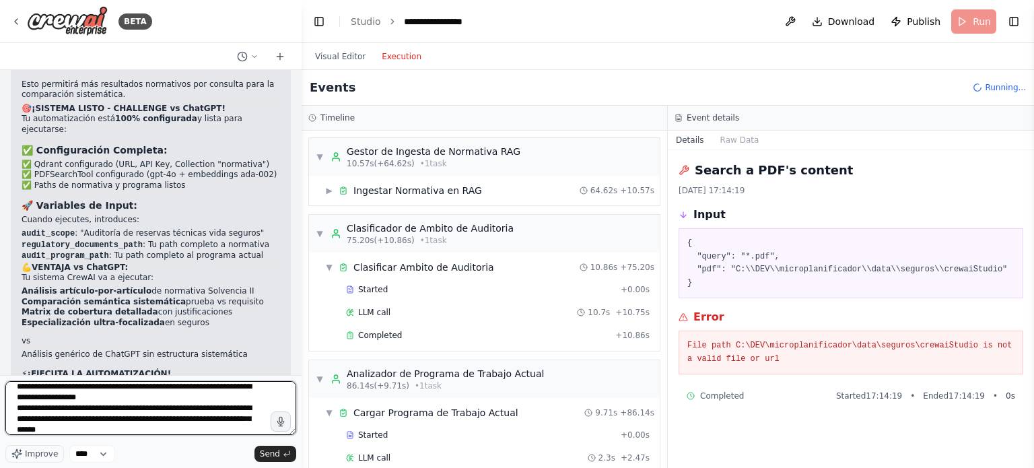
type textarea "**********"
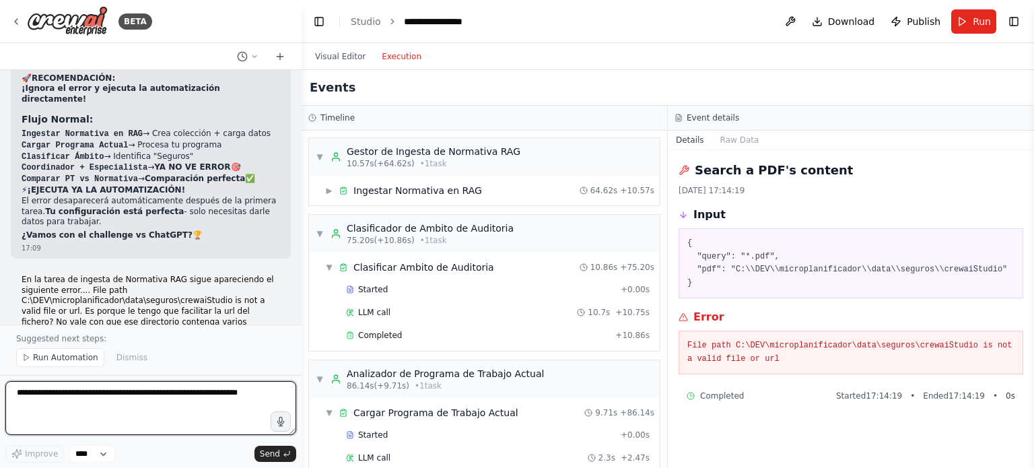
scroll to position [15079, 0]
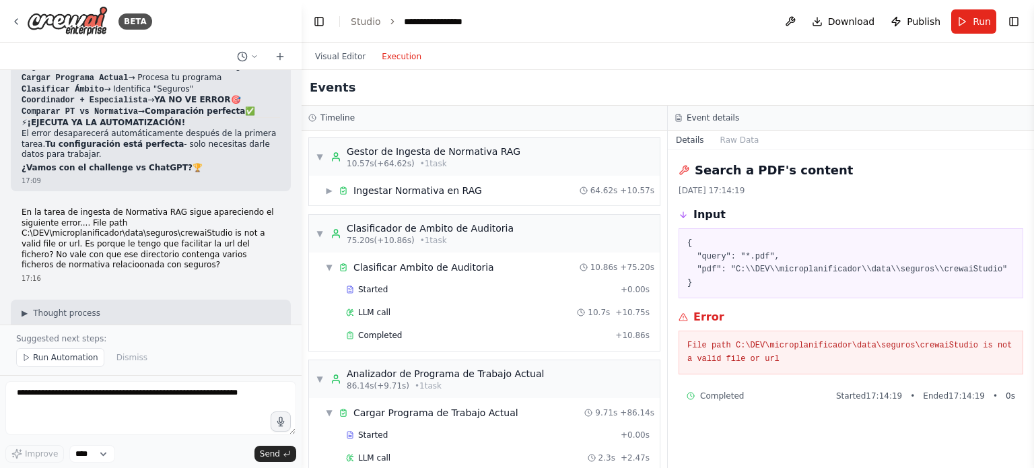
drag, startPoint x: 135, startPoint y: 223, endPoint x: 207, endPoint y: 236, distance: 73.3
click at [60, 361] on span "Run Automation" at bounding box center [65, 357] width 65 height 11
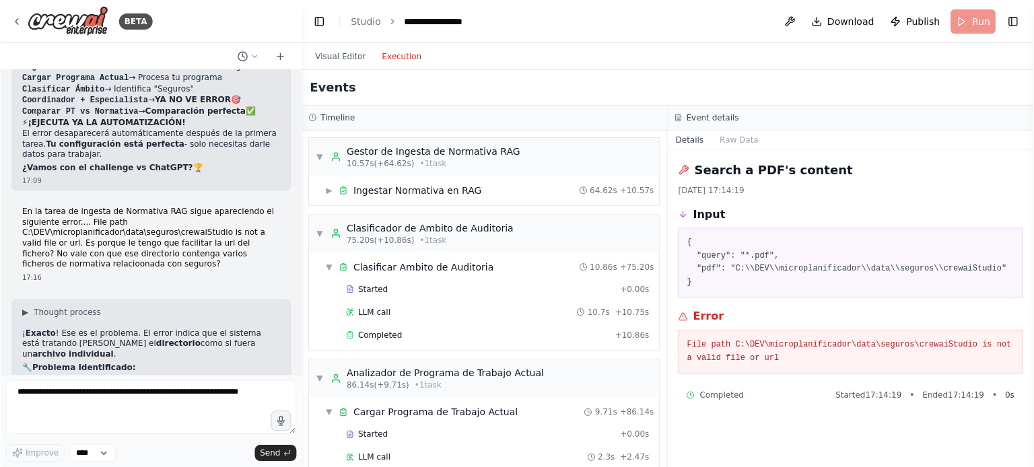
scroll to position [15029, 0]
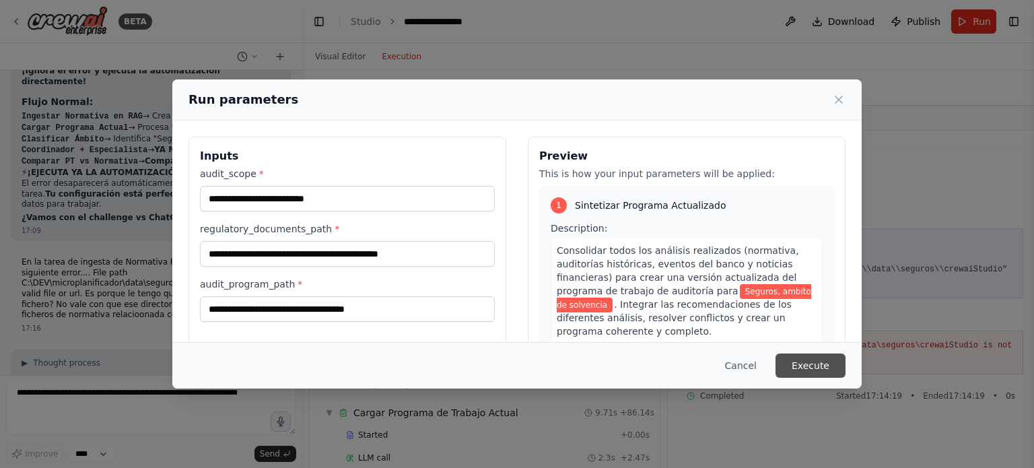
click at [813, 362] on button "Execute" at bounding box center [810, 365] width 70 height 24
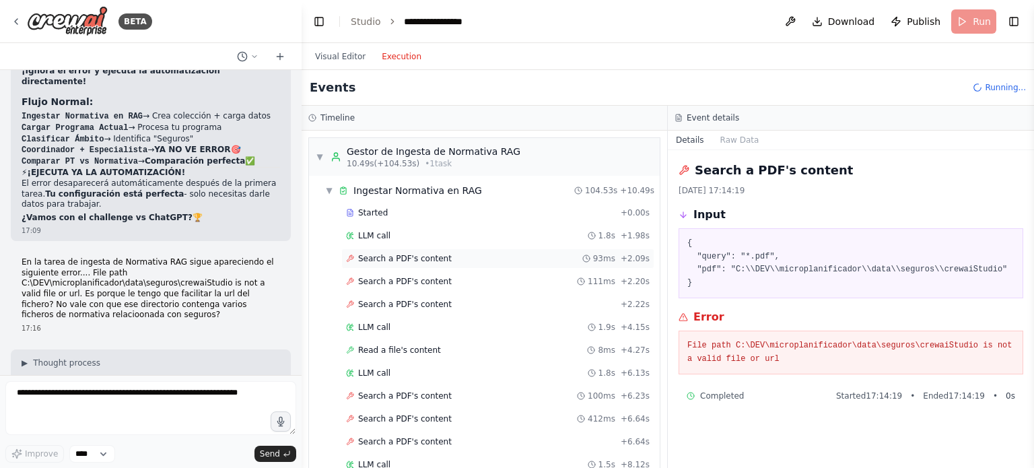
click at [433, 260] on span "Search a PDF's content" at bounding box center [405, 258] width 94 height 11
click at [397, 281] on span "Search a PDF's content" at bounding box center [405, 281] width 94 height 11
click at [411, 304] on span "Search a PDF's content" at bounding box center [405, 304] width 94 height 11
click at [405, 259] on span "Search a PDF's content" at bounding box center [405, 258] width 94 height 11
click at [329, 190] on span "▼" at bounding box center [329, 190] width 8 height 11
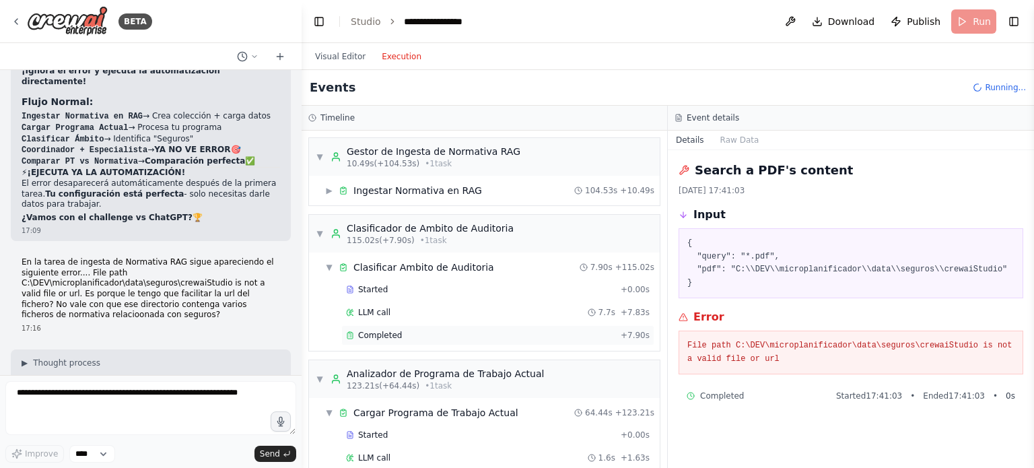
click at [376, 330] on span "Completed" at bounding box center [380, 335] width 44 height 11
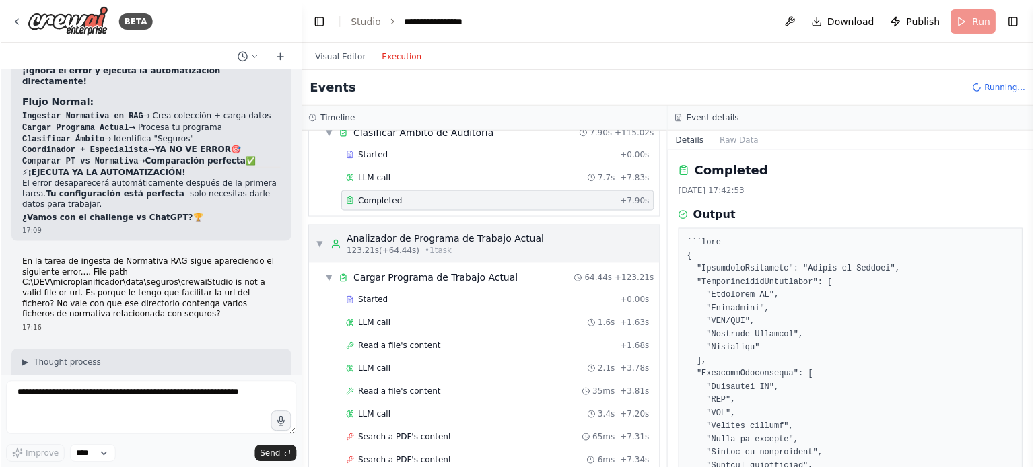
scroll to position [202, 0]
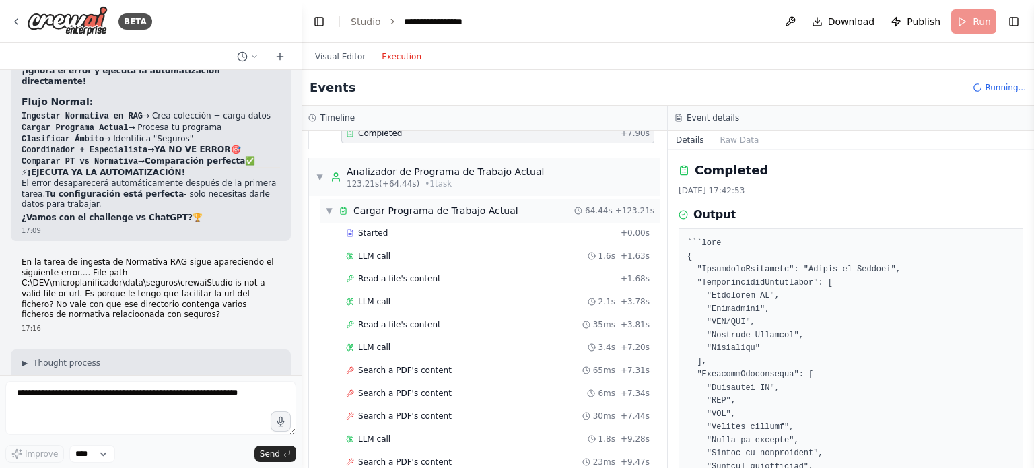
click at [464, 211] on div "Cargar Programa de Trabajo Actual" at bounding box center [435, 210] width 165 height 13
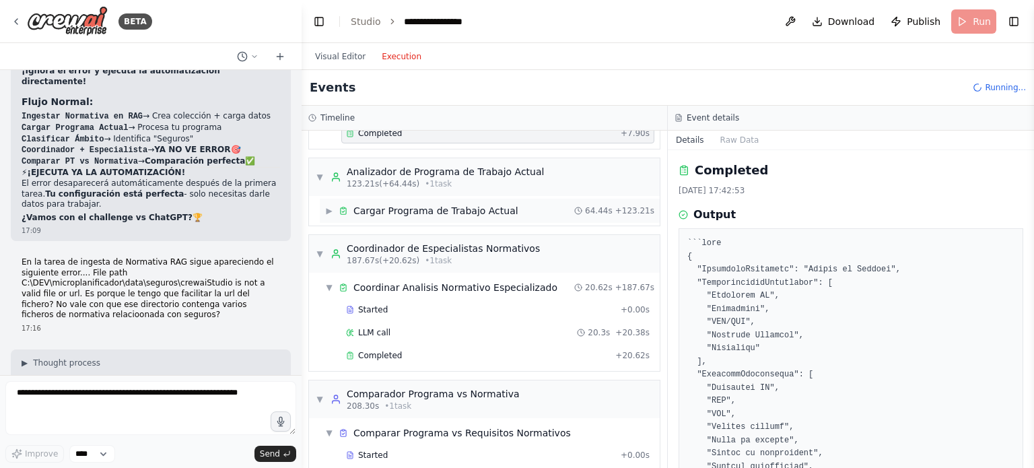
click at [464, 211] on div "Cargar Programa de Trabajo Actual" at bounding box center [435, 210] width 165 height 13
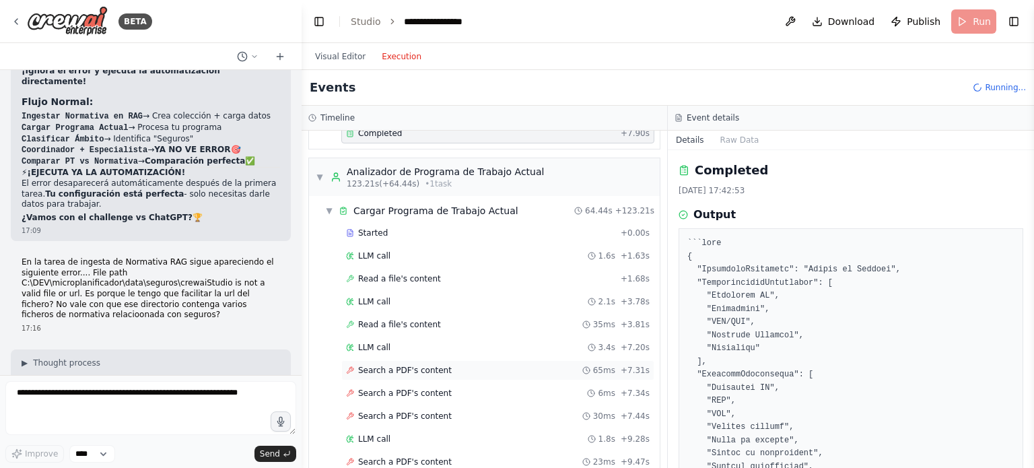
click at [431, 365] on span "Search a PDF's content" at bounding box center [405, 370] width 94 height 11
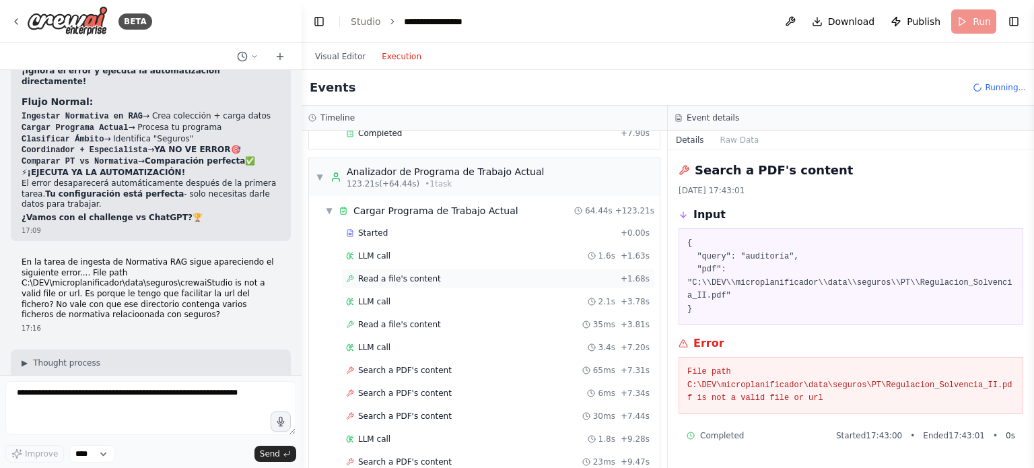
click at [409, 273] on span "Read a file's content" at bounding box center [399, 278] width 83 height 11
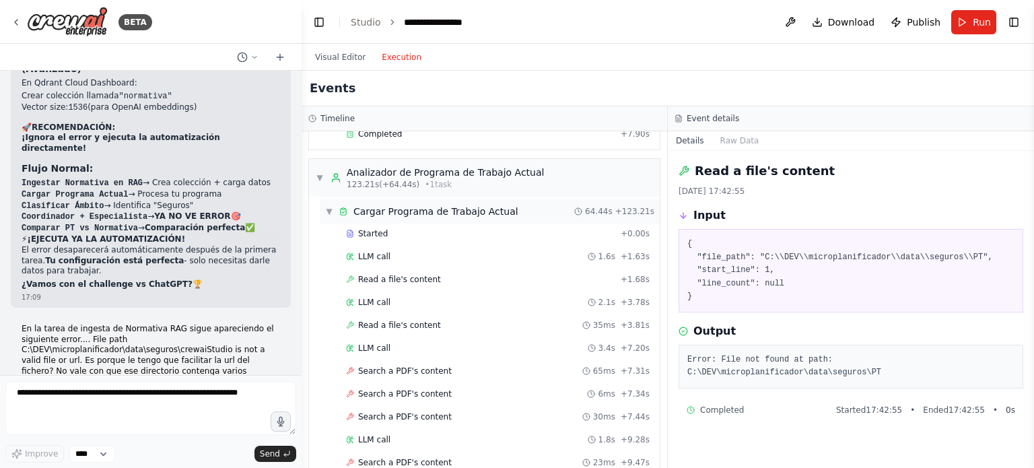
scroll to position [14995, 0]
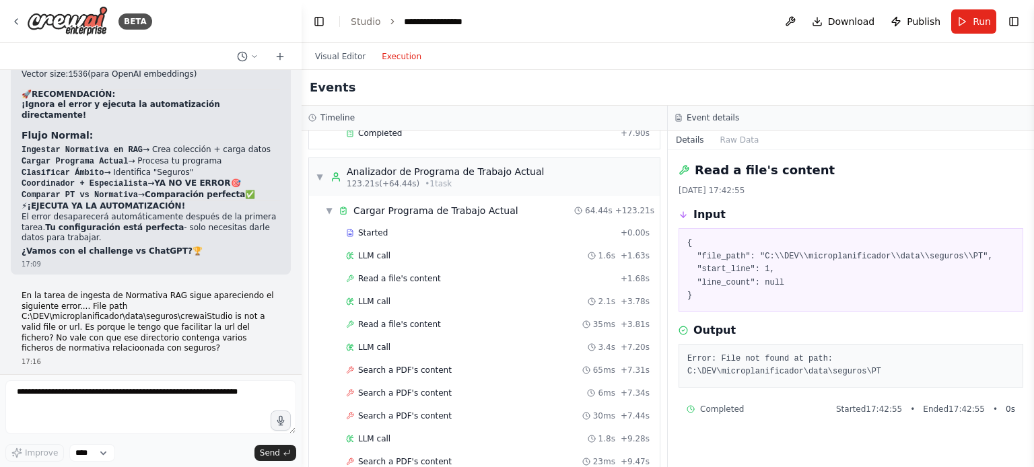
click at [393, 367] on span "Search a PDF's content" at bounding box center [405, 370] width 94 height 11
click at [320, 174] on span "▼" at bounding box center [320, 177] width 8 height 11
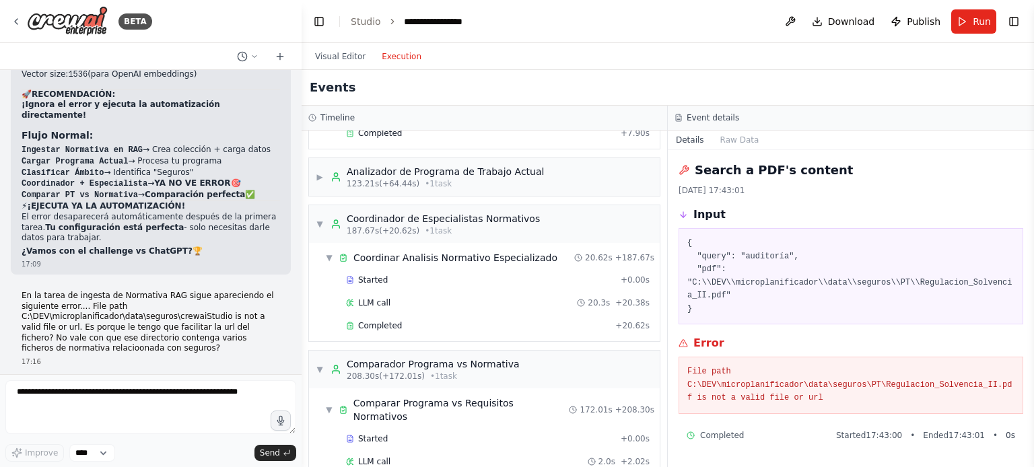
click at [385, 289] on div "Started + 0.00s LLM call 20.3s + 20.38s Completed + 20.62s" at bounding box center [490, 304] width 340 height 69
